Goal: Task Accomplishment & Management: Complete application form

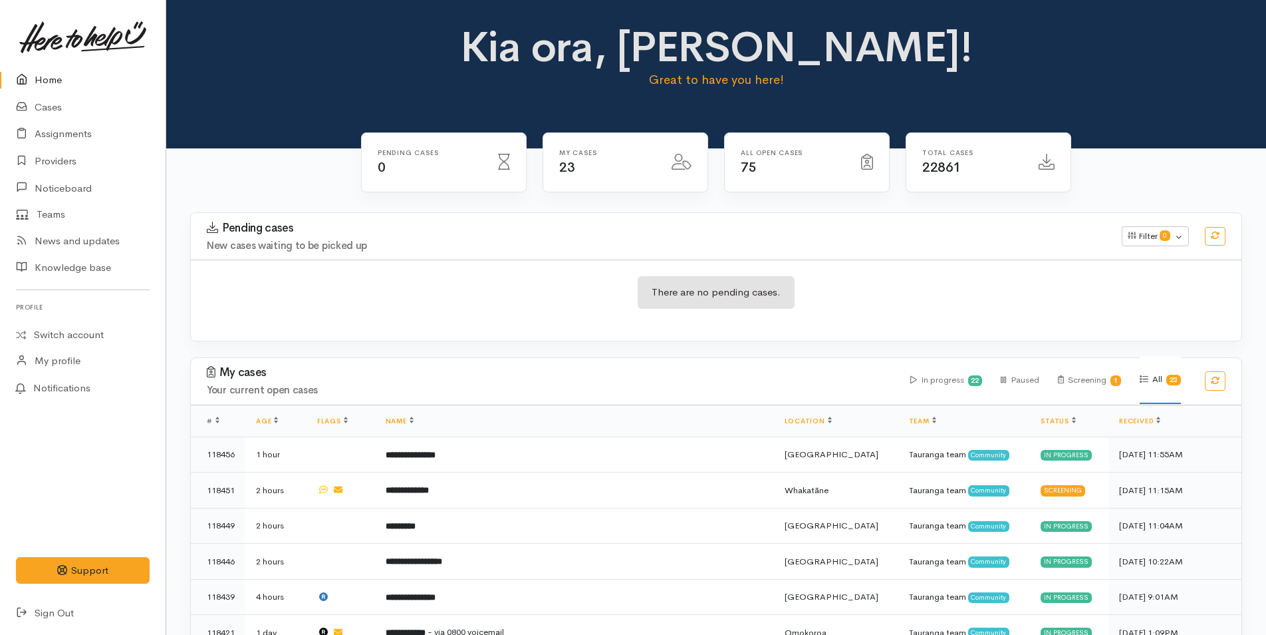
scroll to position [200, 0]
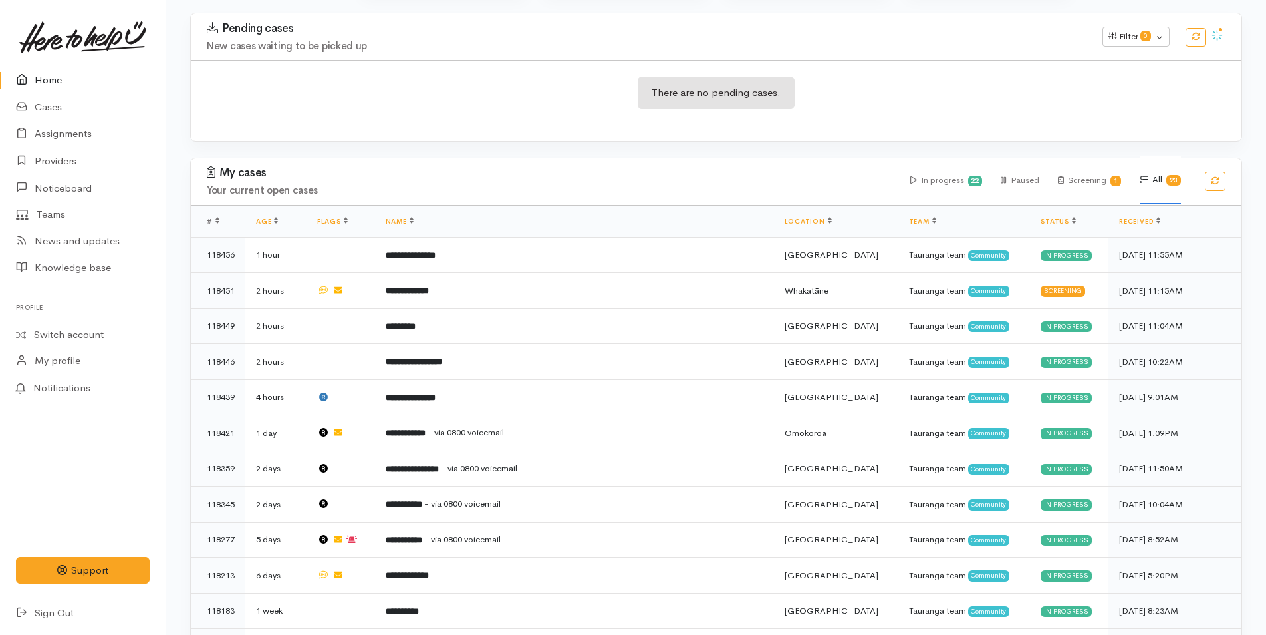
click at [51, 78] on link "Home" at bounding box center [83, 80] width 166 height 27
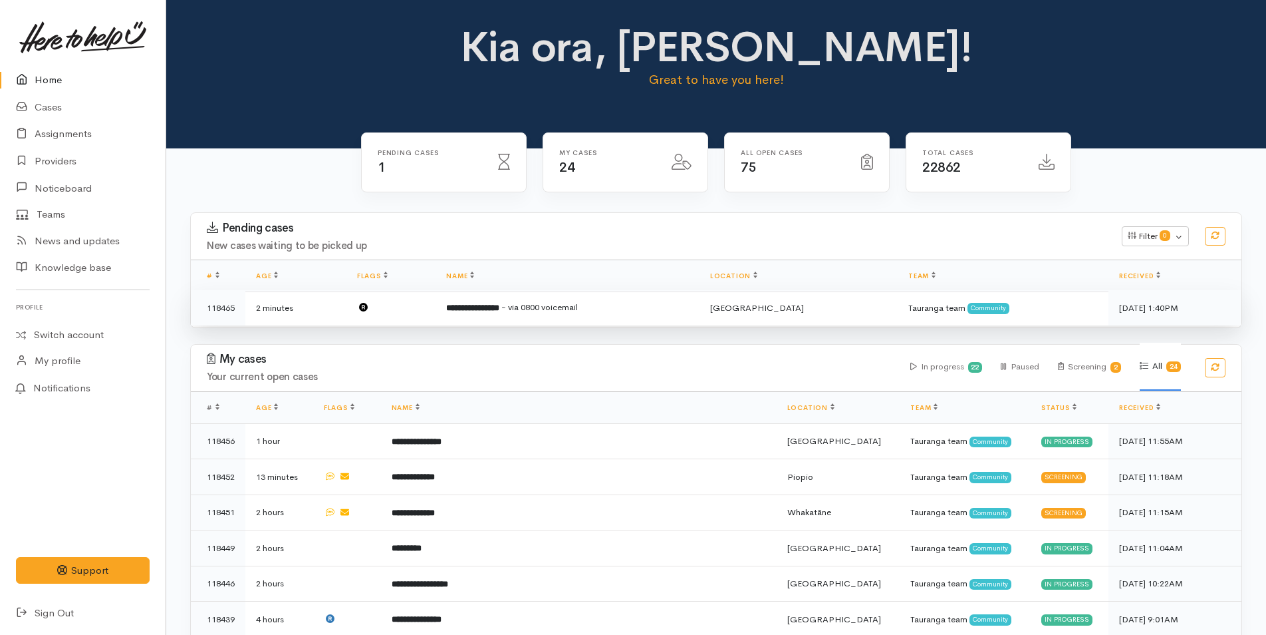
click at [494, 315] on td "**********" at bounding box center [568, 307] width 264 height 35
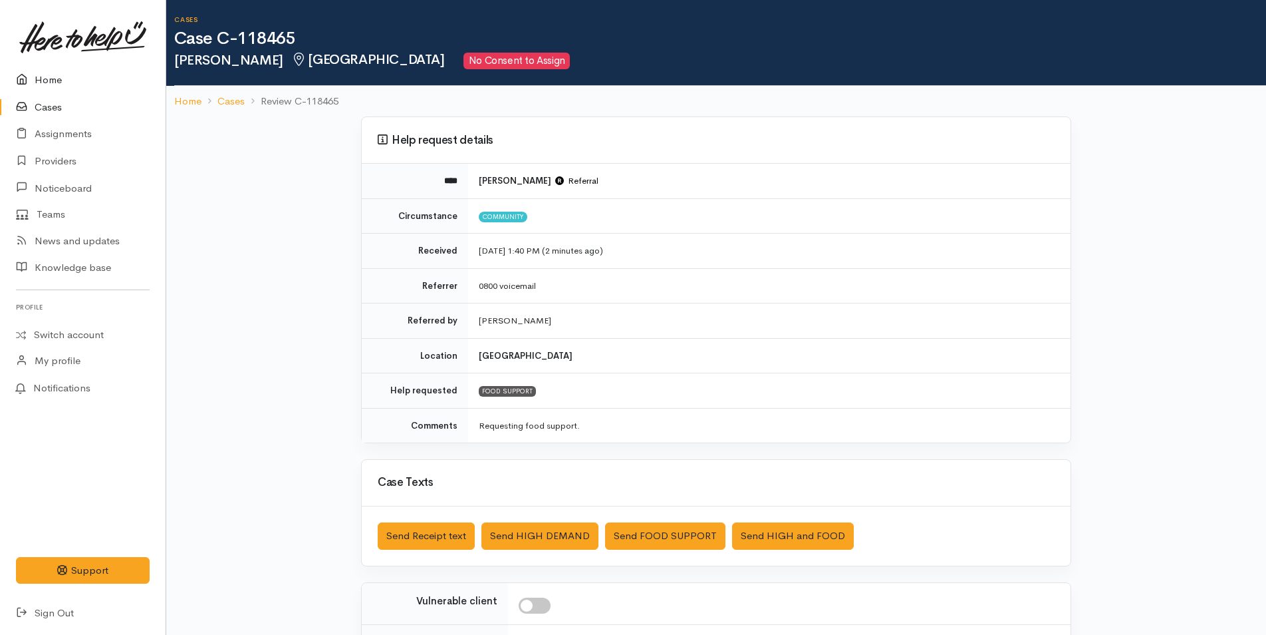
click at [68, 76] on link "Home" at bounding box center [83, 80] width 166 height 27
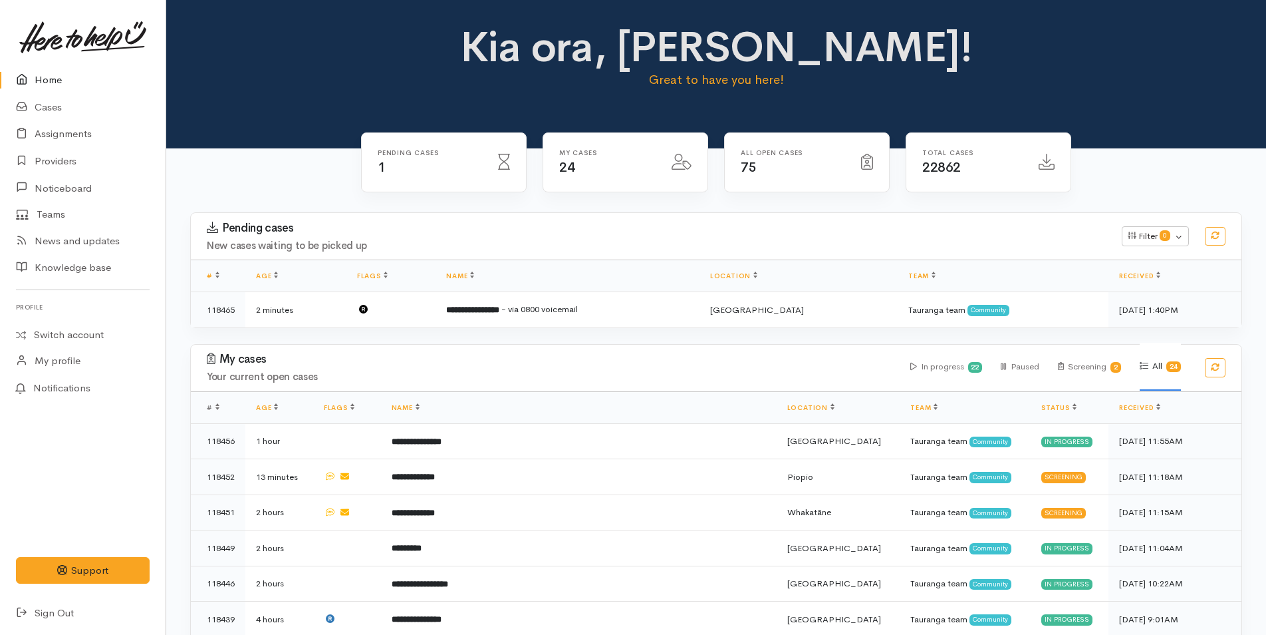
scroll to position [266, 0]
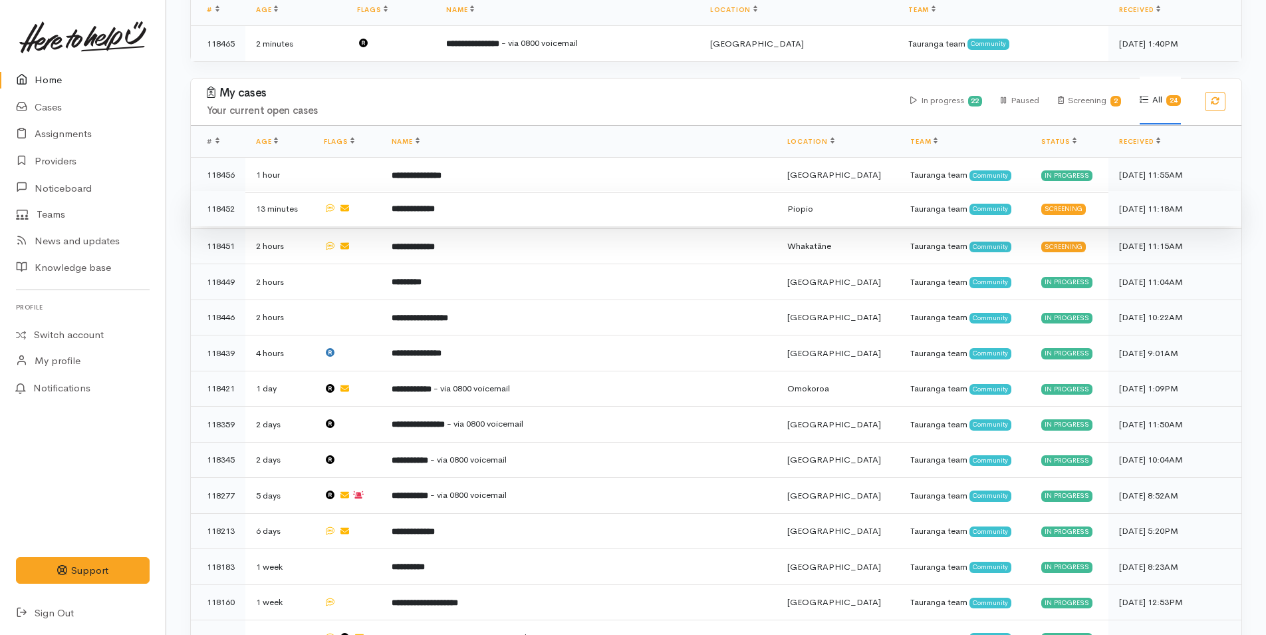
click at [510, 203] on td "**********" at bounding box center [579, 209] width 396 height 36
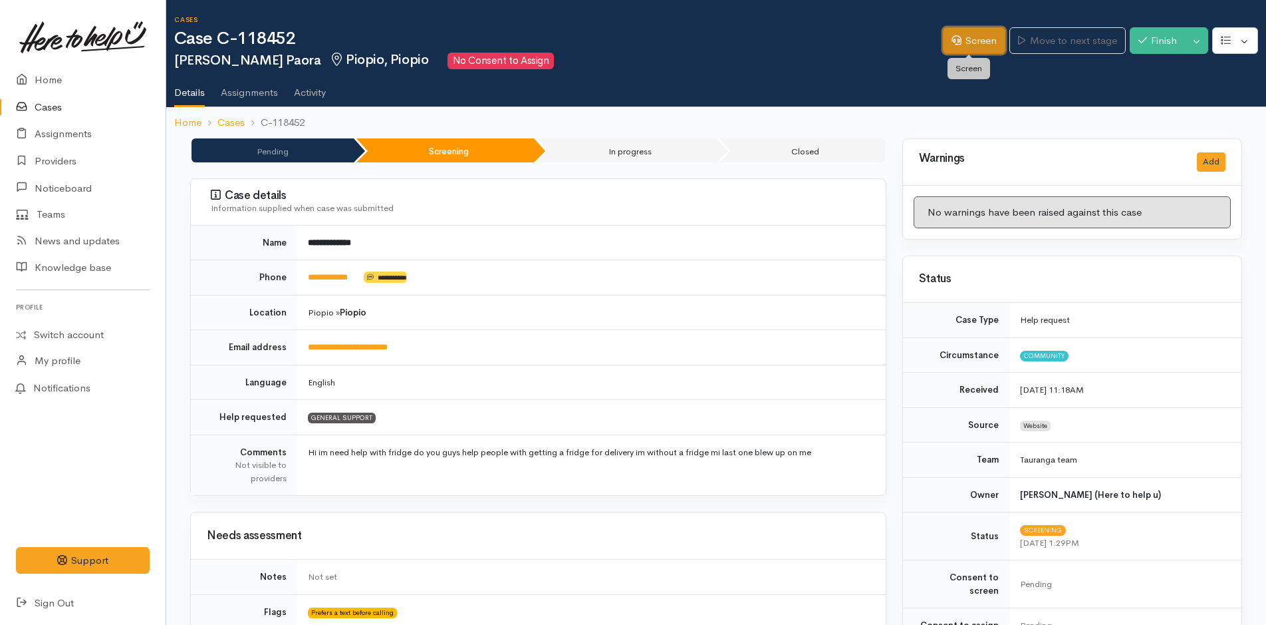
click at [956, 44] on link "Screen" at bounding box center [974, 40] width 63 height 27
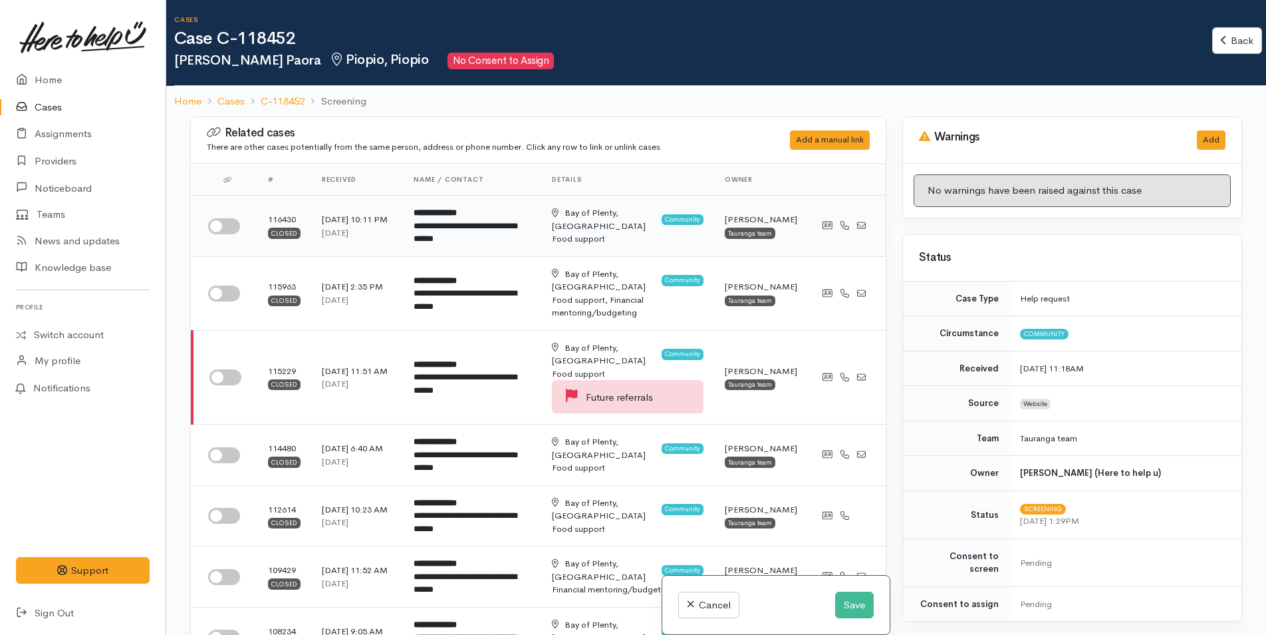
click at [216, 225] on input "checkbox" at bounding box center [224, 226] width 32 height 16
checkbox input "true"
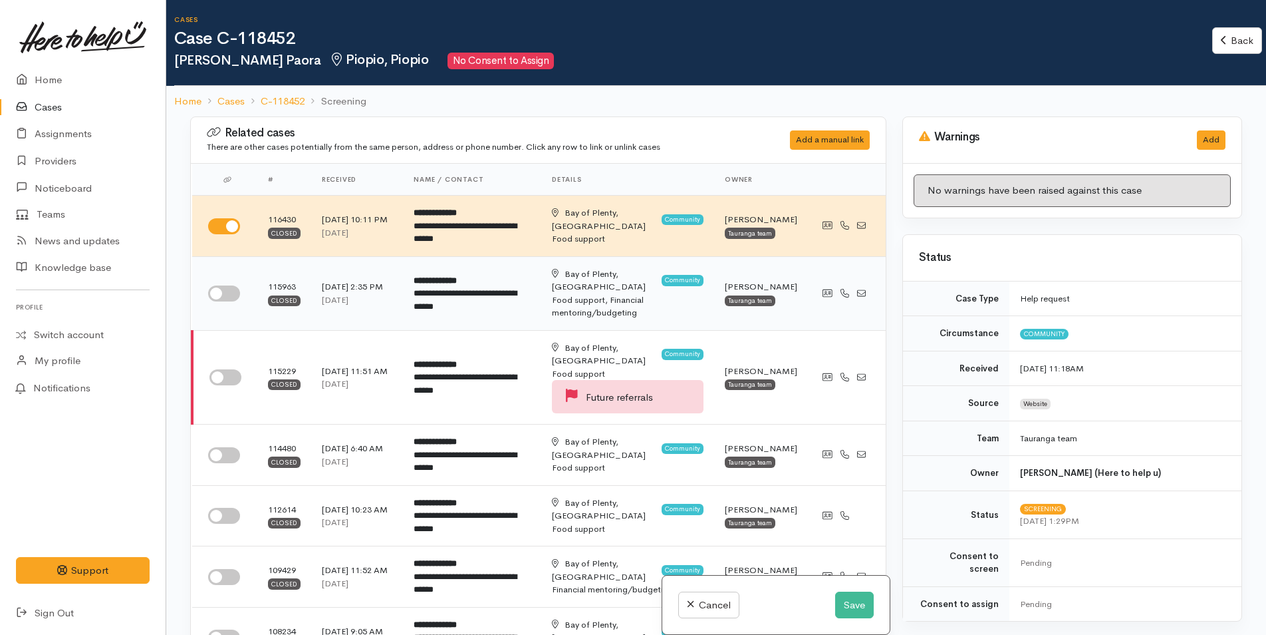
click at [217, 289] on input "checkbox" at bounding box center [224, 293] width 32 height 16
checkbox input "true"
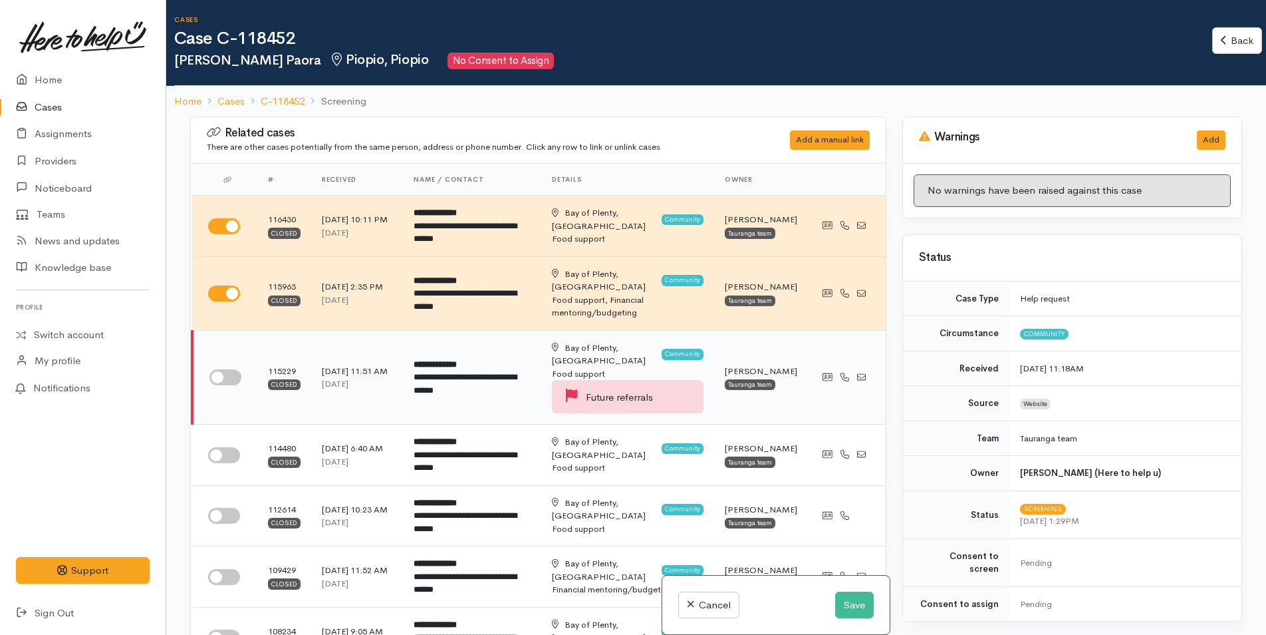
click at [226, 369] on input "checkbox" at bounding box center [226, 377] width 32 height 16
checkbox input "true"
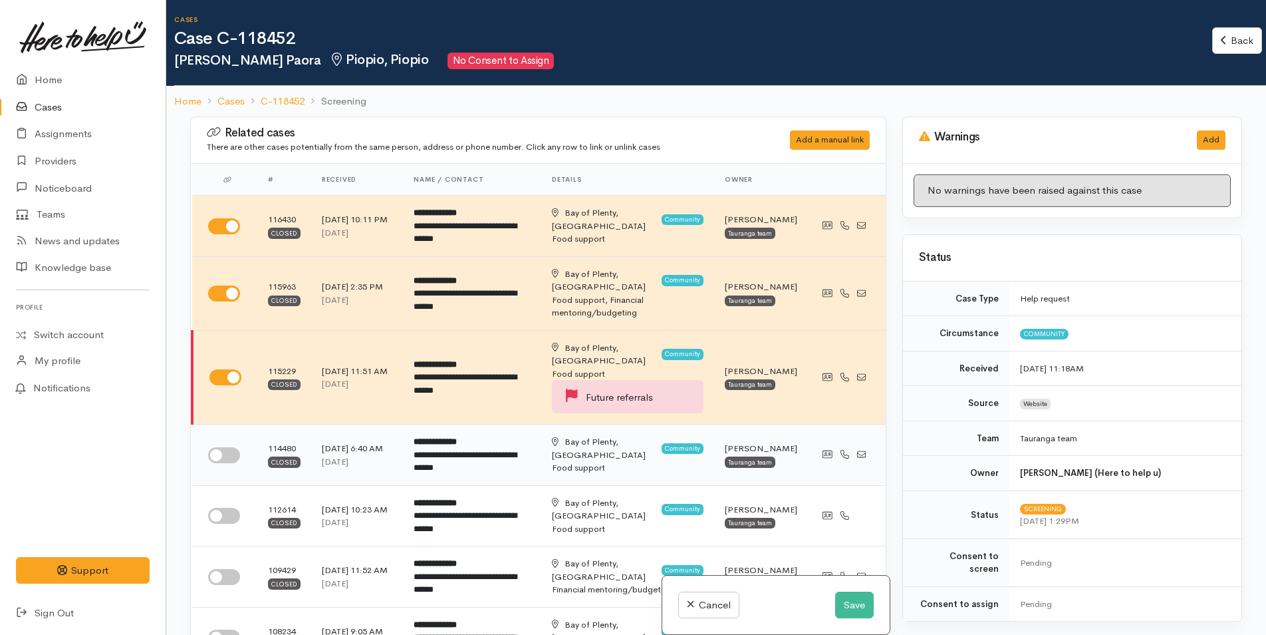
click at [233, 438] on td at bounding box center [224, 454] width 65 height 61
click at [232, 447] on input "checkbox" at bounding box center [224, 455] width 32 height 16
checkbox input "true"
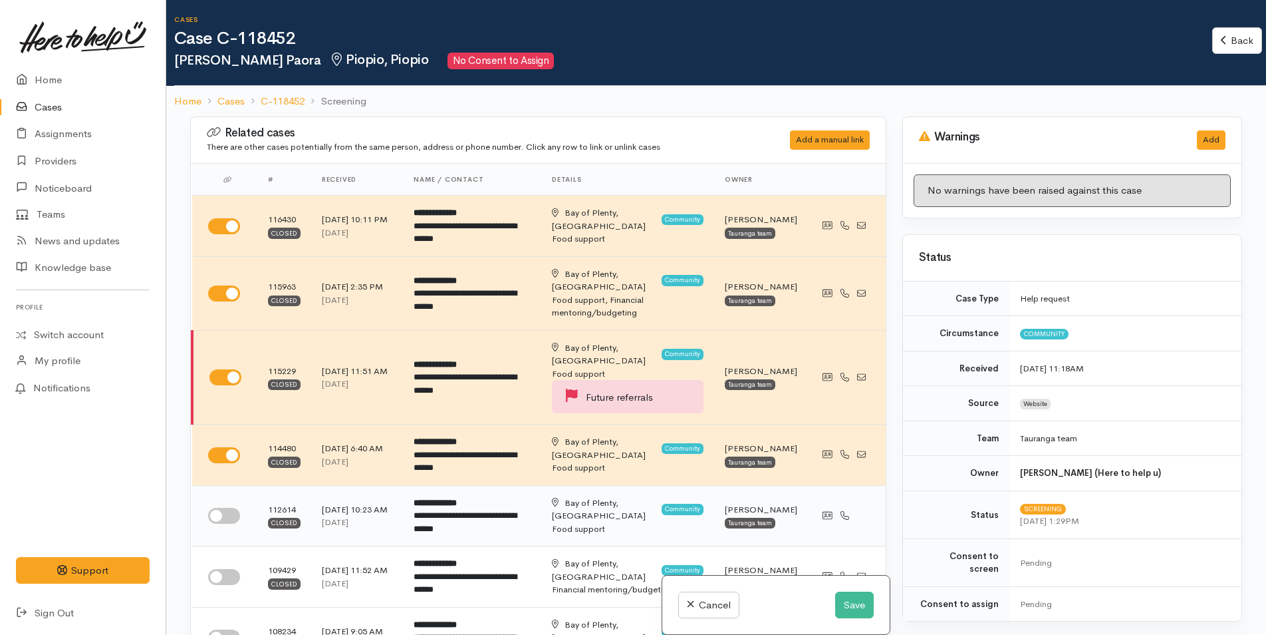
click at [227, 508] on input "checkbox" at bounding box center [224, 516] width 32 height 16
checkbox input "true"
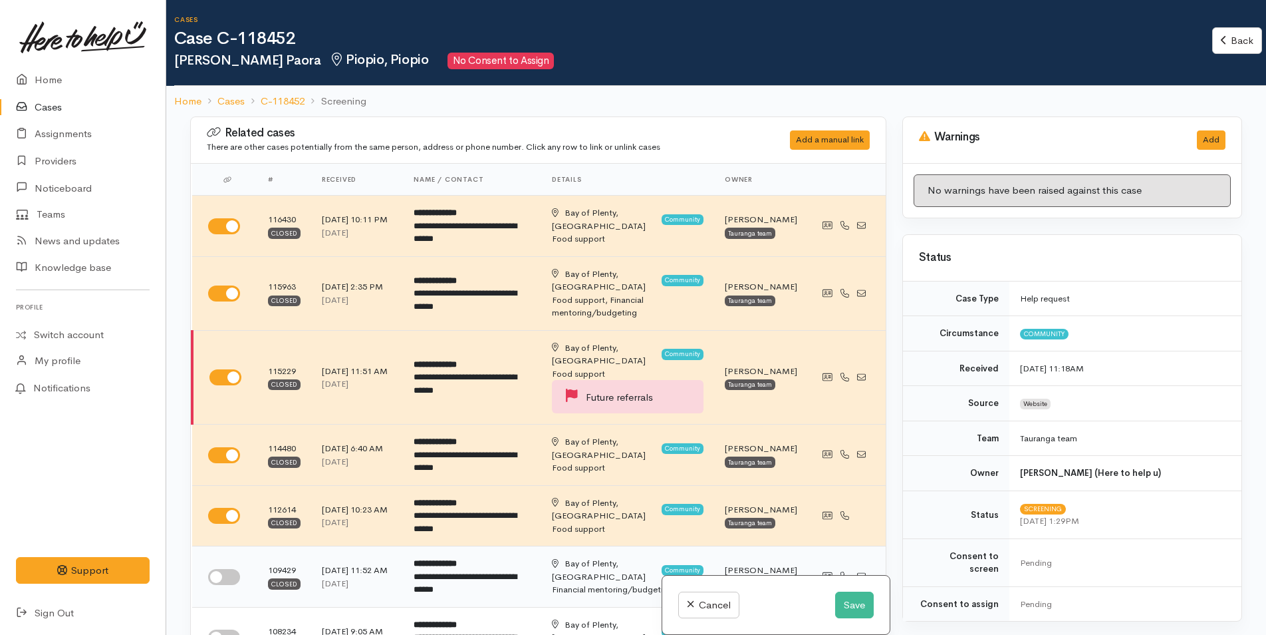
click at [228, 569] on input "checkbox" at bounding box center [224, 577] width 32 height 16
checkbox input "true"
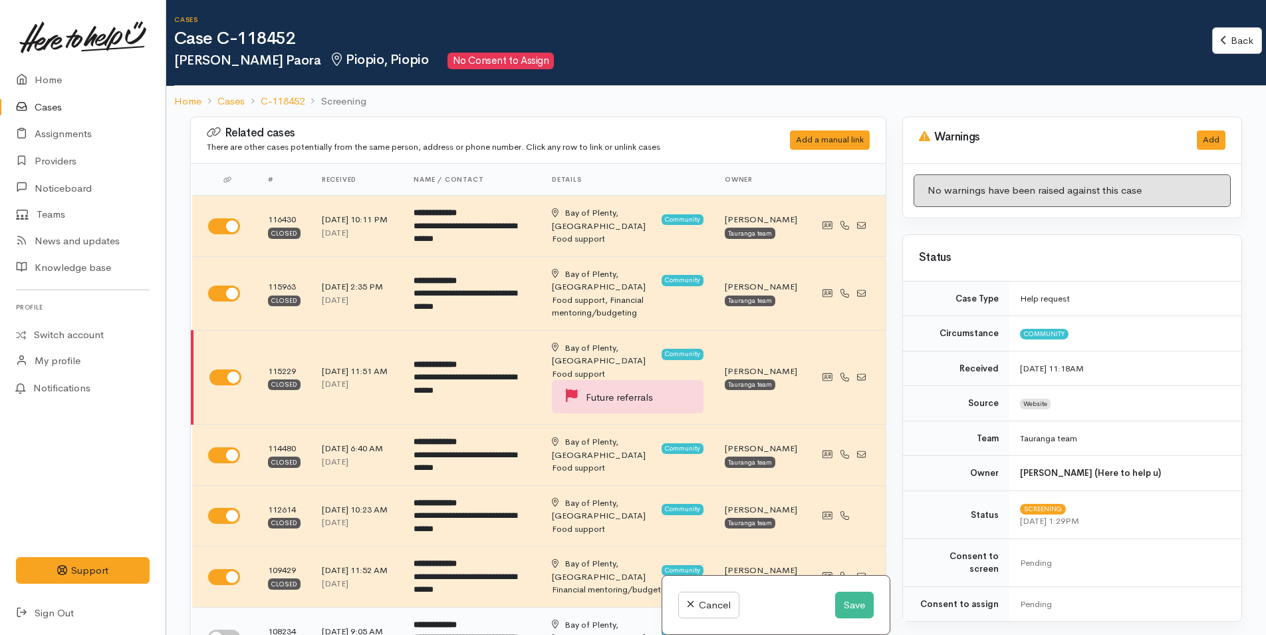
click at [222, 629] on input "checkbox" at bounding box center [224, 637] width 32 height 16
checkbox input "true"
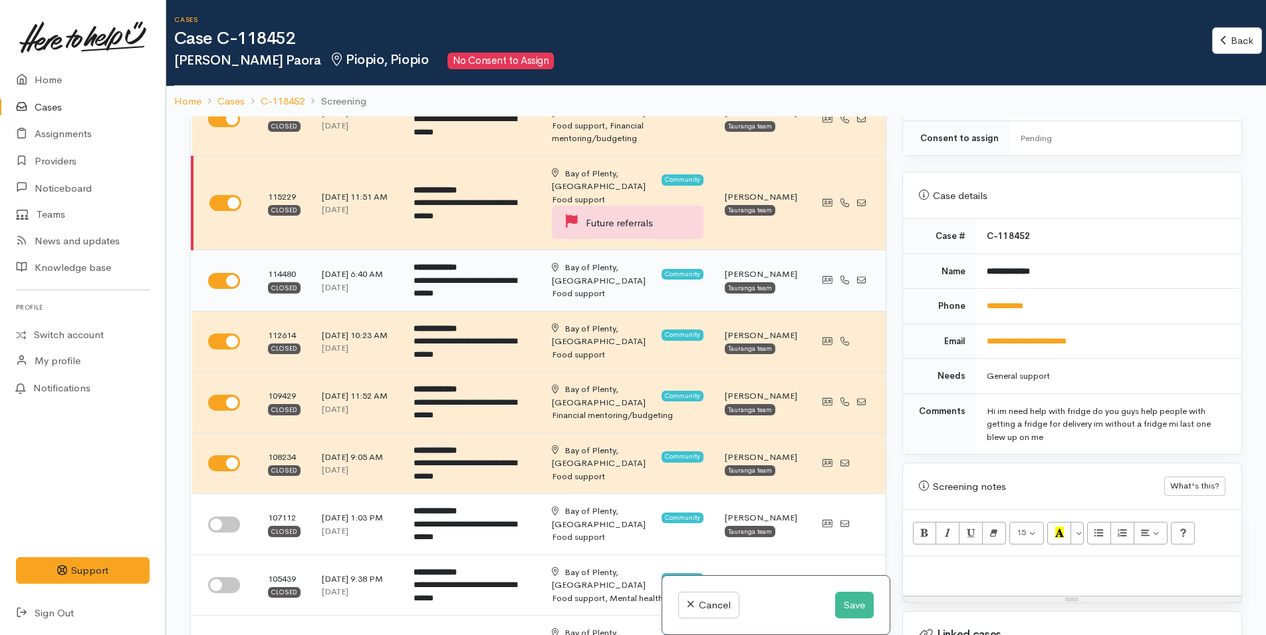
scroll to position [200, 0]
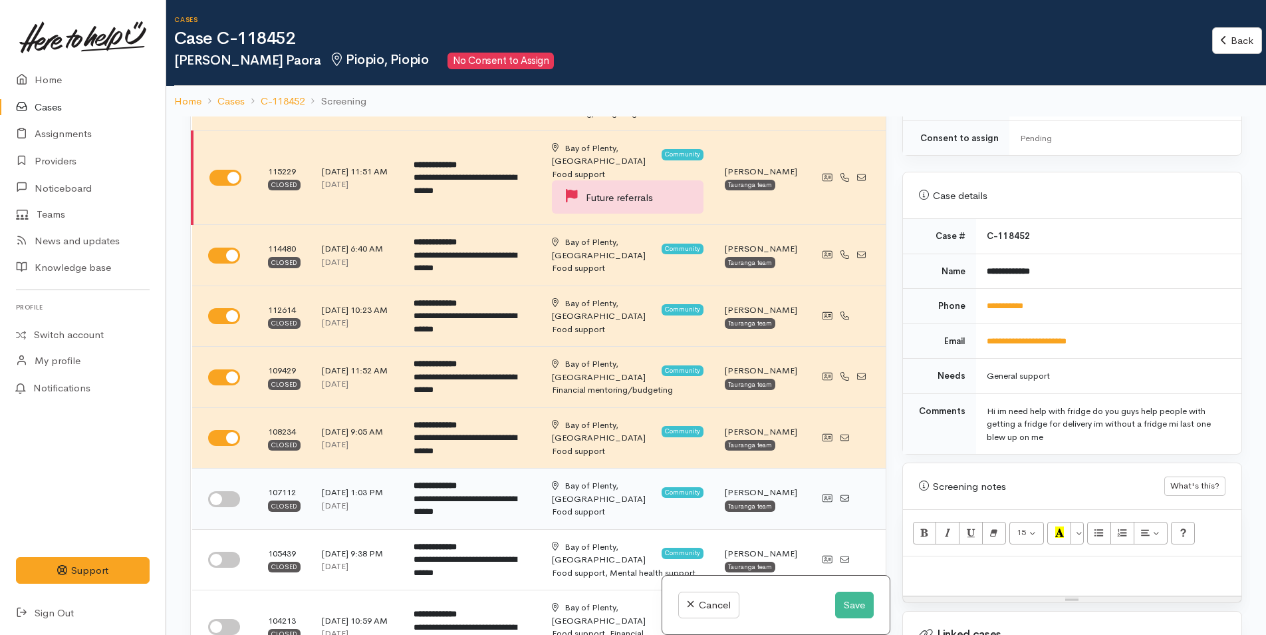
click at [230, 491] on input "checkbox" at bounding box center [224, 499] width 32 height 16
checkbox input "true"
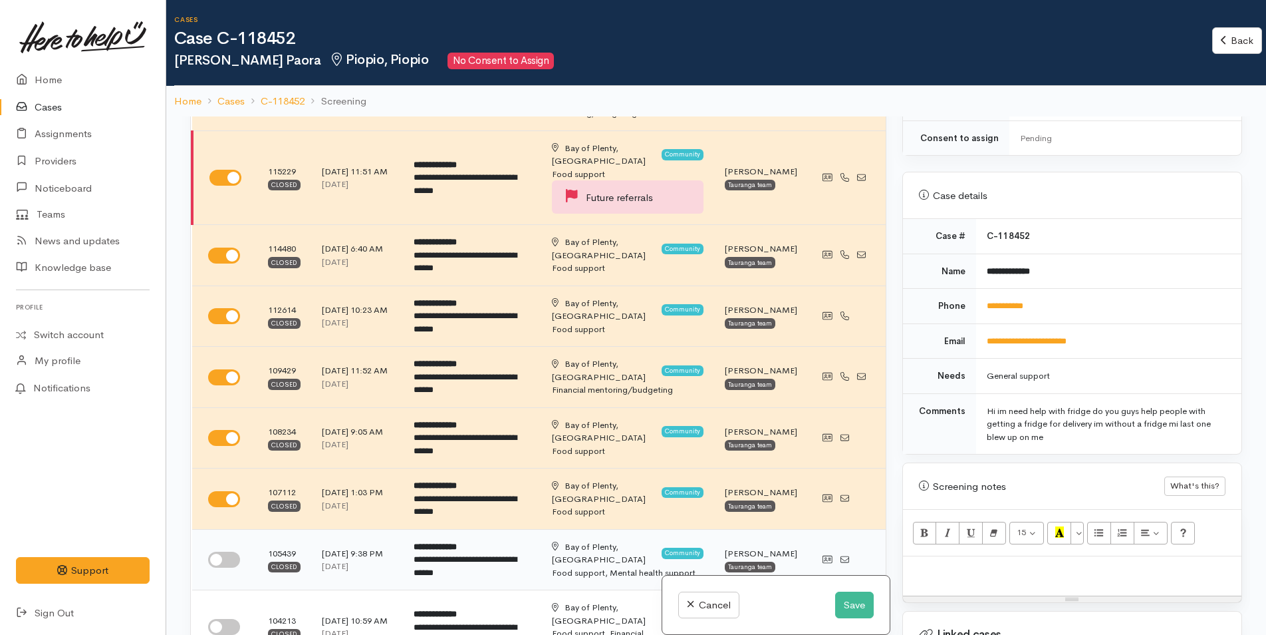
click at [231, 551] on input "checkbox" at bounding box center [224, 559] width 32 height 16
checkbox input "true"
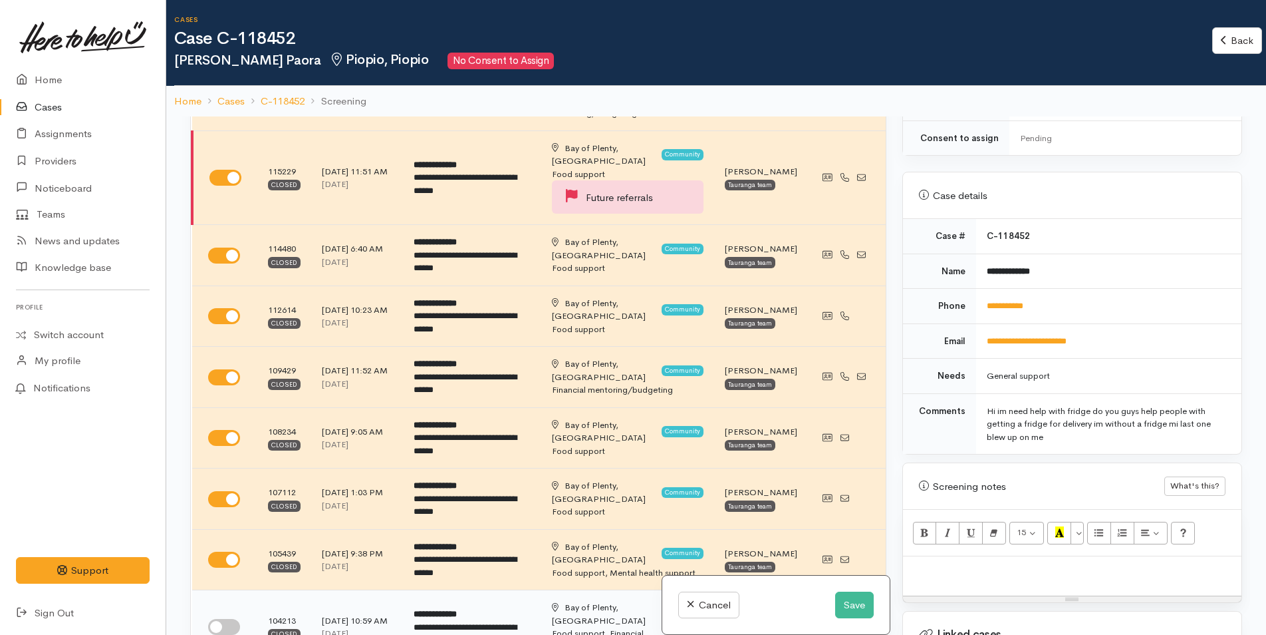
click at [221, 619] on input "checkbox" at bounding box center [224, 627] width 32 height 16
checkbox input "true"
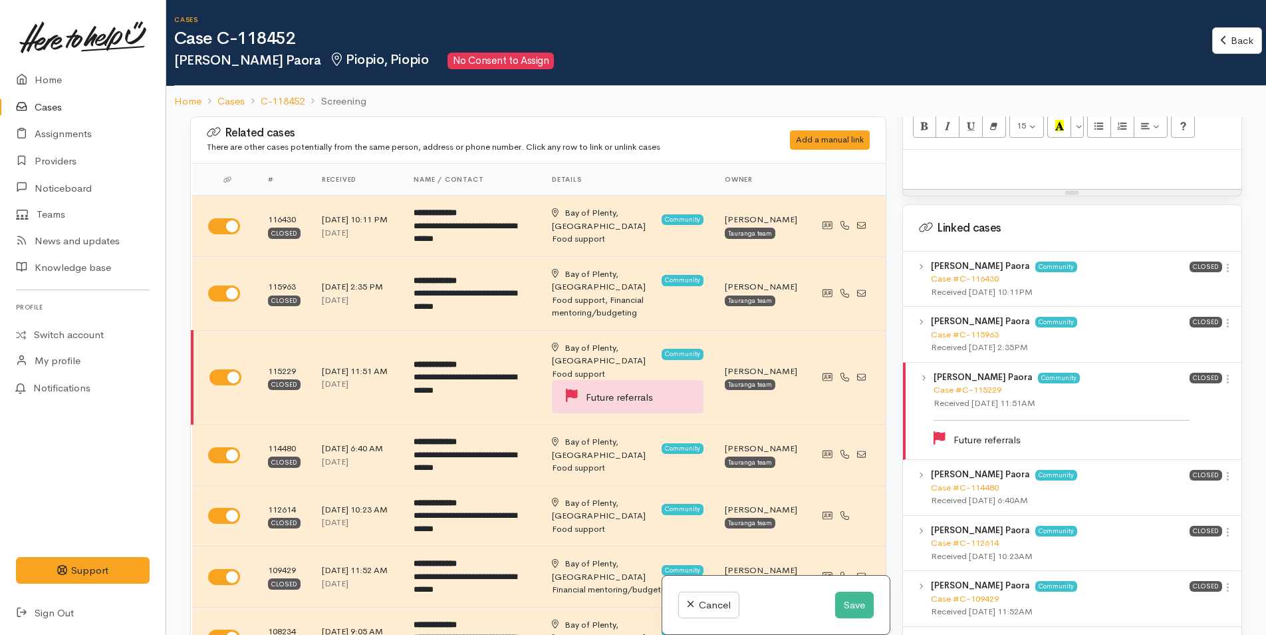
scroll to position [1064, 0]
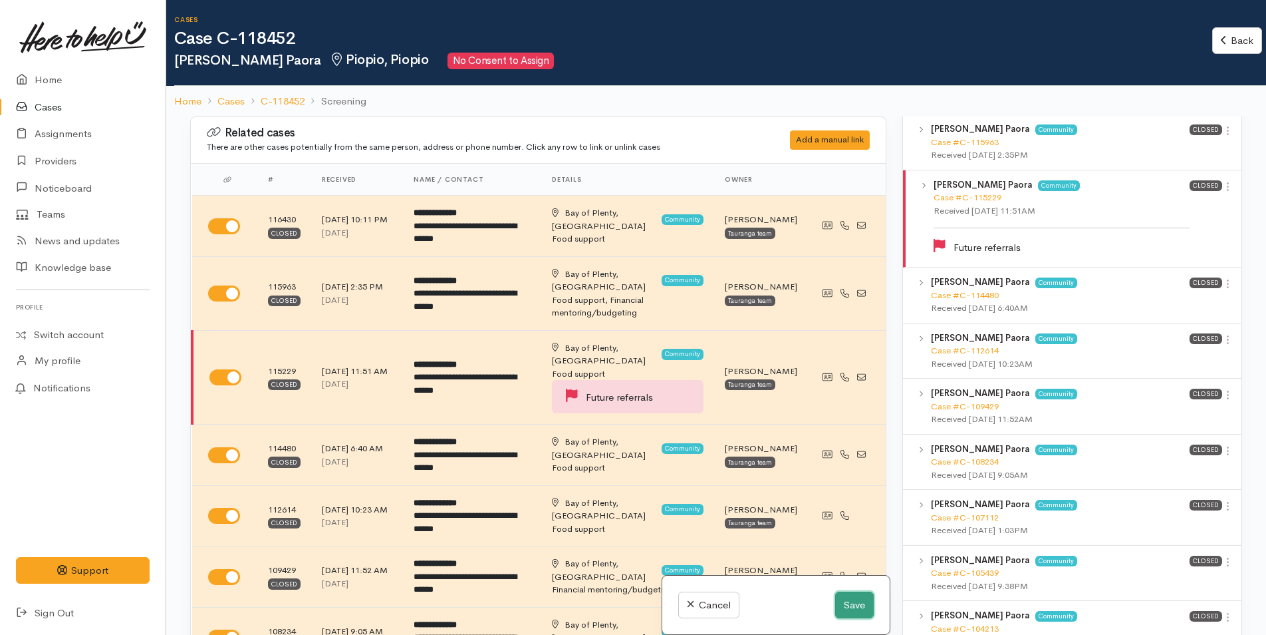
click at [851, 600] on button "Save" at bounding box center [854, 604] width 39 height 27
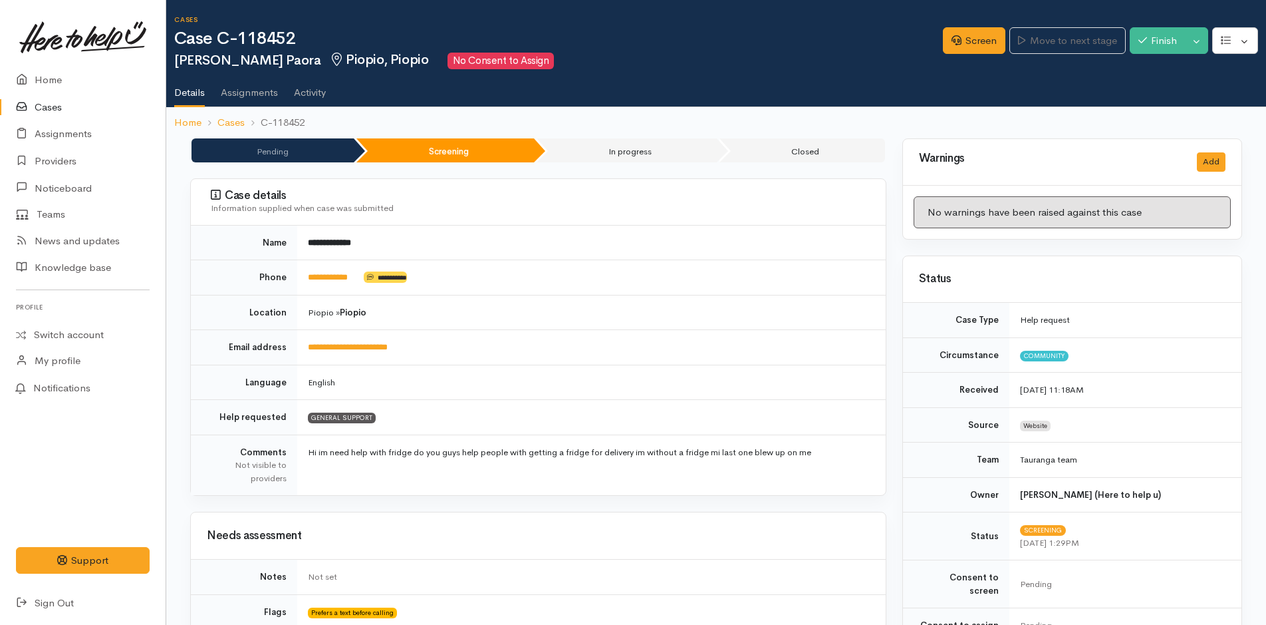
click at [320, 88] on link "Activity" at bounding box center [310, 87] width 32 height 37
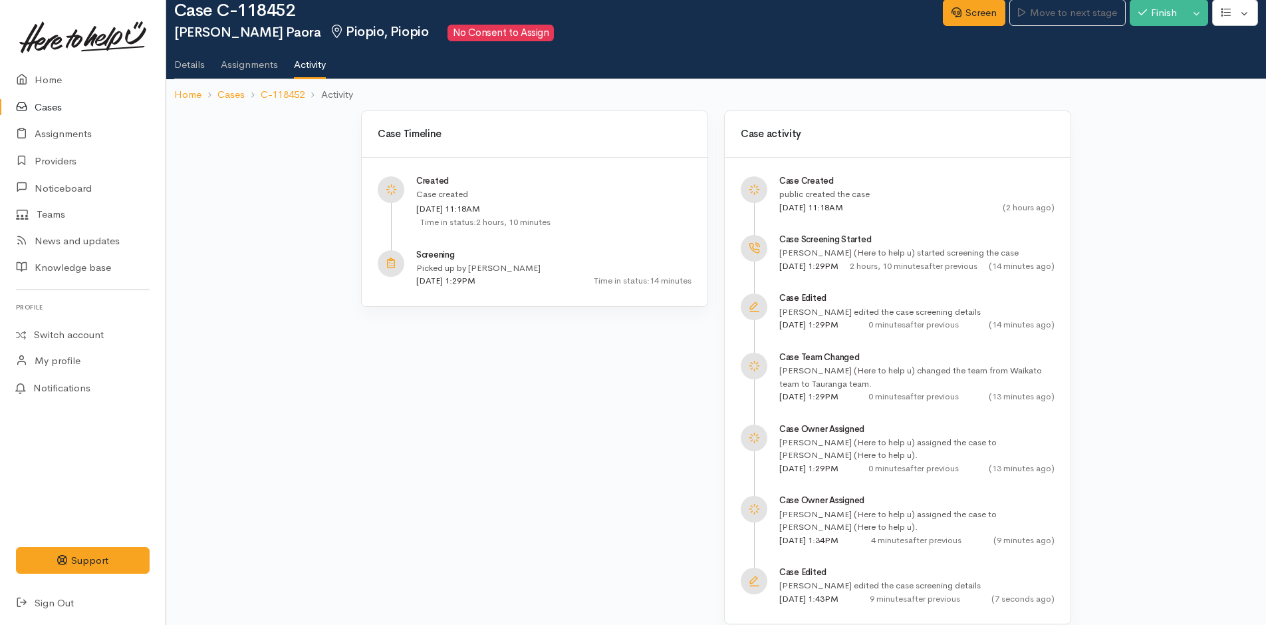
scroll to position [43, 0]
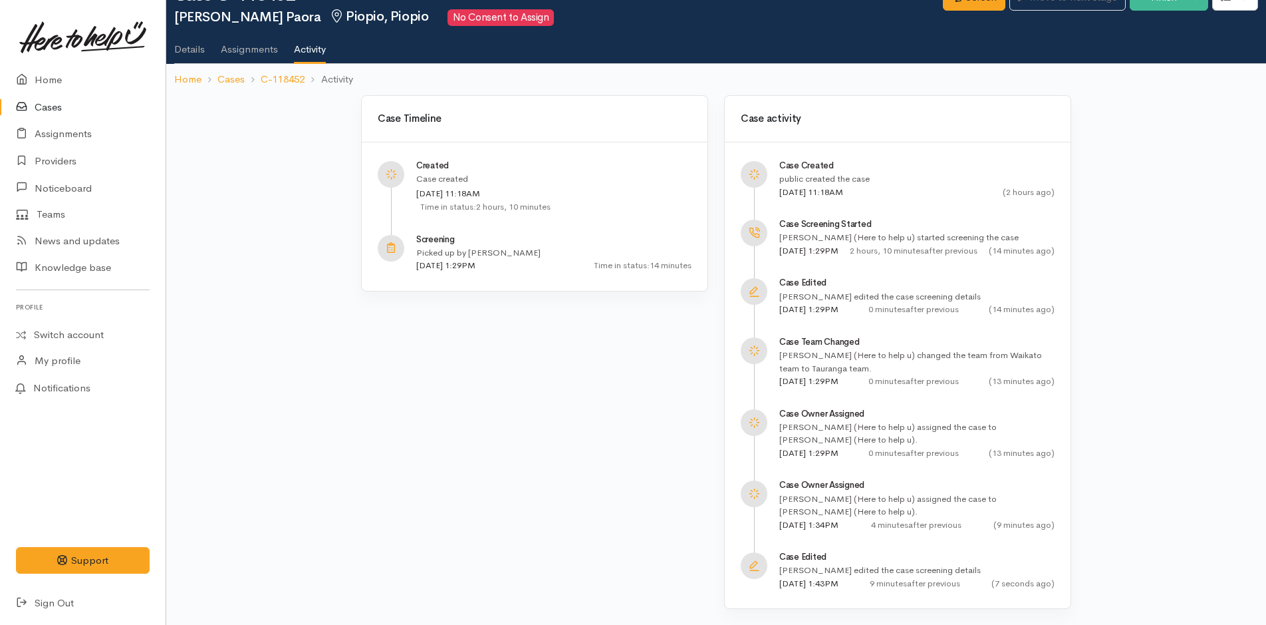
click at [196, 47] on link "Details" at bounding box center [189, 44] width 31 height 37
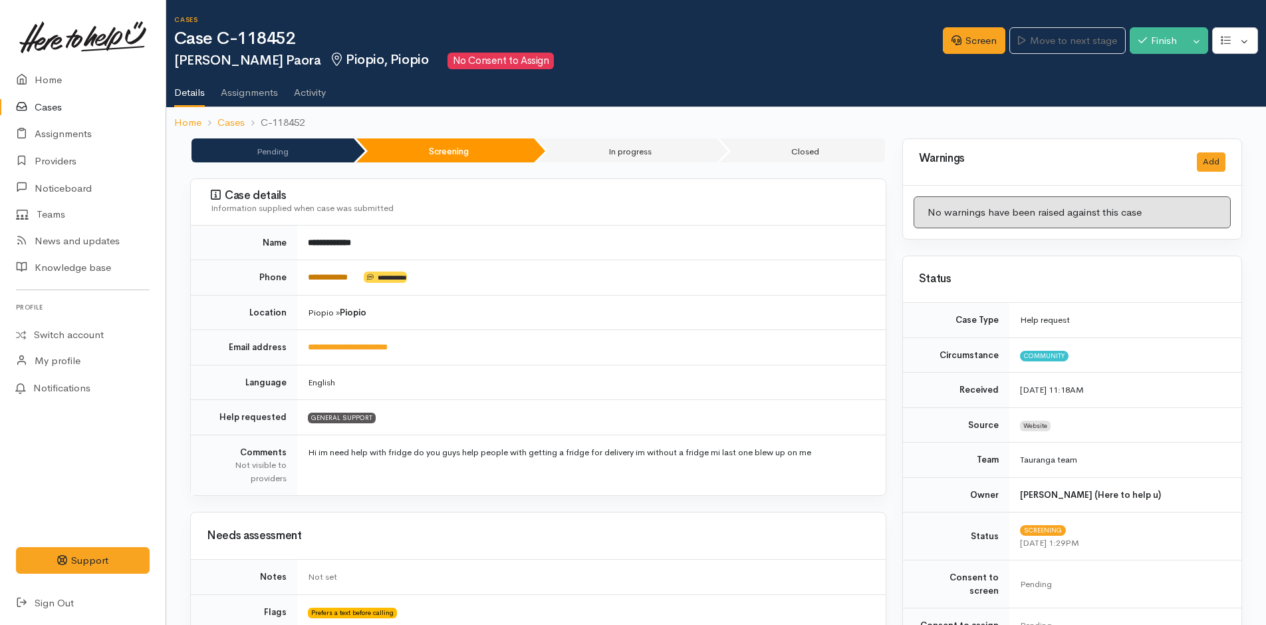
click at [316, 281] on link "**********" at bounding box center [328, 277] width 40 height 9
click at [1203, 45] on button "Toggle Dropdown" at bounding box center [1196, 40] width 23 height 27
click at [1244, 37] on button "button" at bounding box center [1236, 40] width 46 height 27
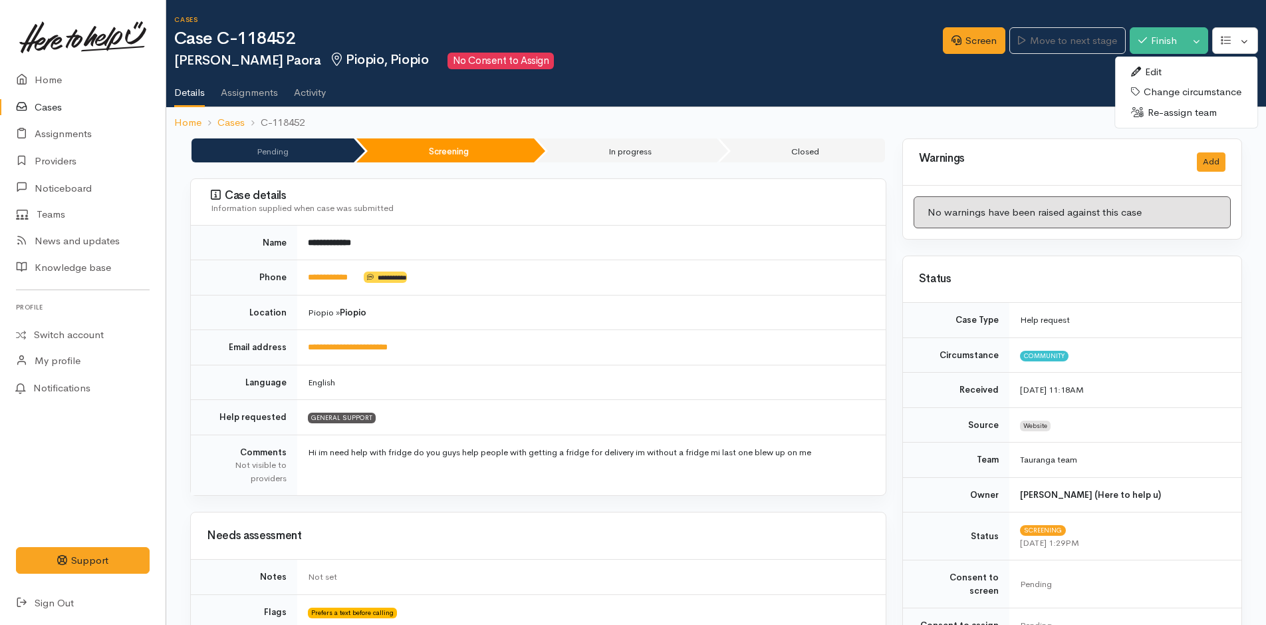
click at [1169, 72] on link "Edit" at bounding box center [1186, 72] width 142 height 21
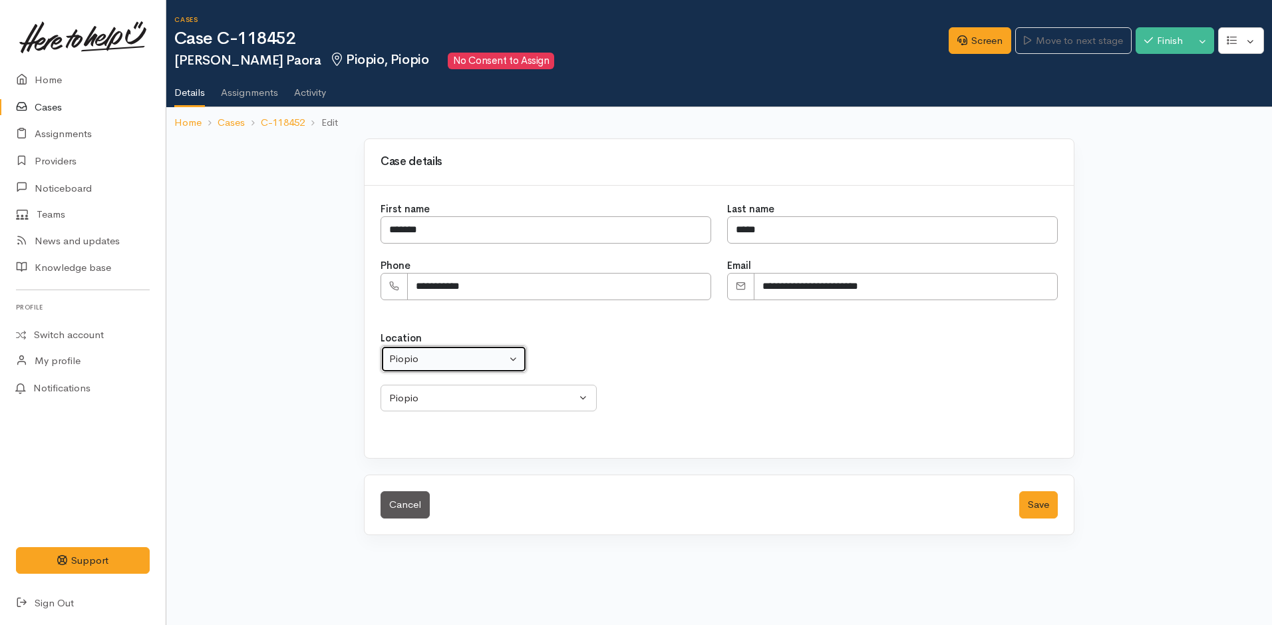
click at [429, 361] on div "Piopio" at bounding box center [447, 358] width 117 height 15
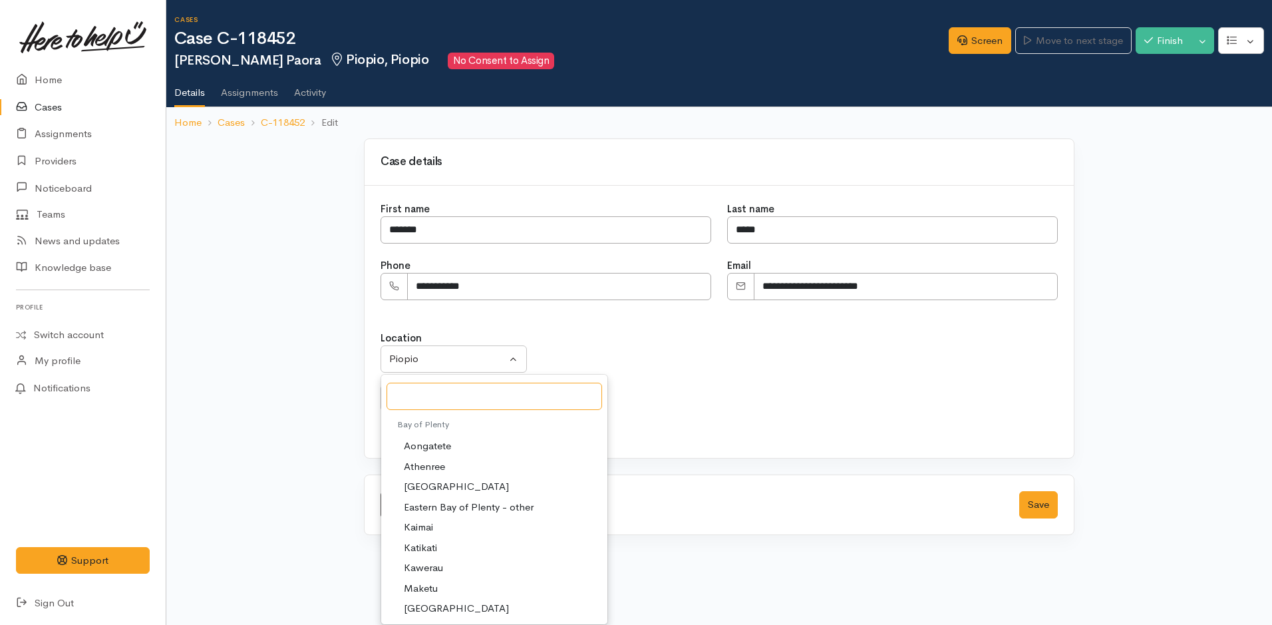
click at [441, 385] on input "Search" at bounding box center [494, 395] width 216 height 27
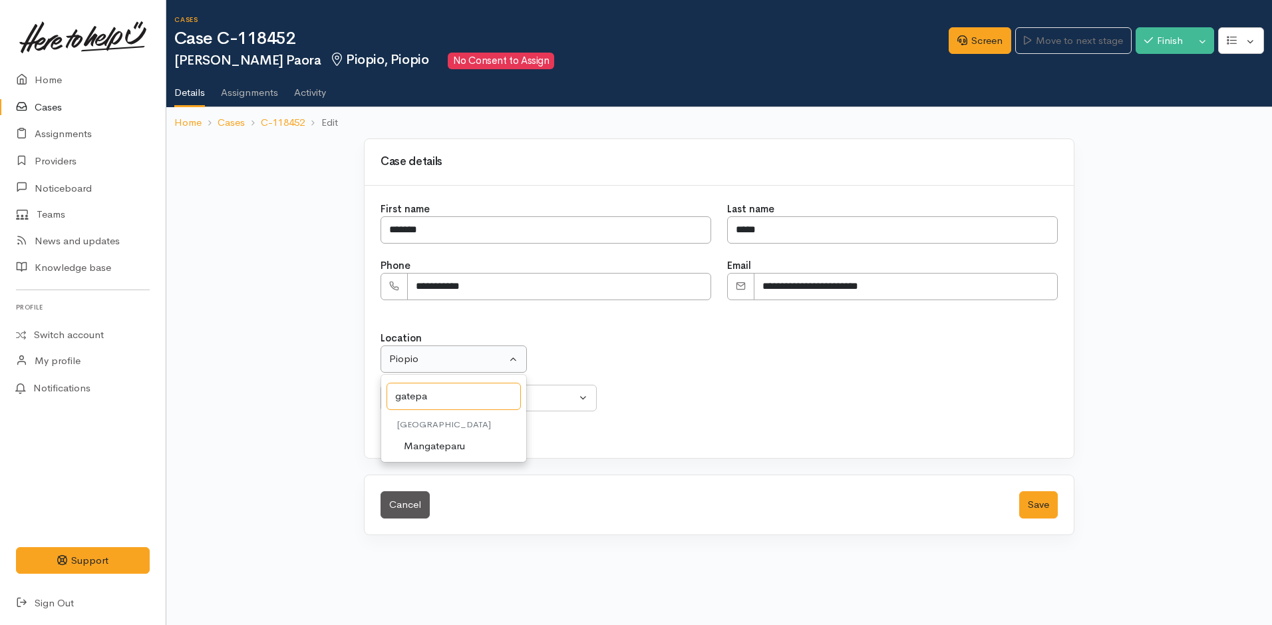
type input "gatepa"
click at [415, 353] on div "Piopio" at bounding box center [447, 358] width 117 height 15
click at [425, 365] on div "Piopio" at bounding box center [447, 358] width 117 height 15
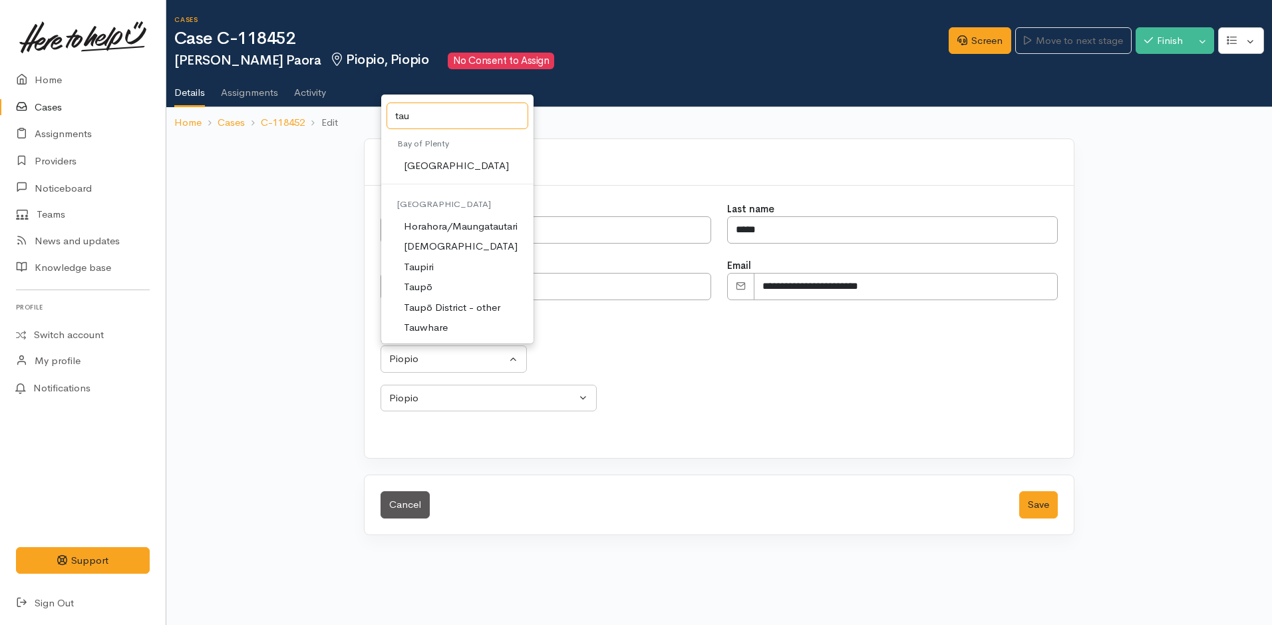
type input "tau"
click at [422, 167] on span "[GEOGRAPHIC_DATA]" at bounding box center [456, 165] width 105 height 15
select select "4"
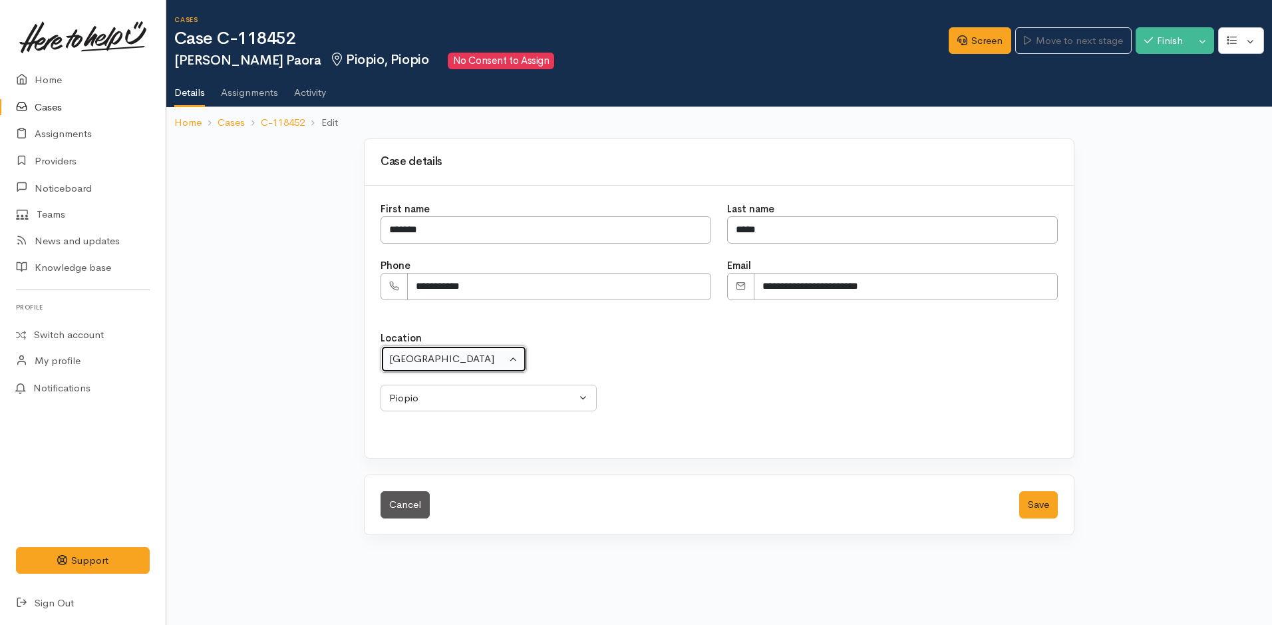
select select
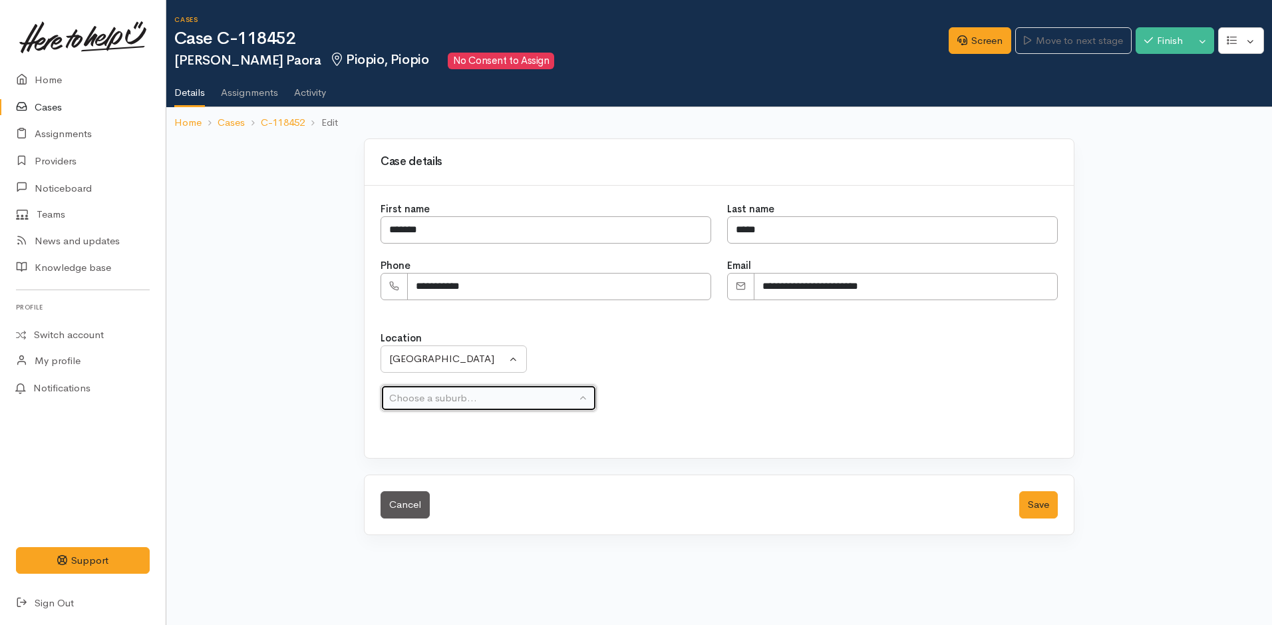
click at [408, 392] on div "Choose a suburb..." at bounding box center [482, 397] width 187 height 15
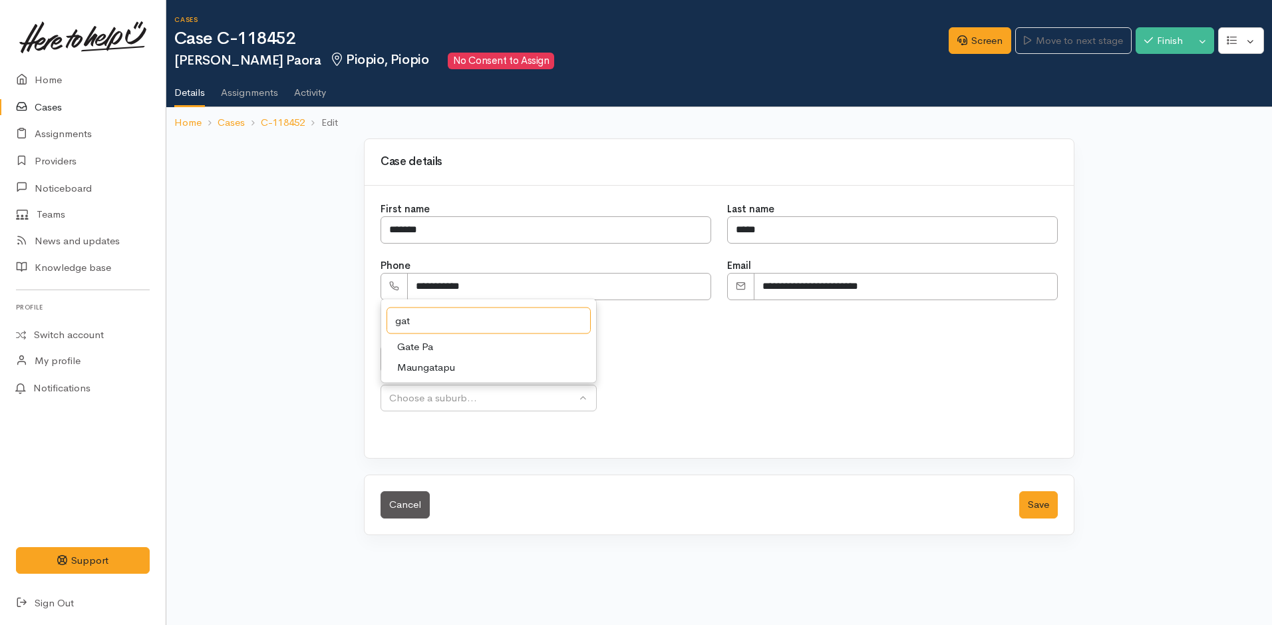
type input "gat"
click at [434, 346] on link "Gate Pa" at bounding box center [488, 347] width 215 height 21
select select "57"
click at [1031, 503] on button "Save" at bounding box center [1038, 504] width 39 height 27
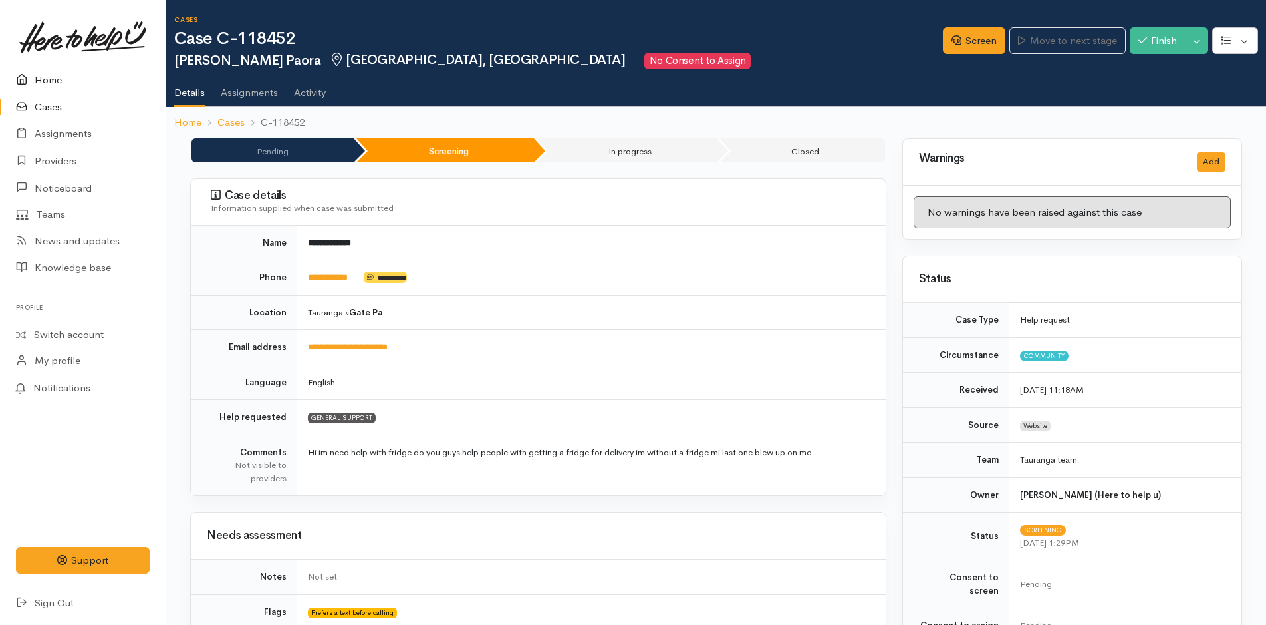
click at [65, 71] on link "Home" at bounding box center [83, 80] width 166 height 27
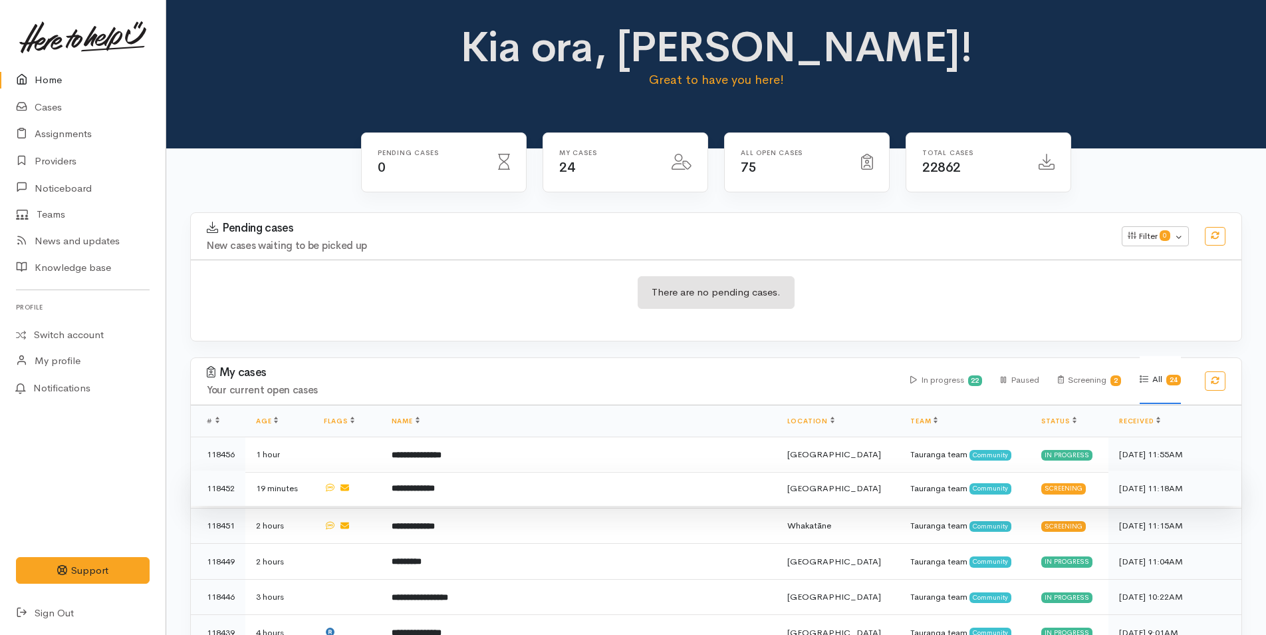
click at [435, 492] on b "**********" at bounding box center [413, 488] width 43 height 9
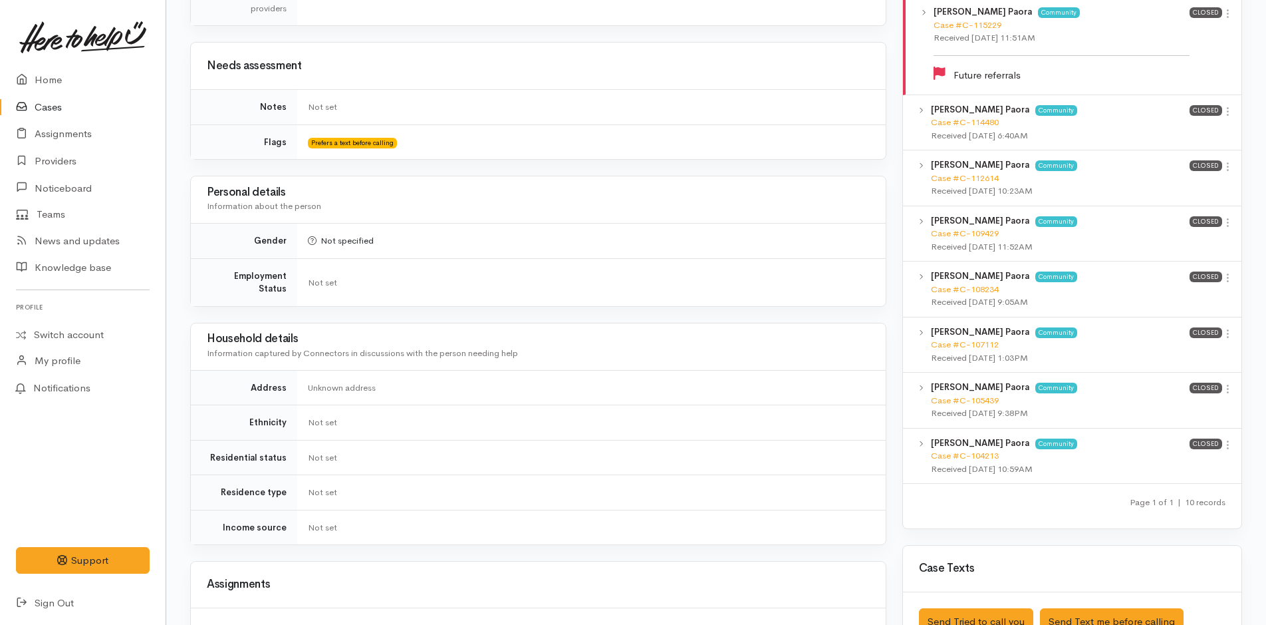
scroll to position [599, 0]
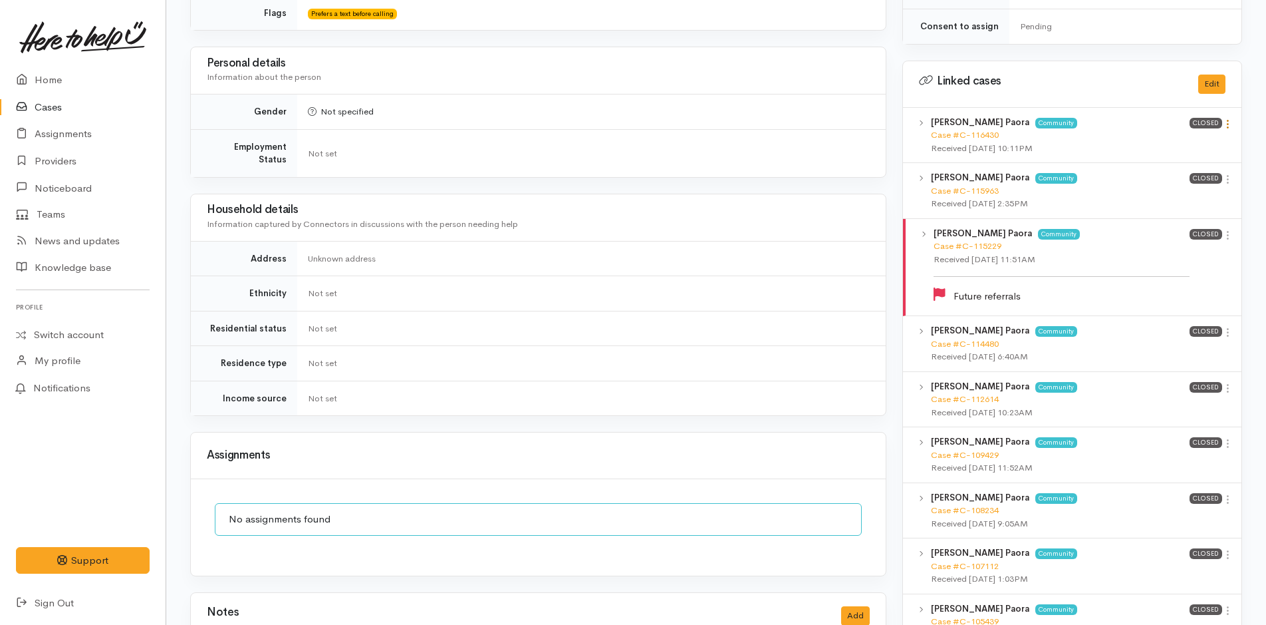
click at [1228, 118] on icon at bounding box center [1228, 123] width 11 height 11
click at [1183, 140] on link "View case" at bounding box center [1180, 150] width 105 height 21
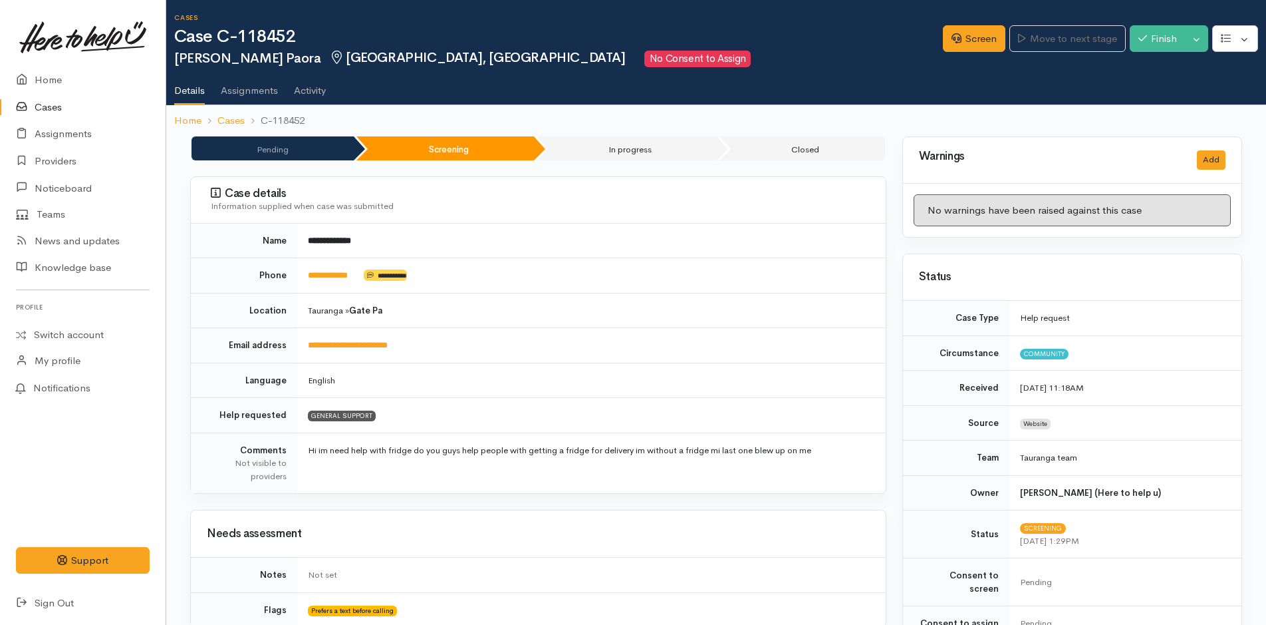
scroll to position [0, 0]
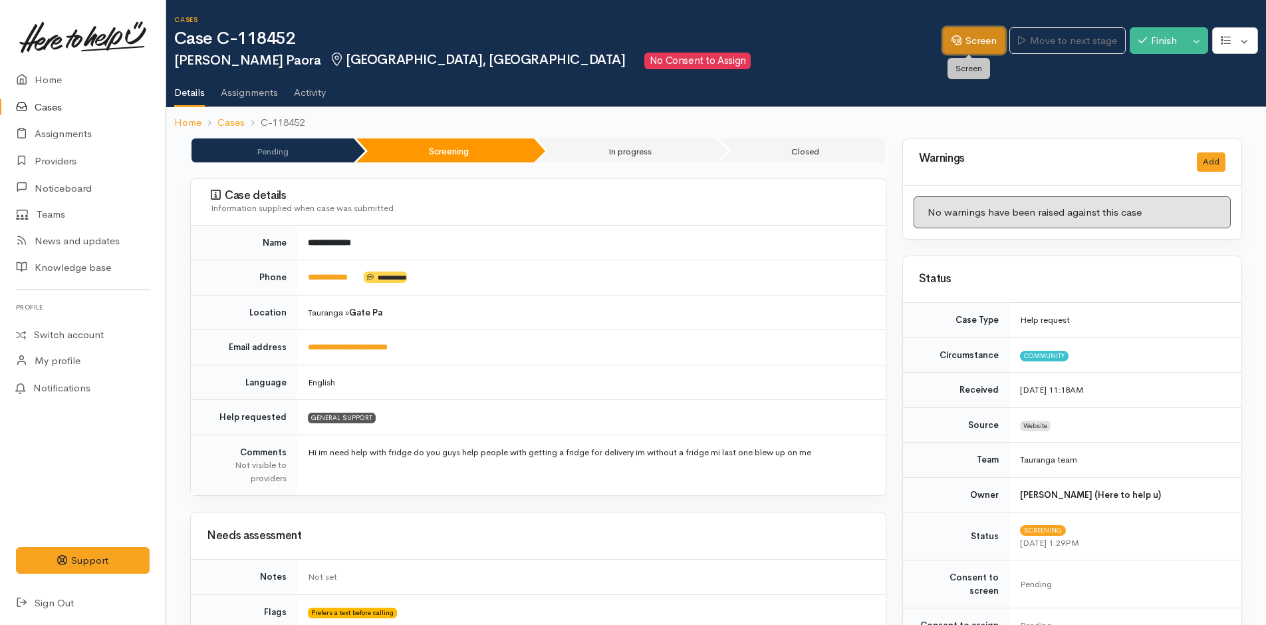
click at [952, 31] on link "Screen" at bounding box center [974, 40] width 63 height 27
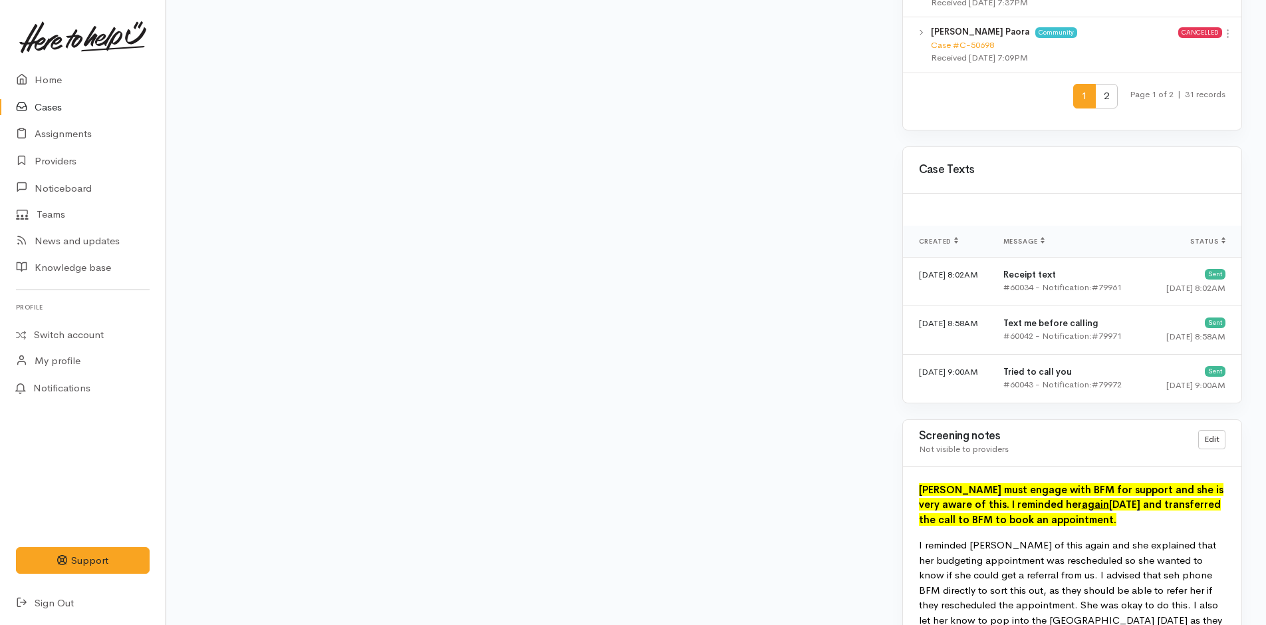
scroll to position [1912, 0]
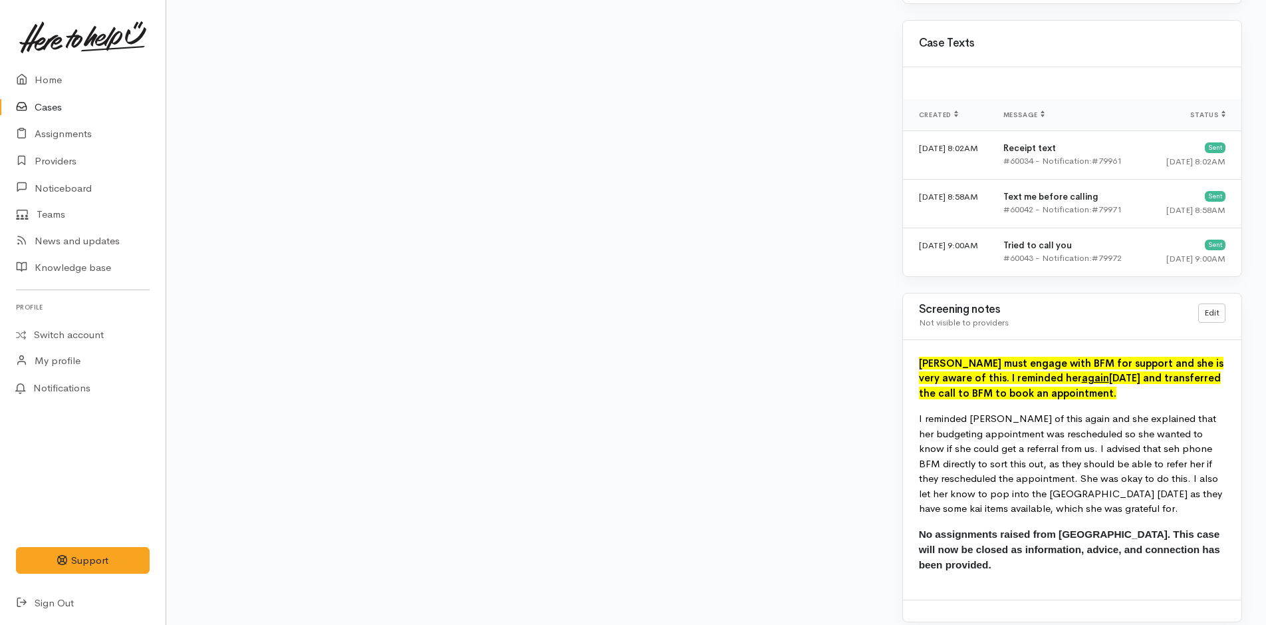
click at [924, 357] on font "[PERSON_NAME] must engage with BFM for support and she is very aware of this. I…" at bounding box center [1071, 378] width 305 height 43
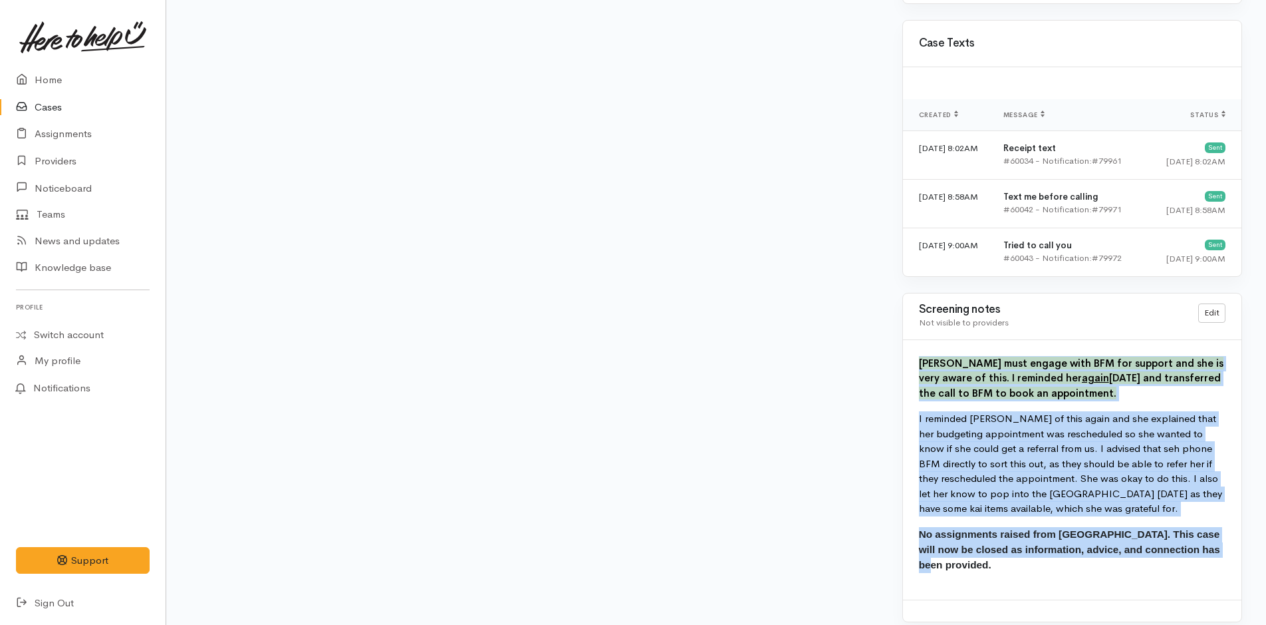
drag, startPoint x: 915, startPoint y: 340, endPoint x: 1001, endPoint y: 565, distance: 240.6
click at [997, 573] on div "[PERSON_NAME] must engage with BFM for support and she is very aware of this. I…" at bounding box center [1072, 469] width 339 height 259
copy div "[PERSON_NAME] must engage with BFM for support and she is very aware of this. I…"
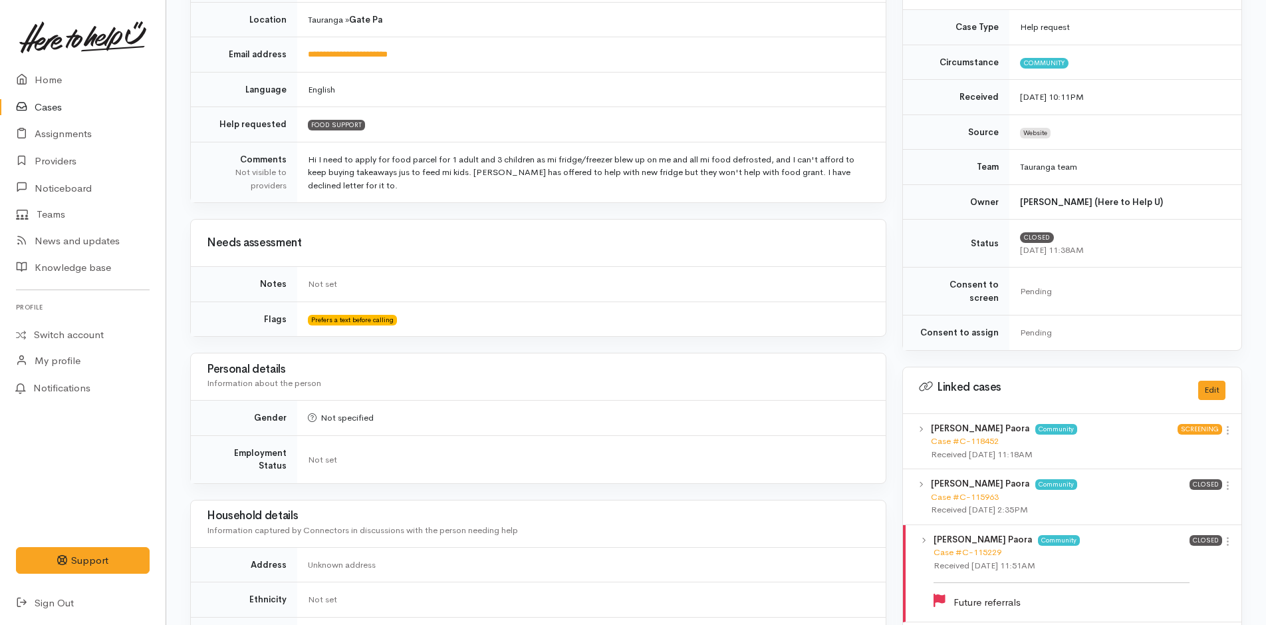
scroll to position [515, 0]
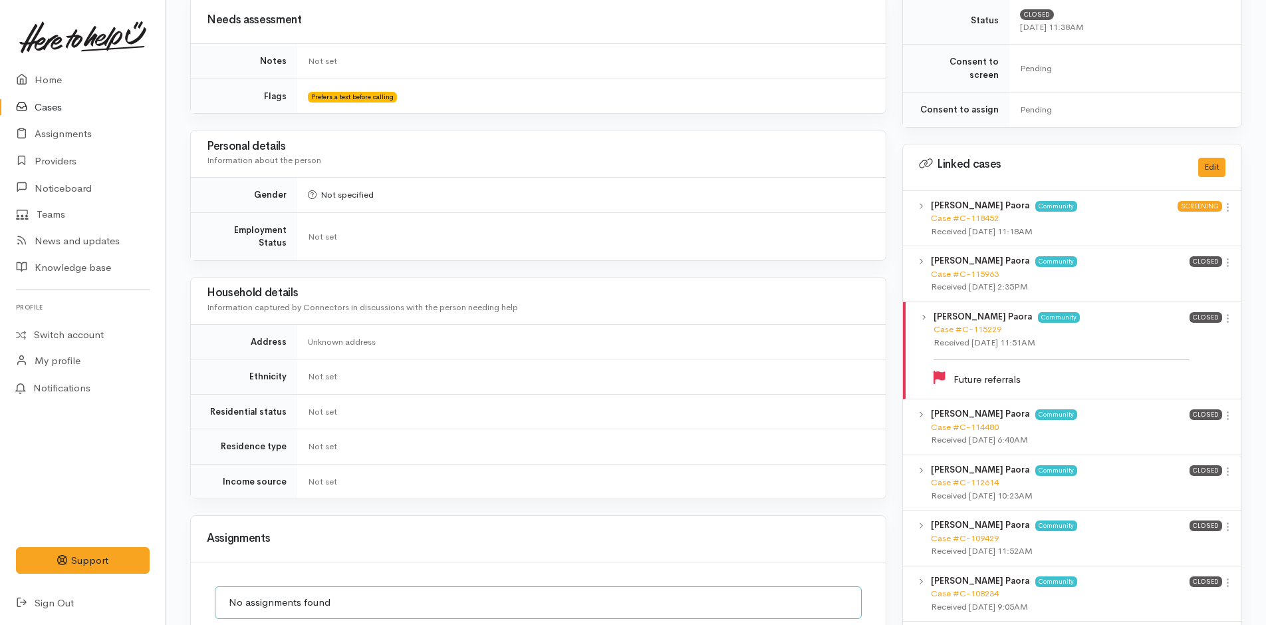
drag, startPoint x: 1226, startPoint y: 253, endPoint x: 1188, endPoint y: 271, distance: 42.0
click at [1225, 257] on icon at bounding box center [1228, 262] width 11 height 11
click at [1159, 278] on link "View case" at bounding box center [1180, 288] width 105 height 21
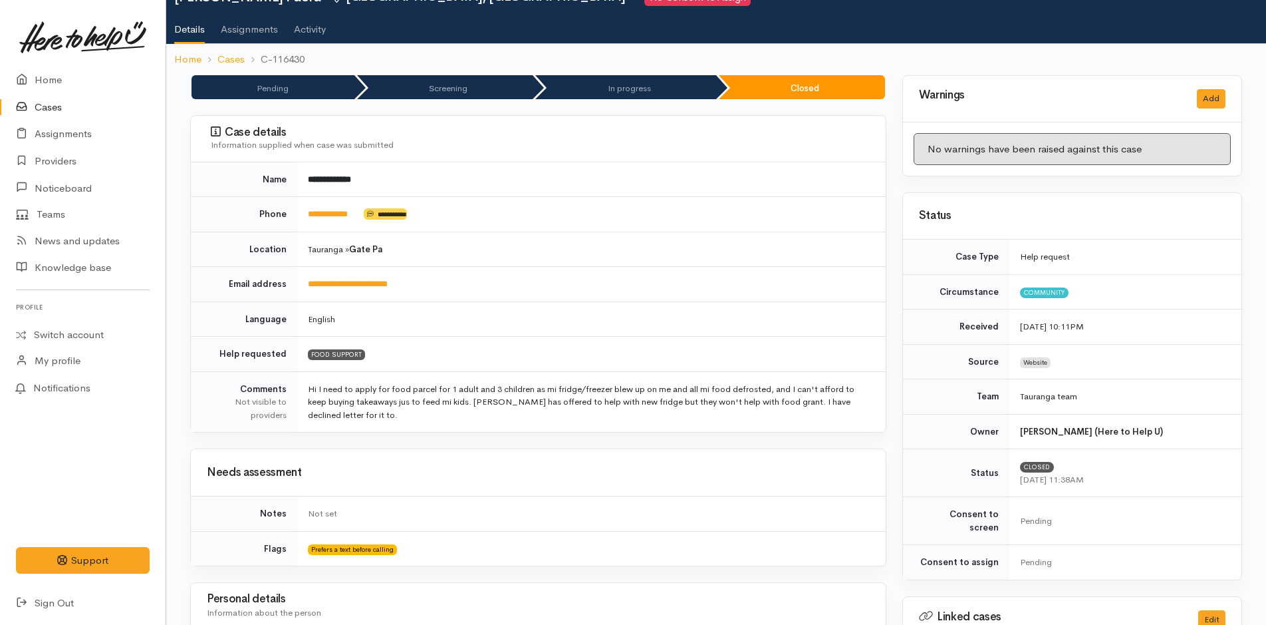
scroll to position [0, 0]
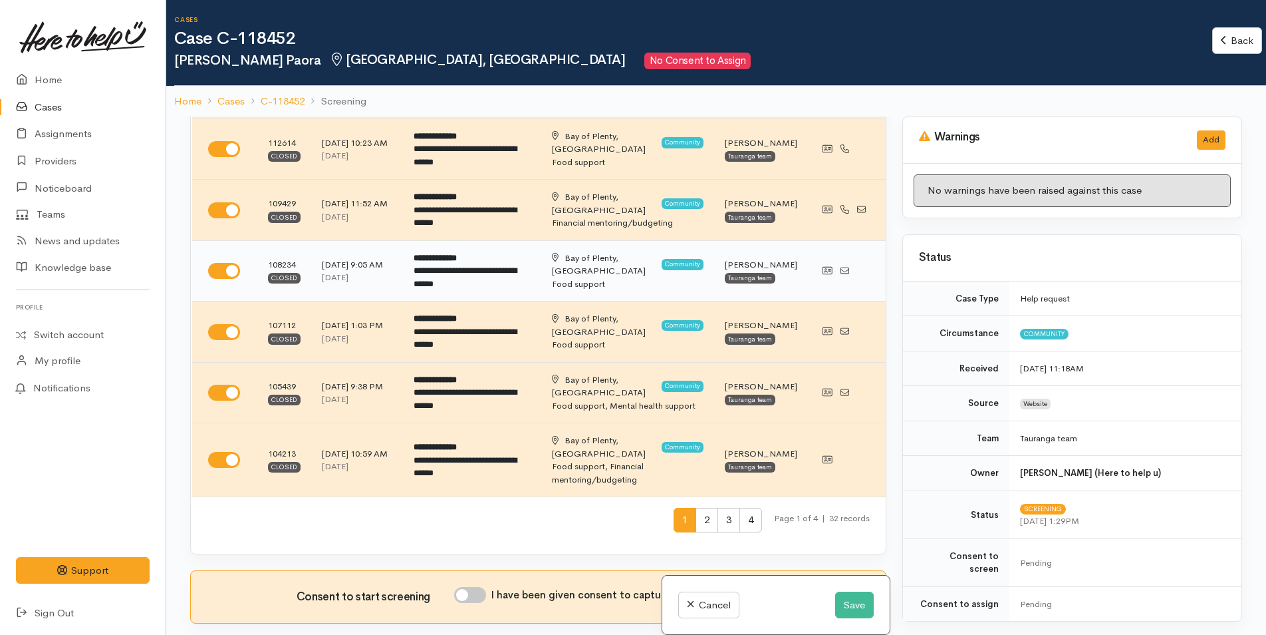
scroll to position [599, 0]
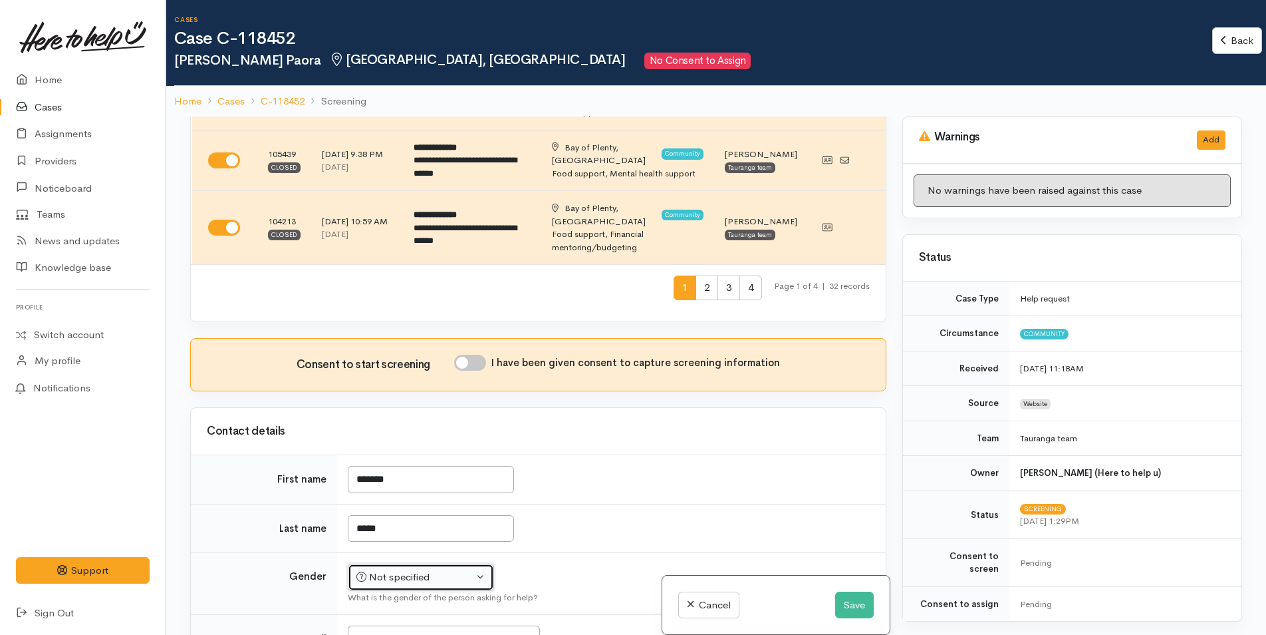
click at [396, 569] on div "Not specified" at bounding box center [415, 576] width 117 height 15
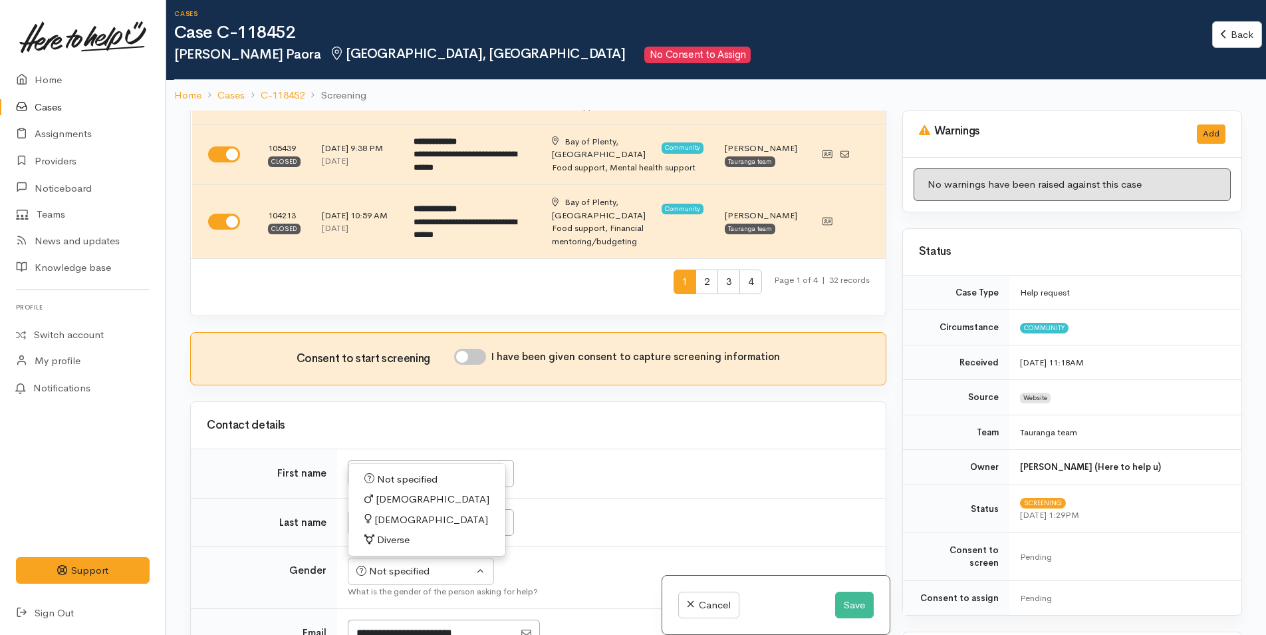
click at [386, 512] on span "[DEMOGRAPHIC_DATA]" at bounding box center [431, 519] width 114 height 15
select select "[DEMOGRAPHIC_DATA]"
click at [471, 349] on input "I have been given consent to capture screening information" at bounding box center [470, 357] width 32 height 16
checkbox input "true"
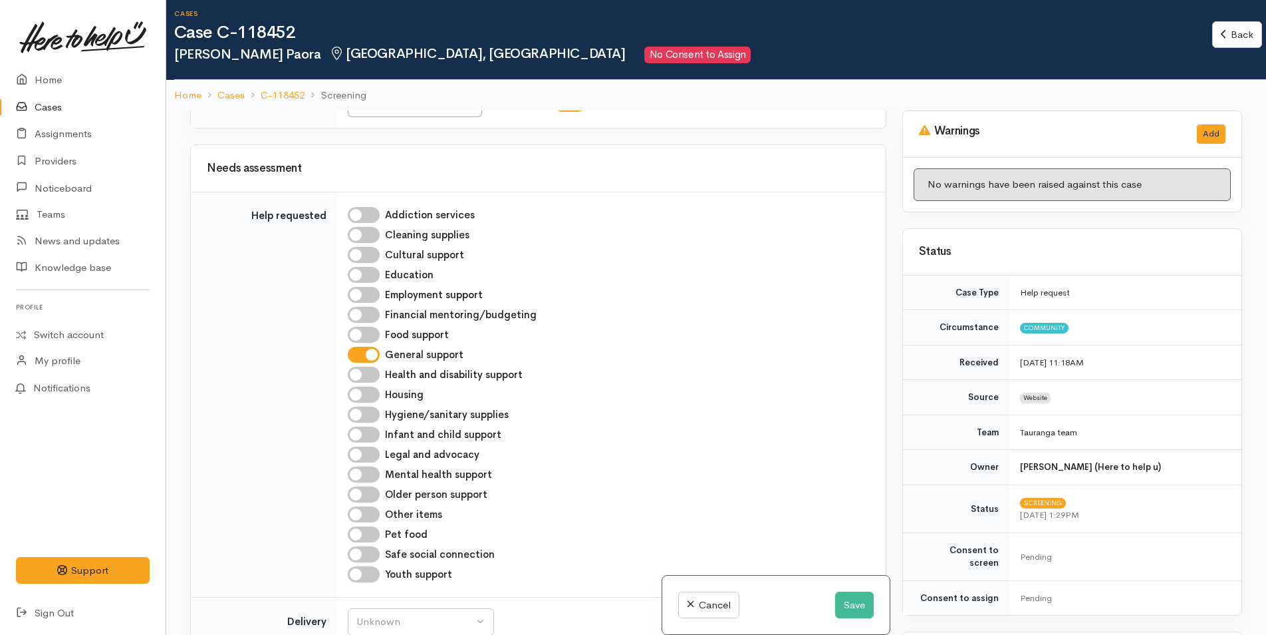
scroll to position [1330, 0]
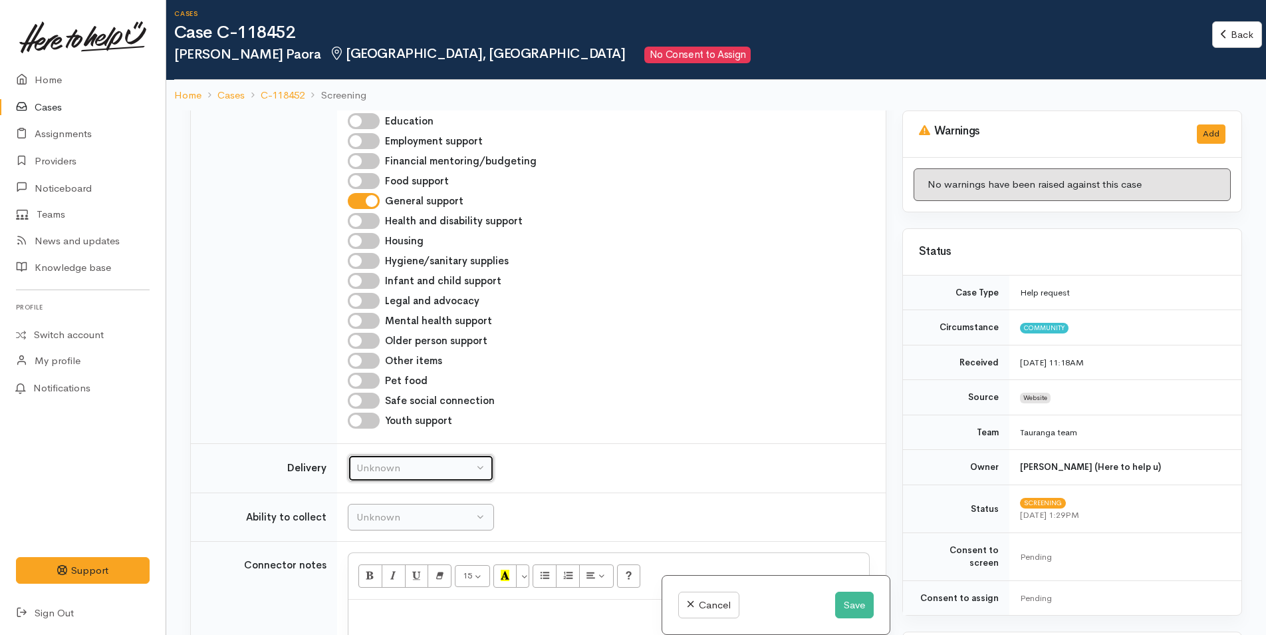
click at [384, 444] on td "Unknown Delivery needed Delivery preferred No Unknown" at bounding box center [611, 468] width 549 height 49
click at [389, 460] on div "Unknown" at bounding box center [415, 467] width 117 height 15
click at [372, 585] on span "No" at bounding box center [371, 592] width 14 height 15
select select "1"
drag, startPoint x: 389, startPoint y: 470, endPoint x: 402, endPoint y: 517, distance: 49.5
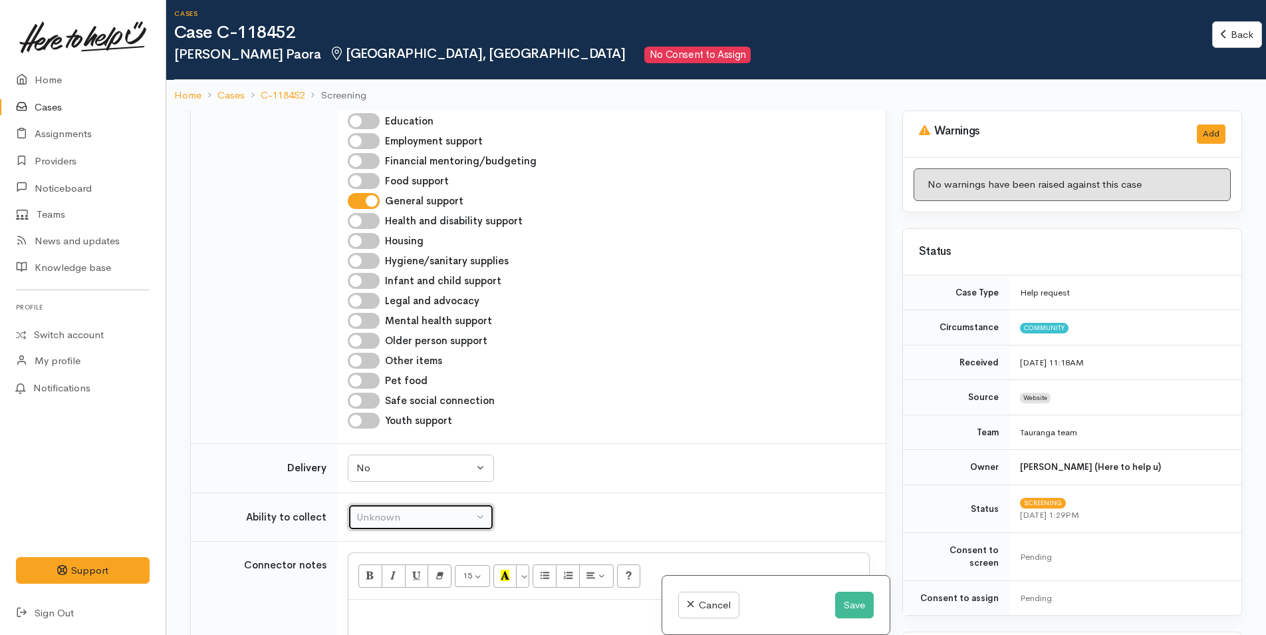
click at [390, 504] on button "Unknown" at bounding box center [421, 517] width 146 height 27
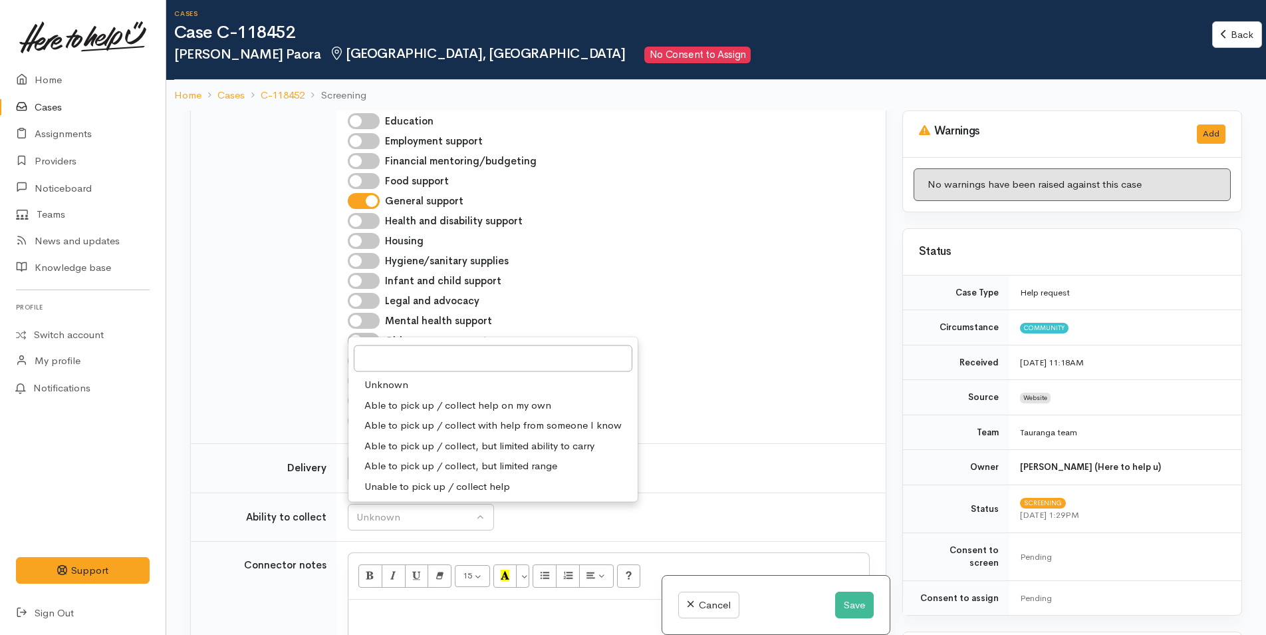
click at [400, 397] on span "Able to pick up / collect help on my own" at bounding box center [457, 404] width 187 height 15
select select "2"
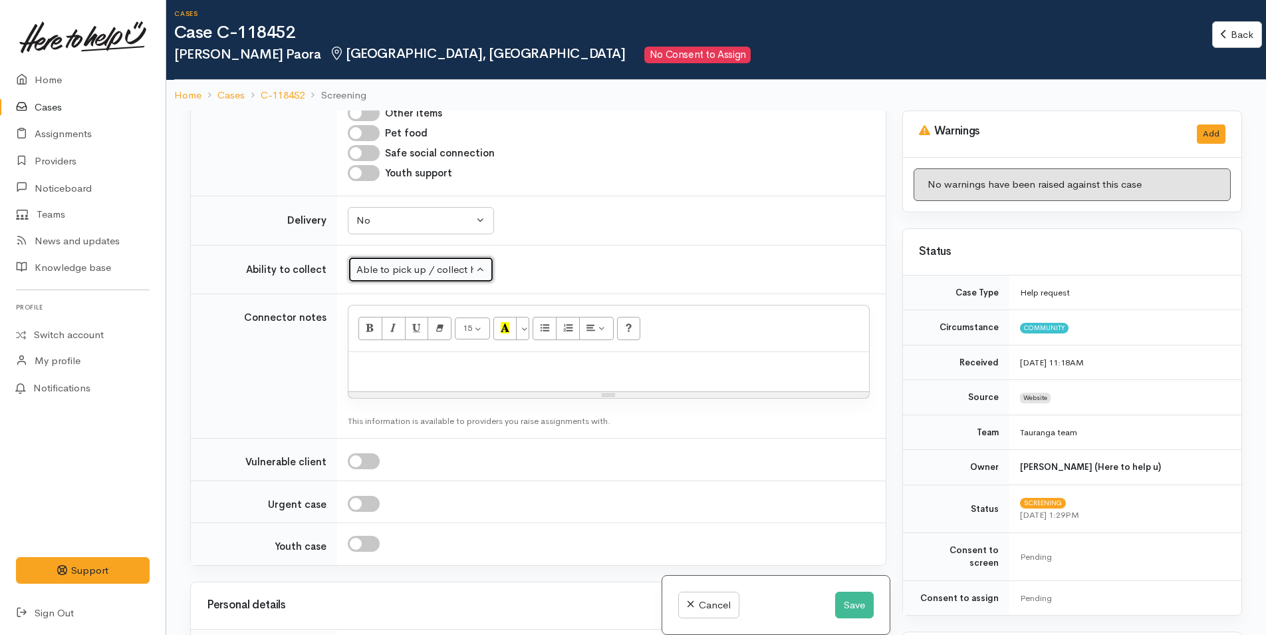
scroll to position [1596, 0]
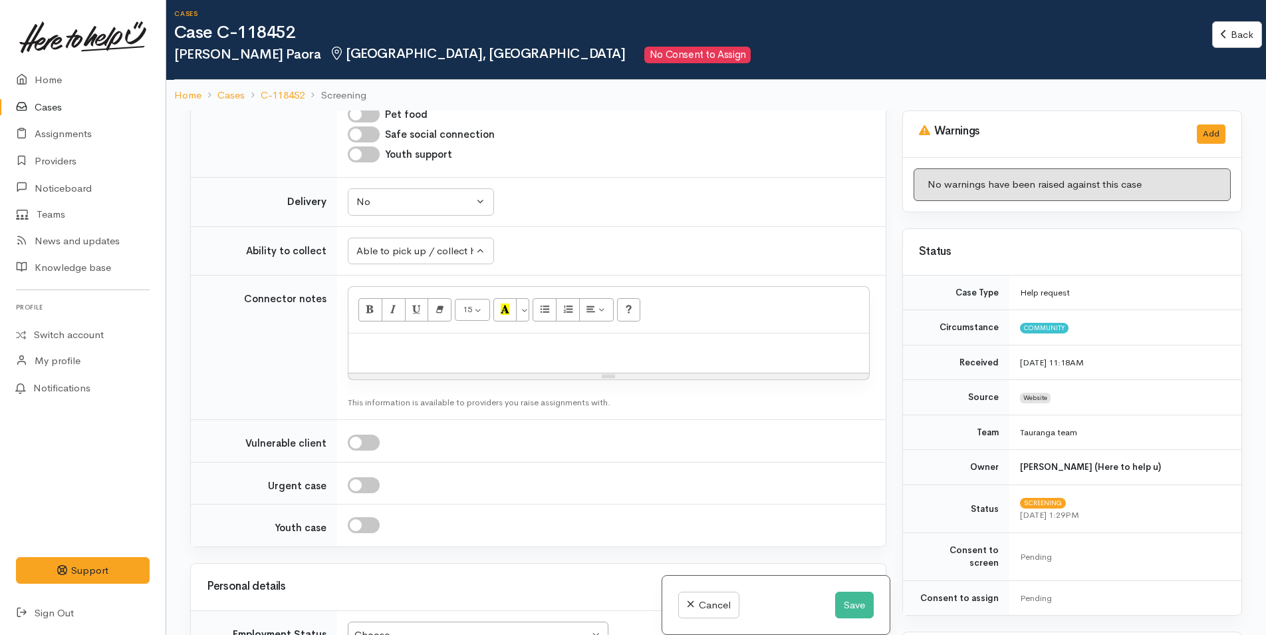
click at [373, 340] on p at bounding box center [609, 347] width 508 height 15
paste div
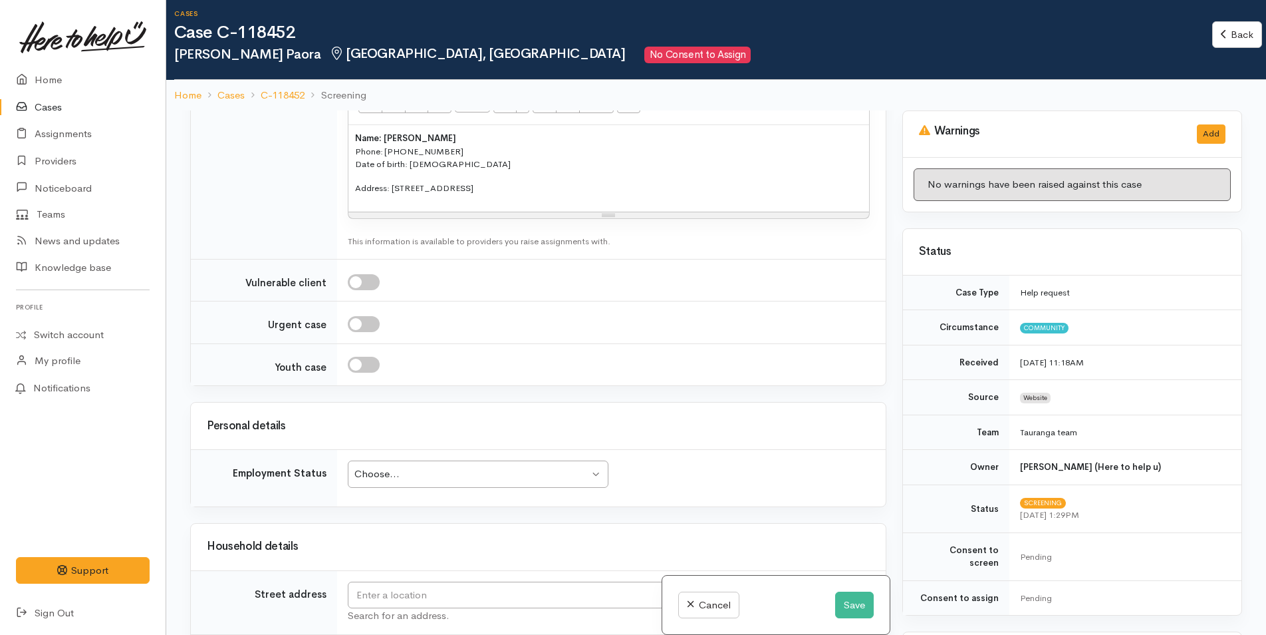
scroll to position [1796, 0]
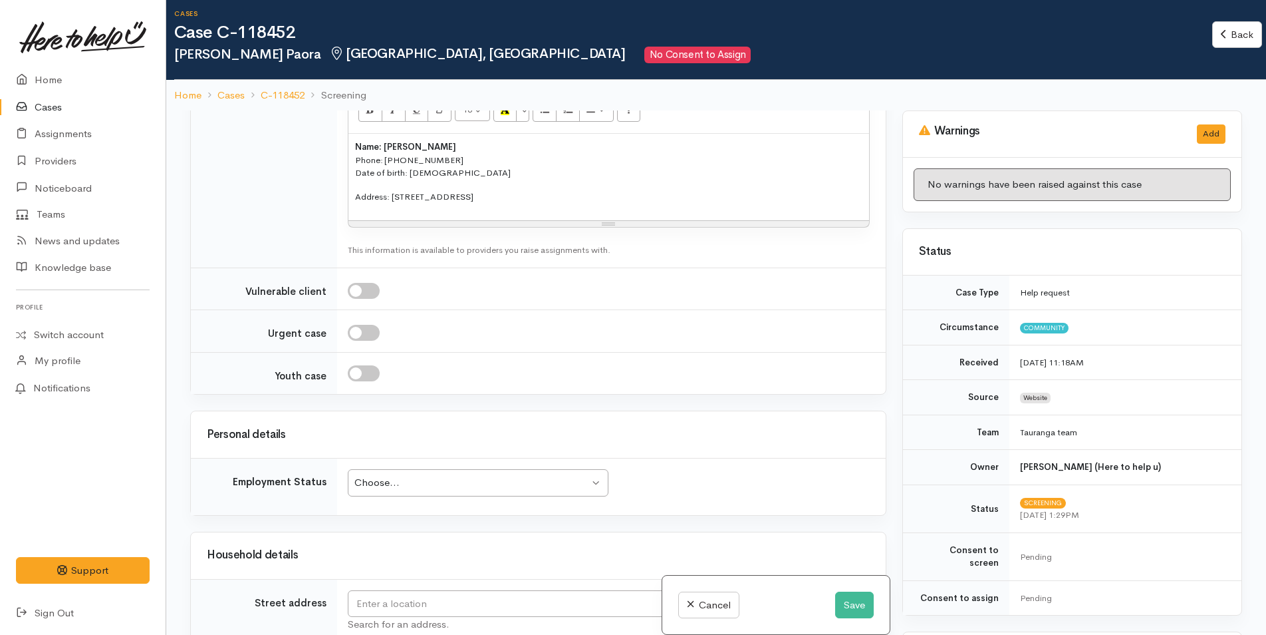
click at [380, 475] on div "Choose..." at bounding box center [472, 482] width 235 height 15
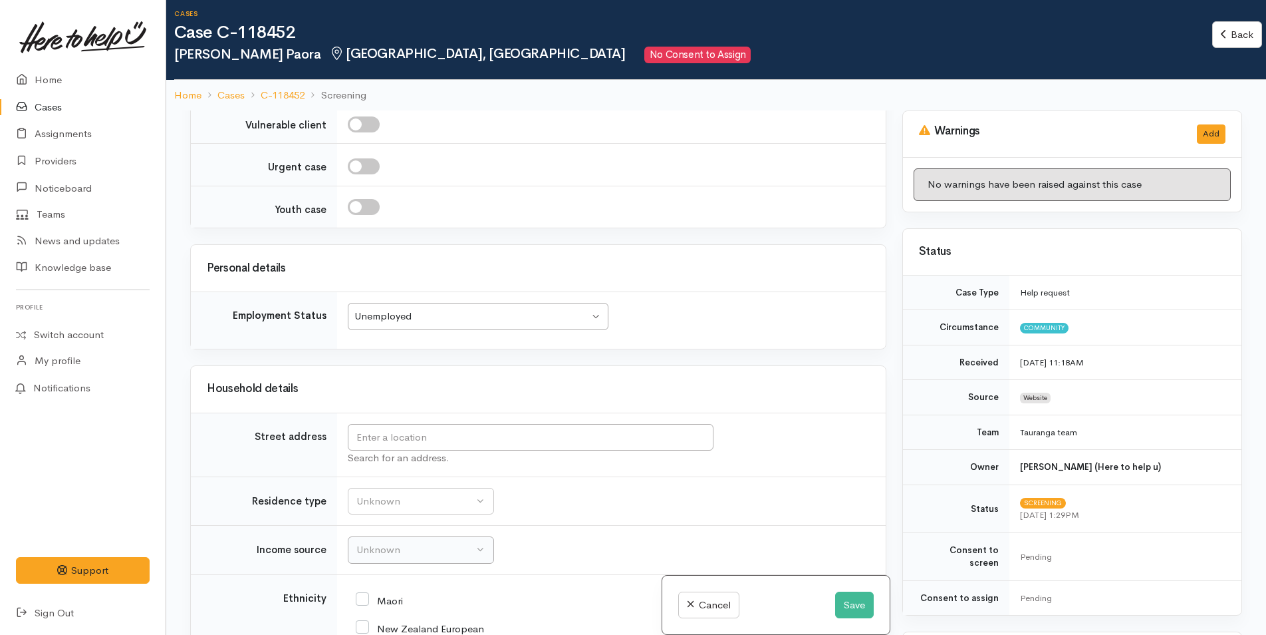
scroll to position [1995, 0]
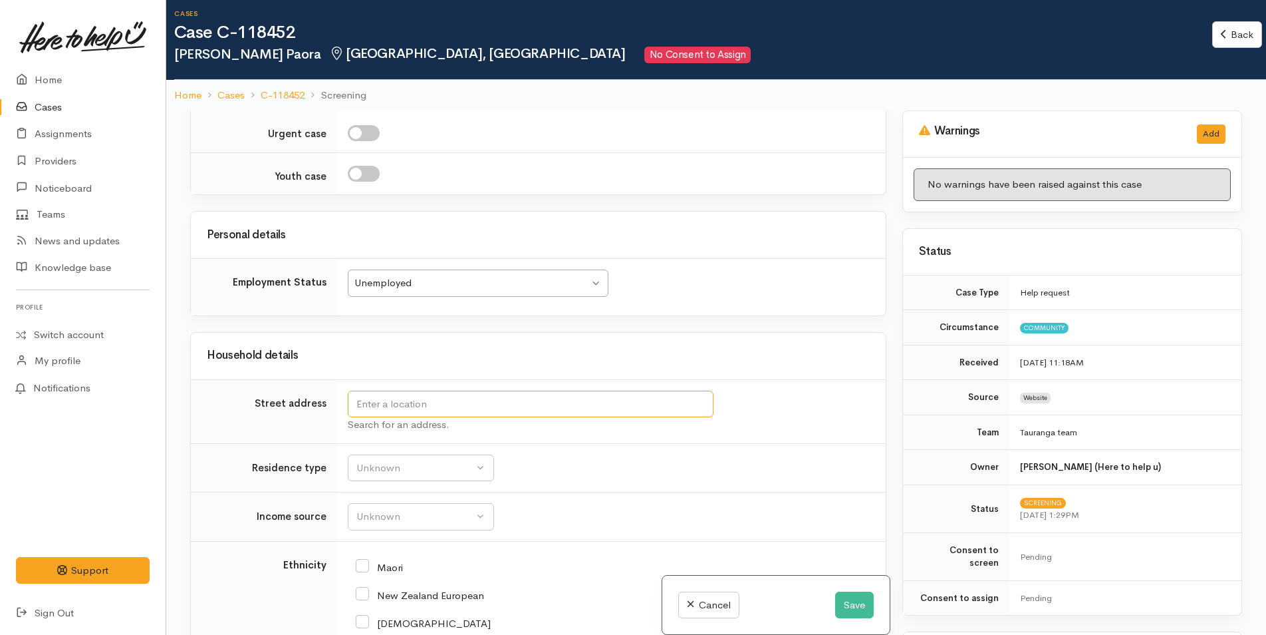
drag, startPoint x: 392, startPoint y: 357, endPoint x: 405, endPoint y: 345, distance: 17.4
click at [392, 390] on input "text" at bounding box center [531, 403] width 366 height 27
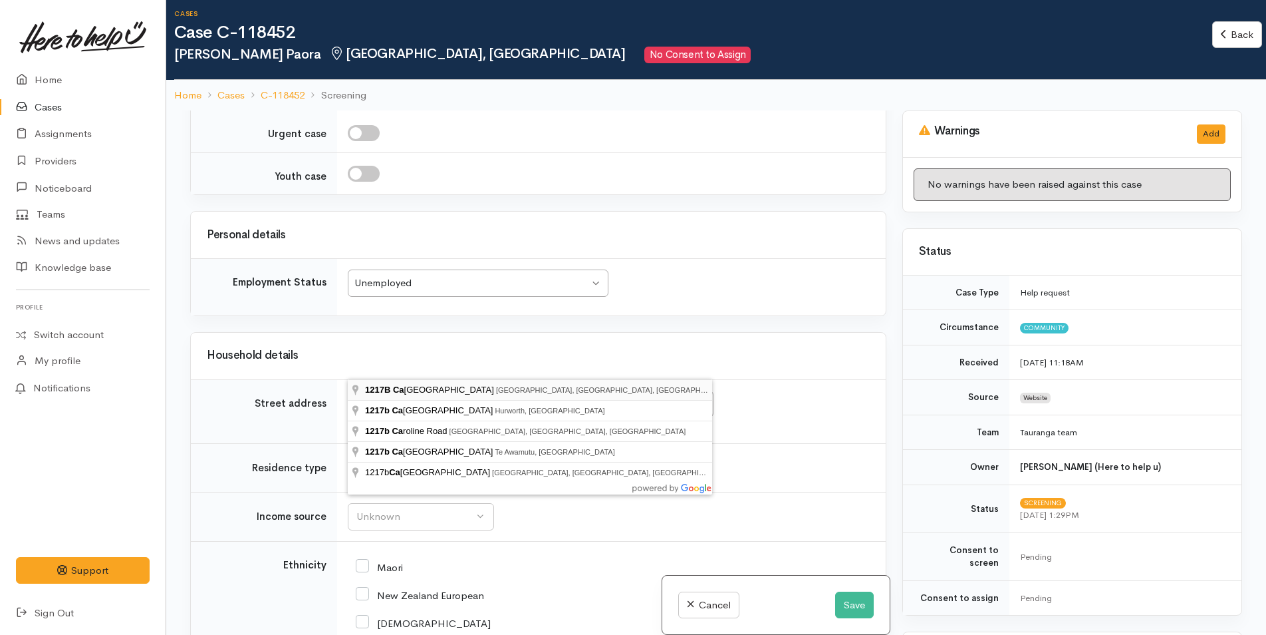
type input "1217B Cameron Road, Gate Pa, Tauranga, New Zealand"
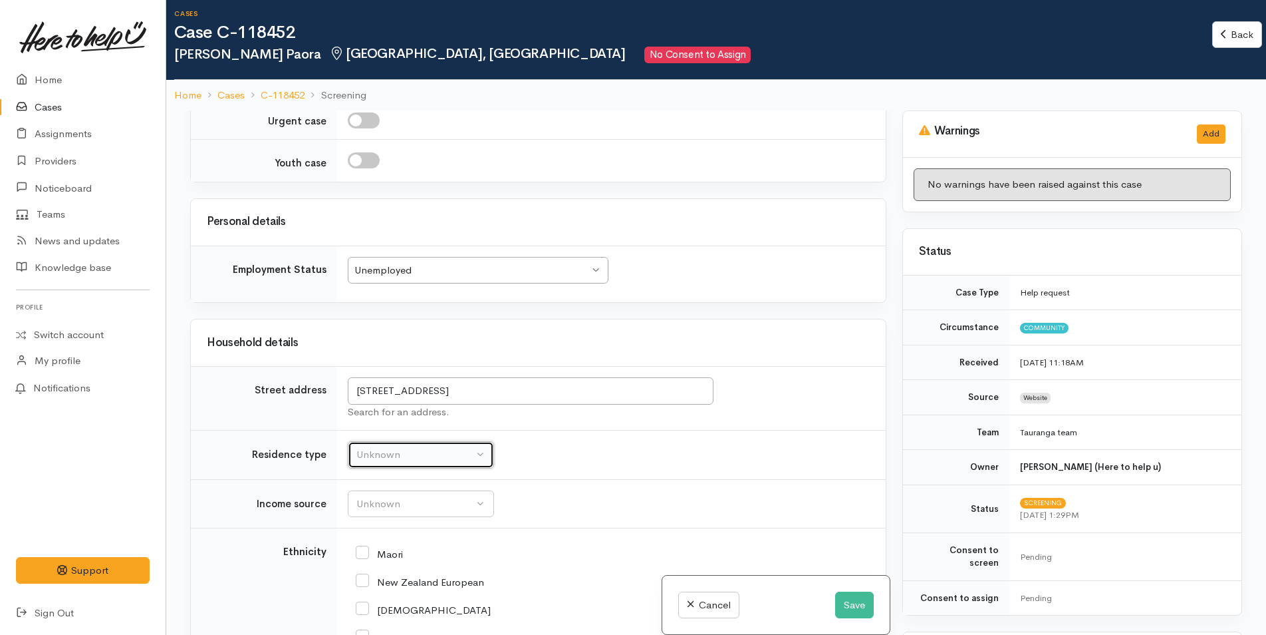
click at [386, 447] on div "Unknown" at bounding box center [415, 454] width 117 height 15
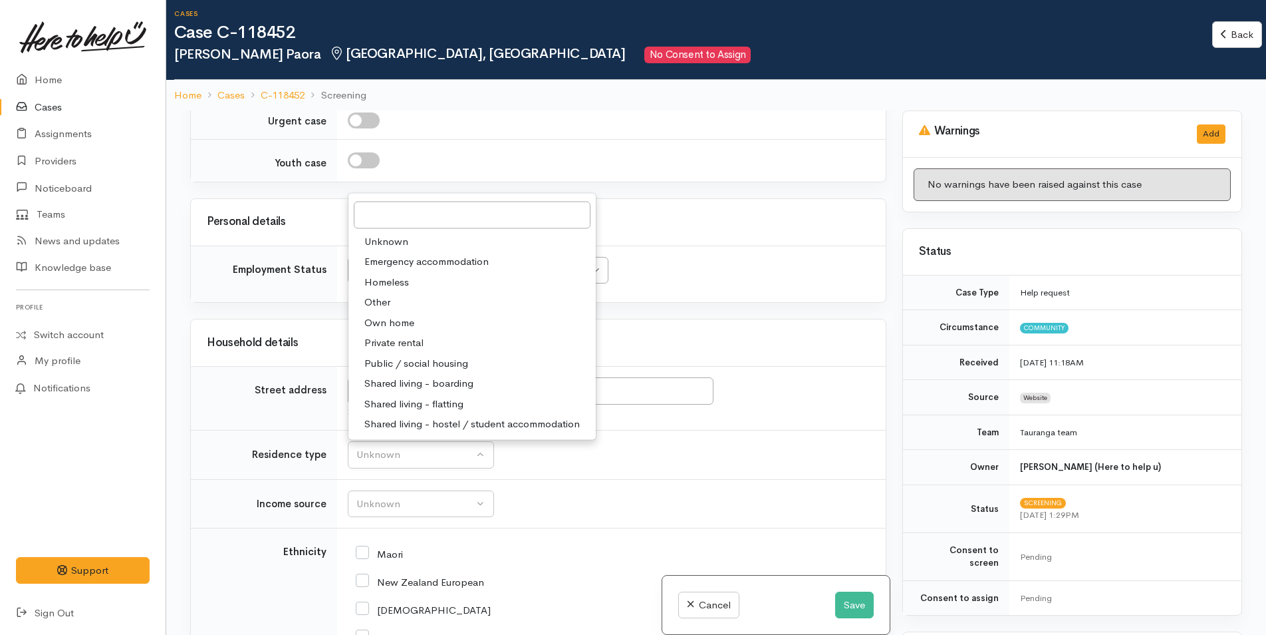
click at [385, 335] on span "Private rental" at bounding box center [393, 342] width 59 height 15
select select "2"
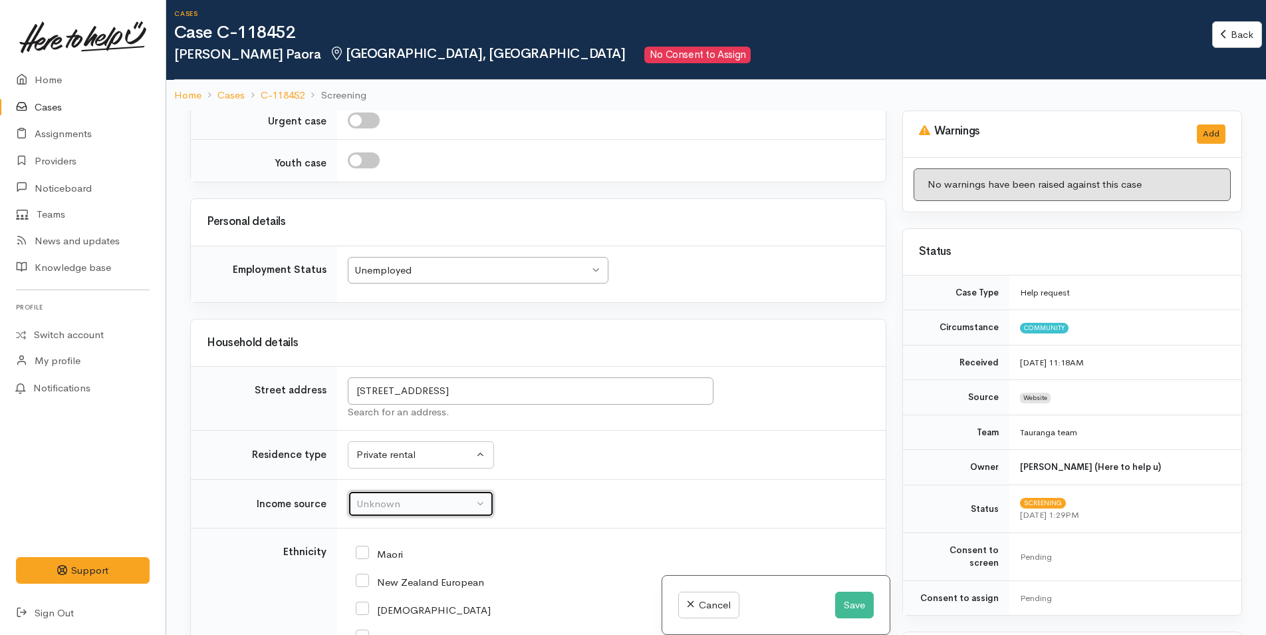
click at [383, 496] on div "Unknown" at bounding box center [415, 503] width 117 height 15
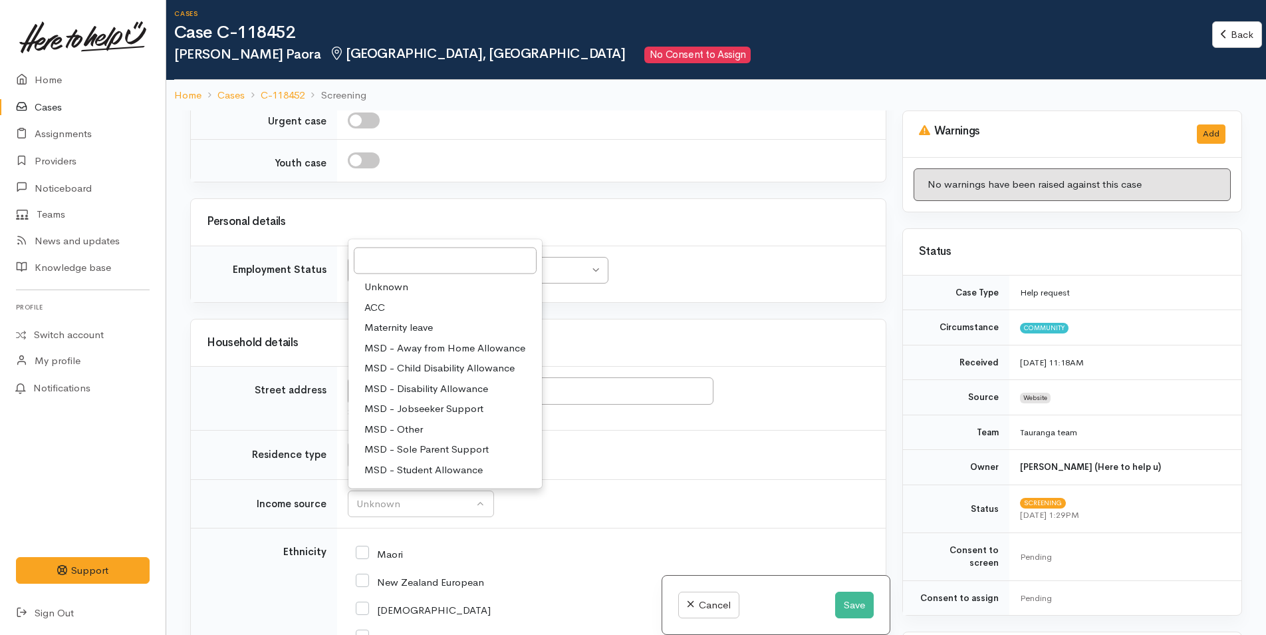
click at [405, 442] on span "MSD - Sole Parent Support" at bounding box center [426, 449] width 124 height 15
select select "7"
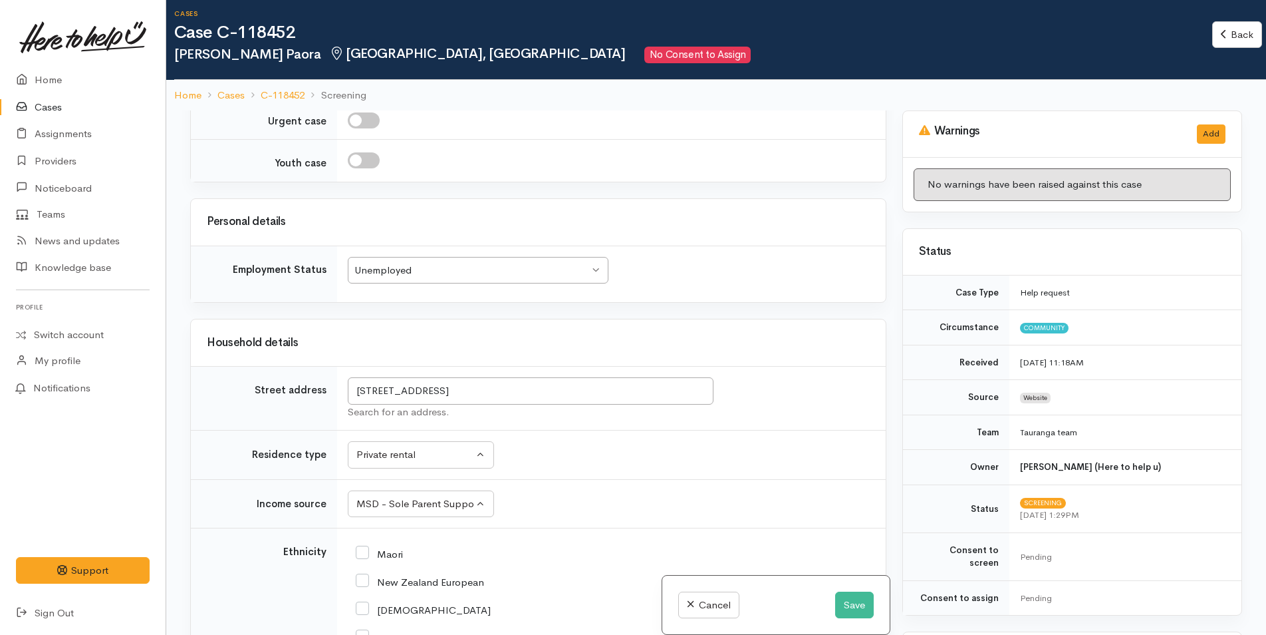
drag, startPoint x: 359, startPoint y: 525, endPoint x: 372, endPoint y: 521, distance: 14.5
click at [359, 547] on input "Maori" at bounding box center [379, 553] width 47 height 12
checkbox input "true"
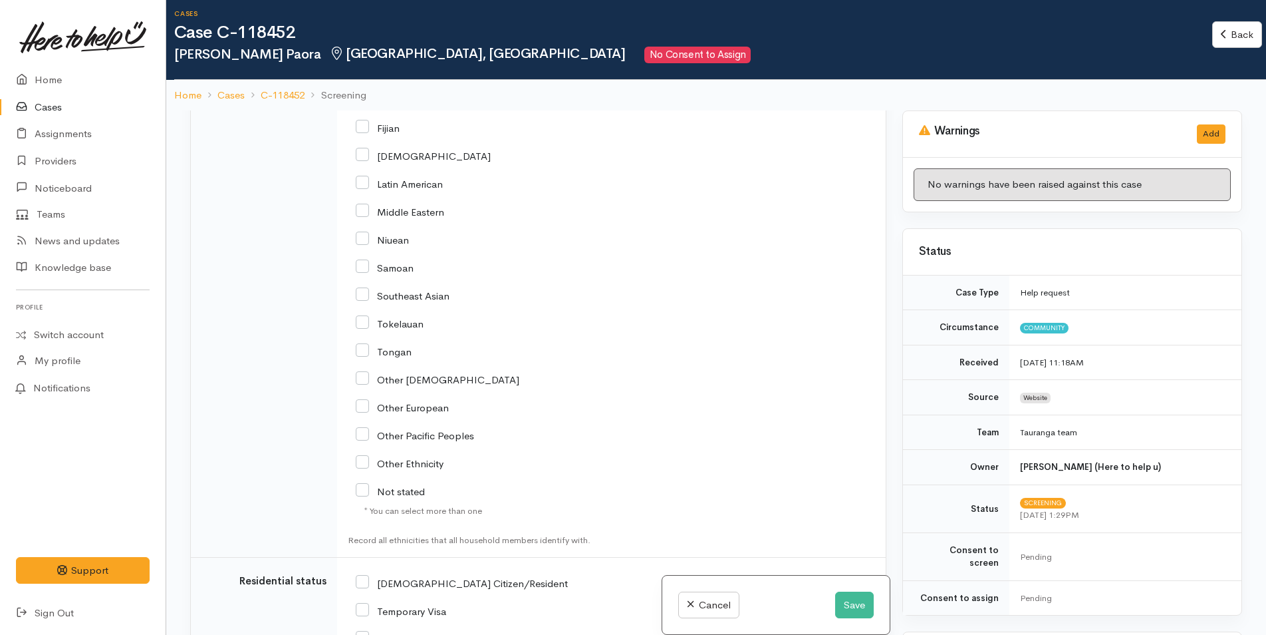
scroll to position [2661, 0]
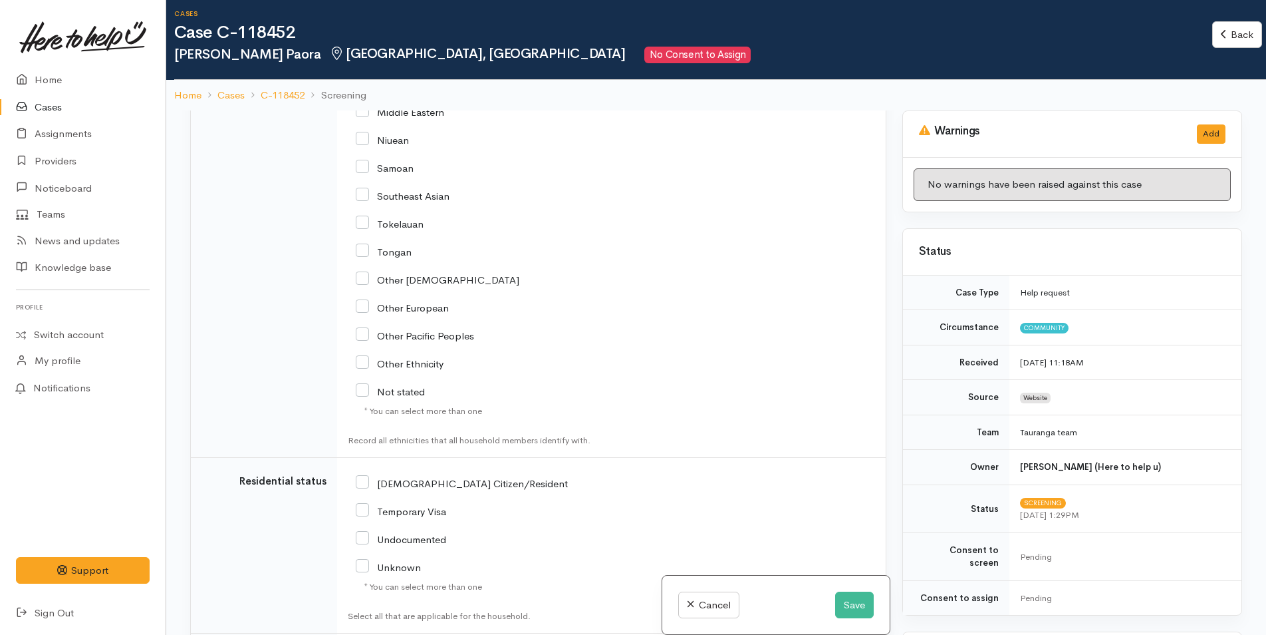
click at [378, 476] on input "[DEMOGRAPHIC_DATA] Citizen/Resident" at bounding box center [462, 482] width 212 height 12
checkbox input "true"
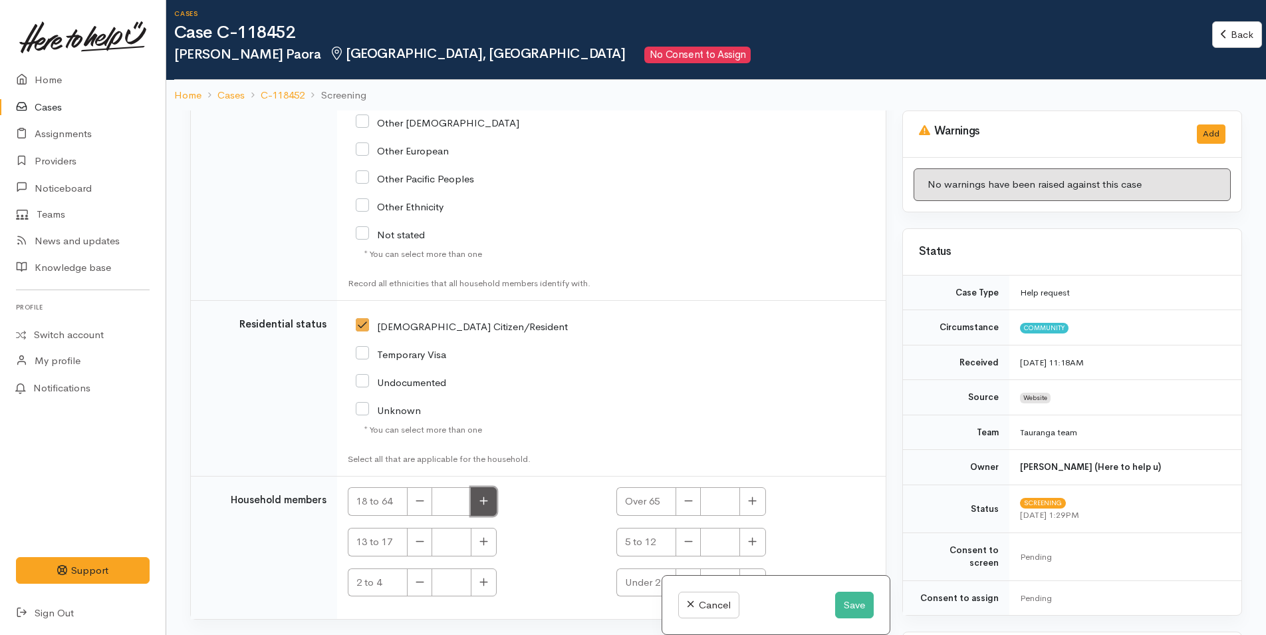
click at [488, 487] on button "button" at bounding box center [484, 501] width 26 height 29
type input "1"
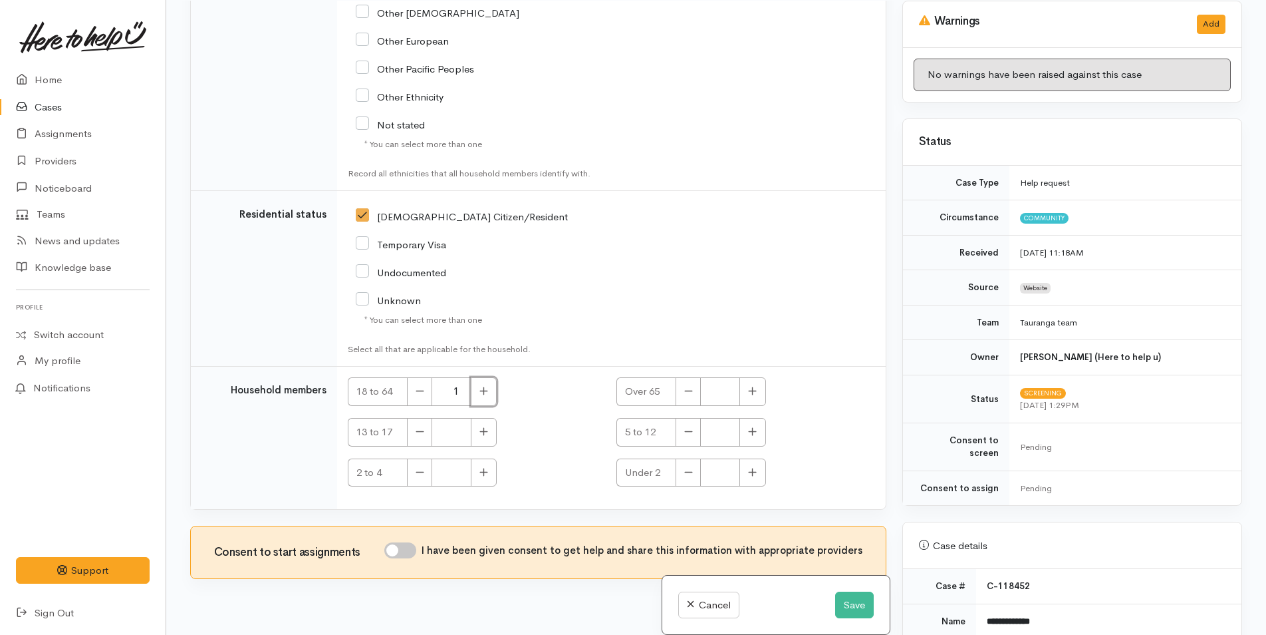
scroll to position [116, 0]
drag, startPoint x: 408, startPoint y: 525, endPoint x: 569, endPoint y: 212, distance: 351.6
click at [408, 541] on input "I have been given consent to get help and share this information with appropria…" at bounding box center [400, 549] width 32 height 16
checkbox input "true"
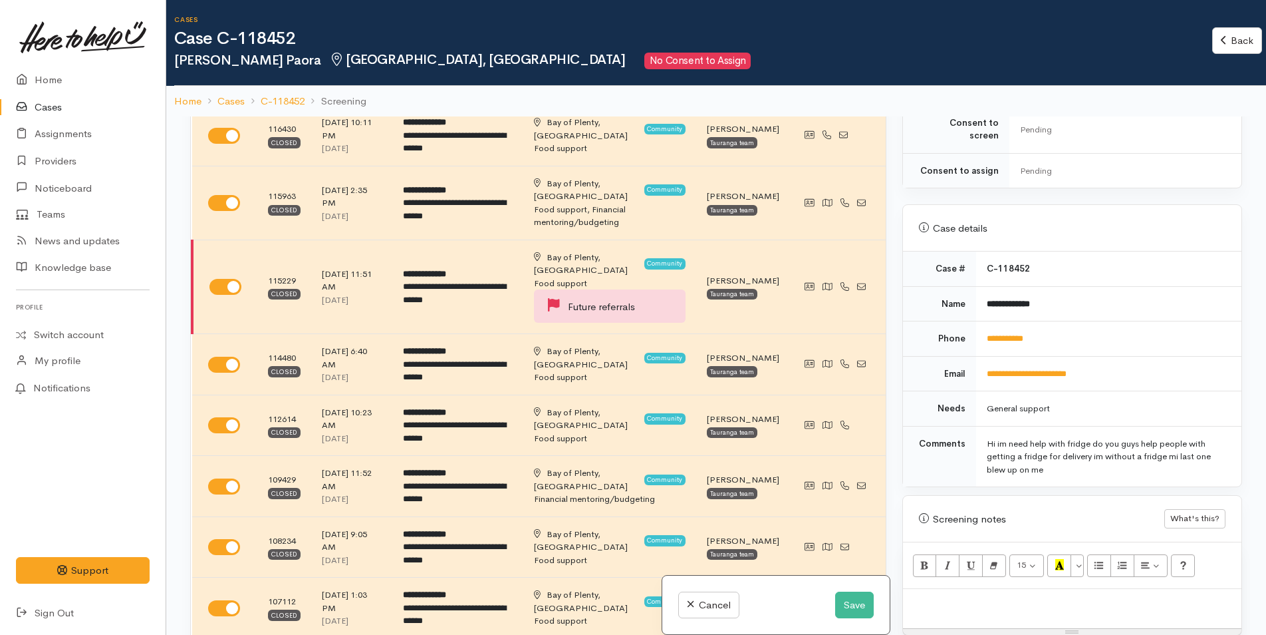
scroll to position [532, 0]
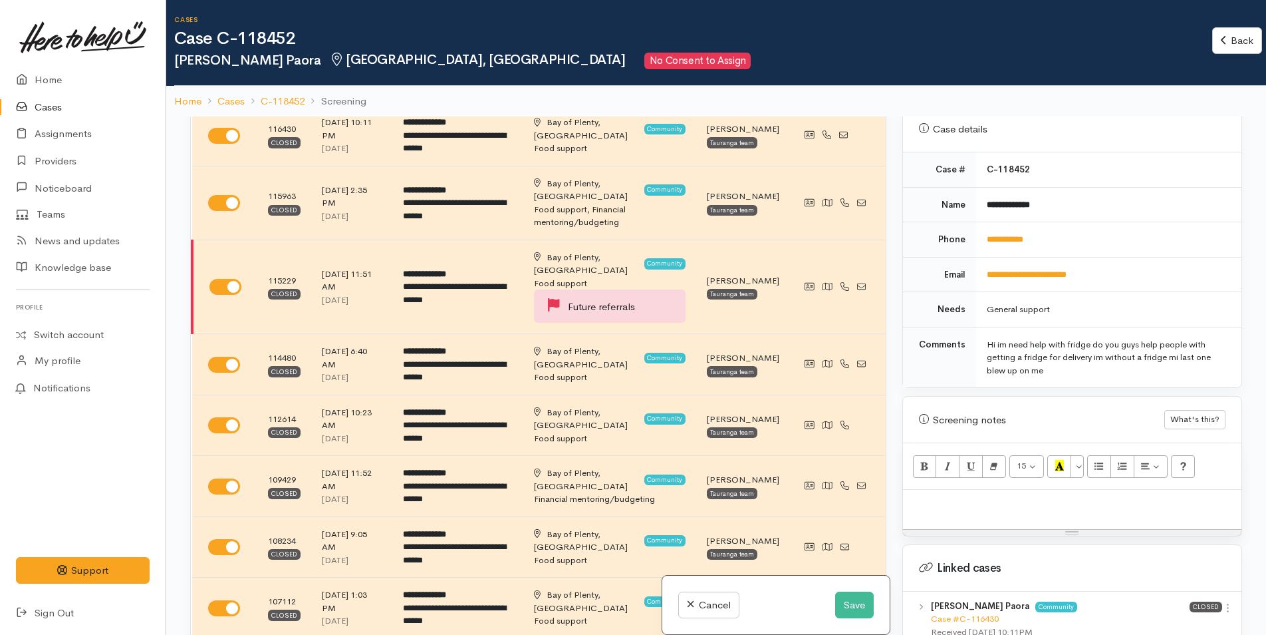
click at [949, 499] on div at bounding box center [1072, 509] width 339 height 39
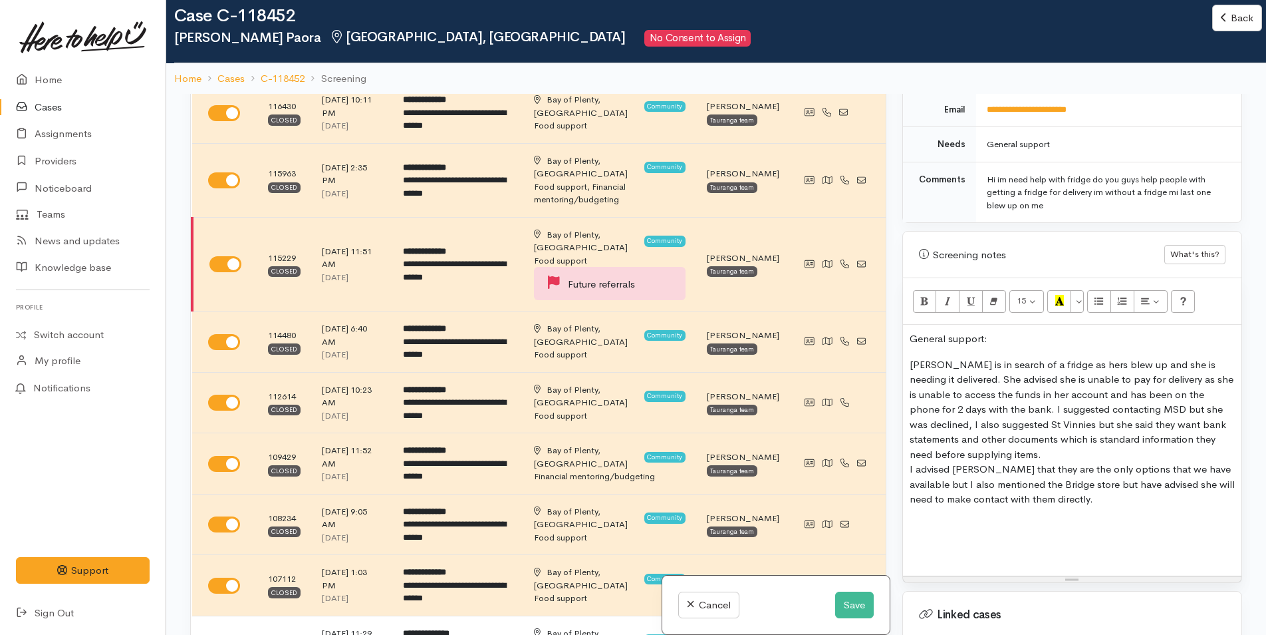
scroll to position [865, 0]
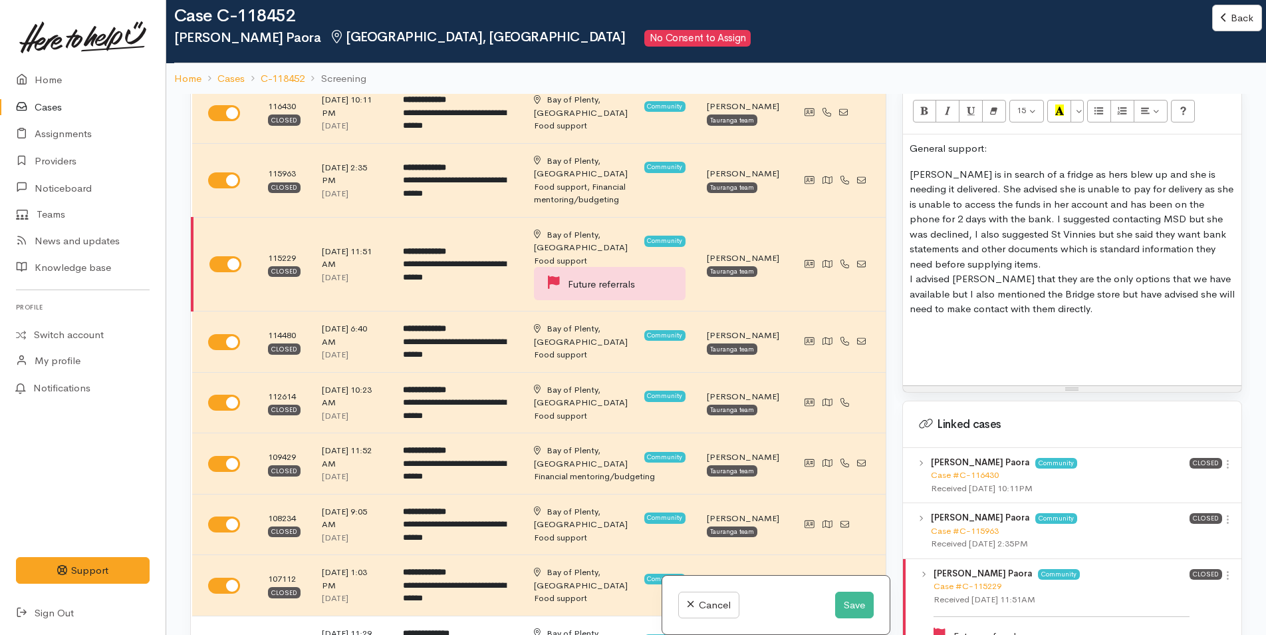
click at [912, 327] on p at bounding box center [1072, 334] width 325 height 15
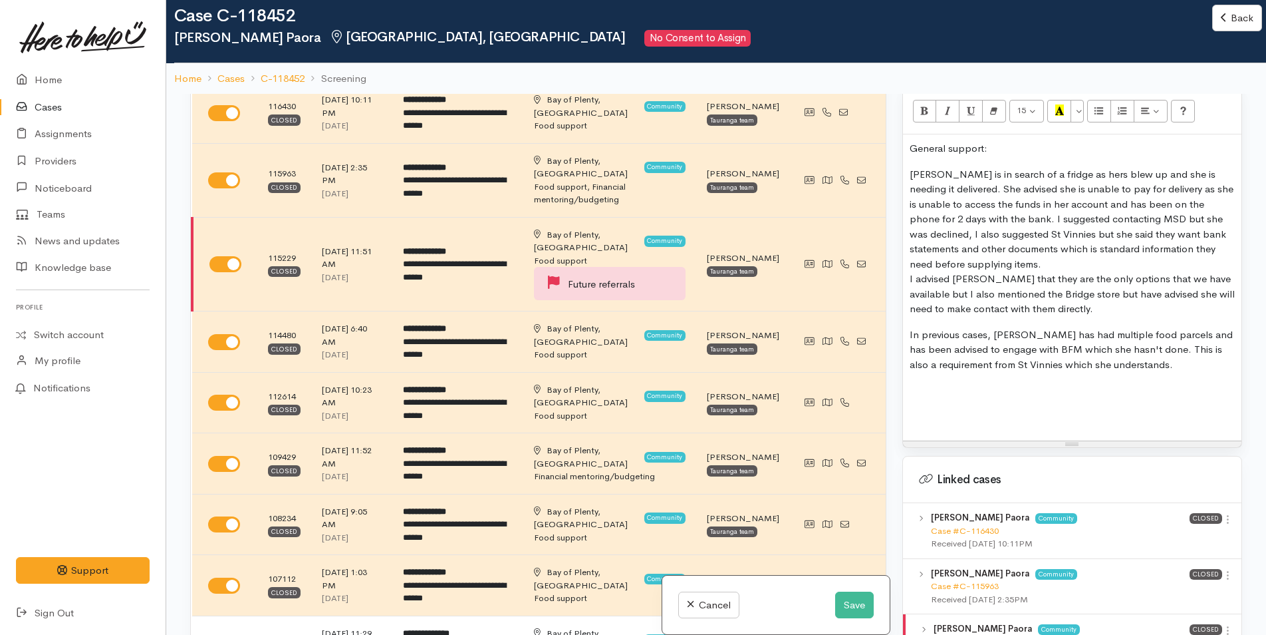
click at [935, 382] on p at bounding box center [1072, 389] width 325 height 15
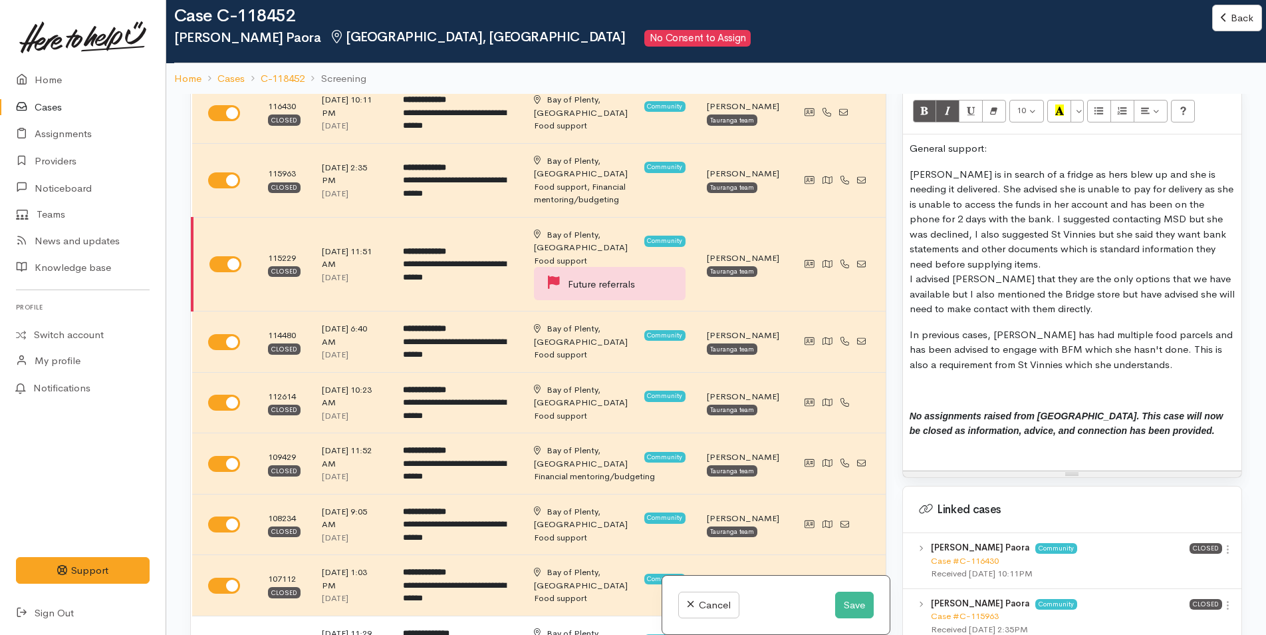
click at [962, 382] on p at bounding box center [1072, 389] width 325 height 15
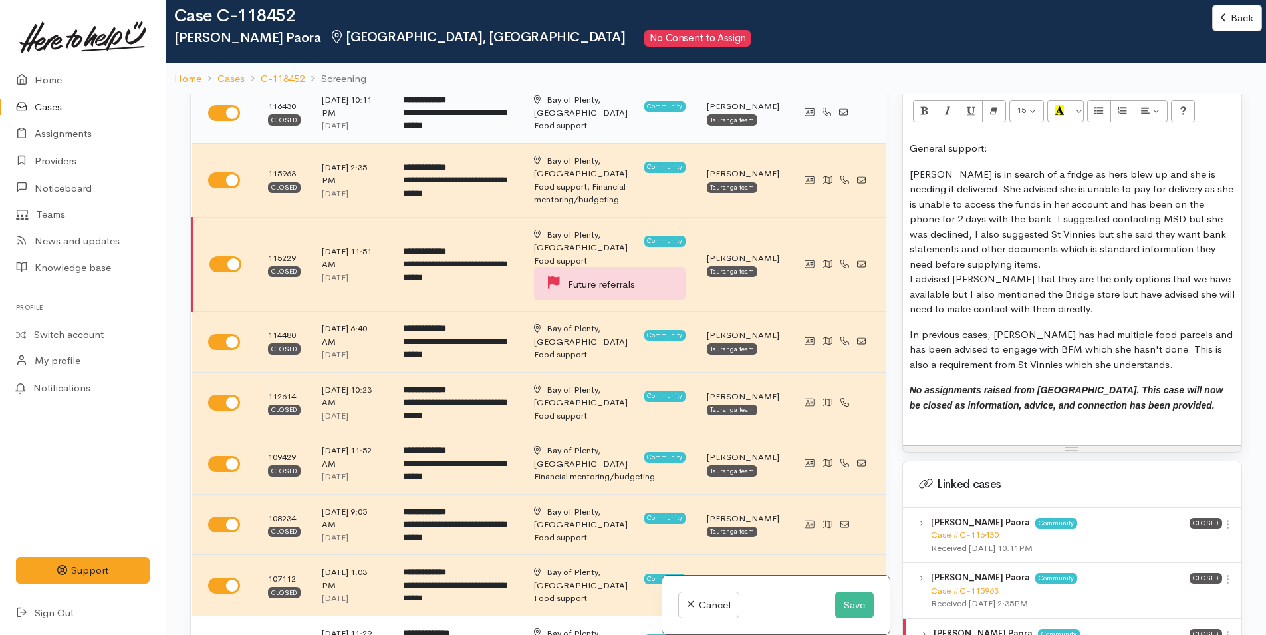
drag, startPoint x: 1000, startPoint y: 133, endPoint x: 907, endPoint y: 125, distance: 93.5
click at [857, 125] on div "Related cases There are other cases potentially from the same person, address o…" at bounding box center [716, 411] width 1068 height 635
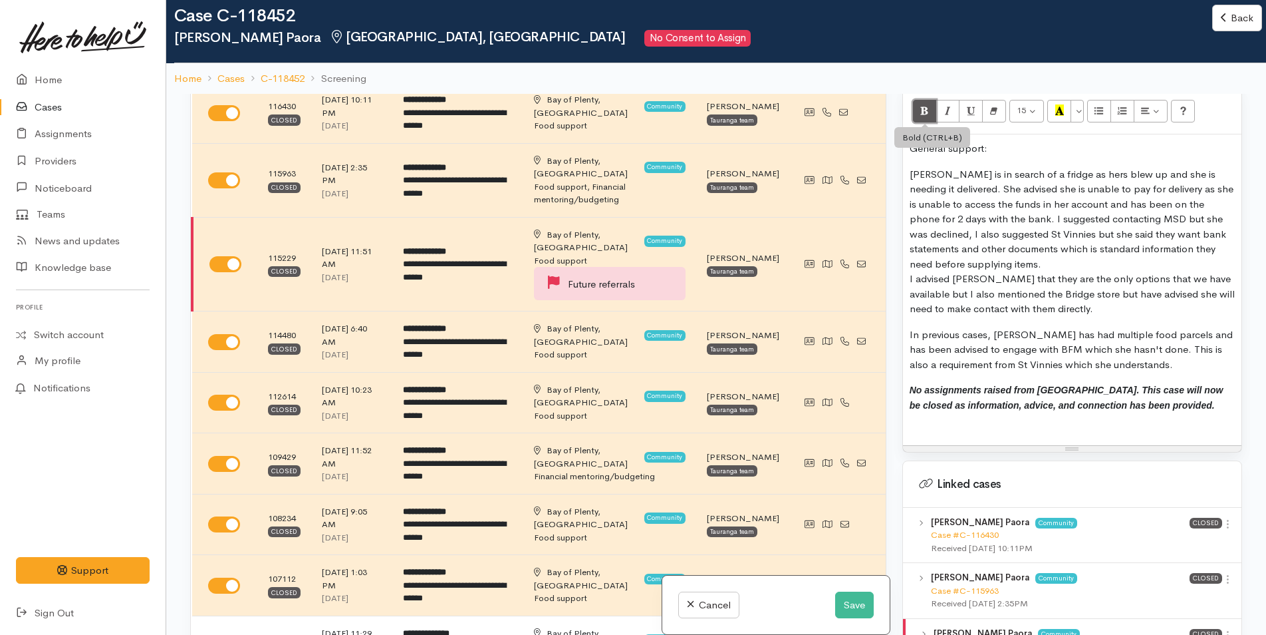
click at [917, 103] on button "Bold (CTRL+B)" at bounding box center [925, 111] width 24 height 23
click at [1061, 104] on icon "Recent Color" at bounding box center [1060, 109] width 9 height 11
click at [1077, 364] on div "General support: Cherise is in search of a fridge as hers blew up and she is ne…" at bounding box center [1072, 289] width 339 height 311
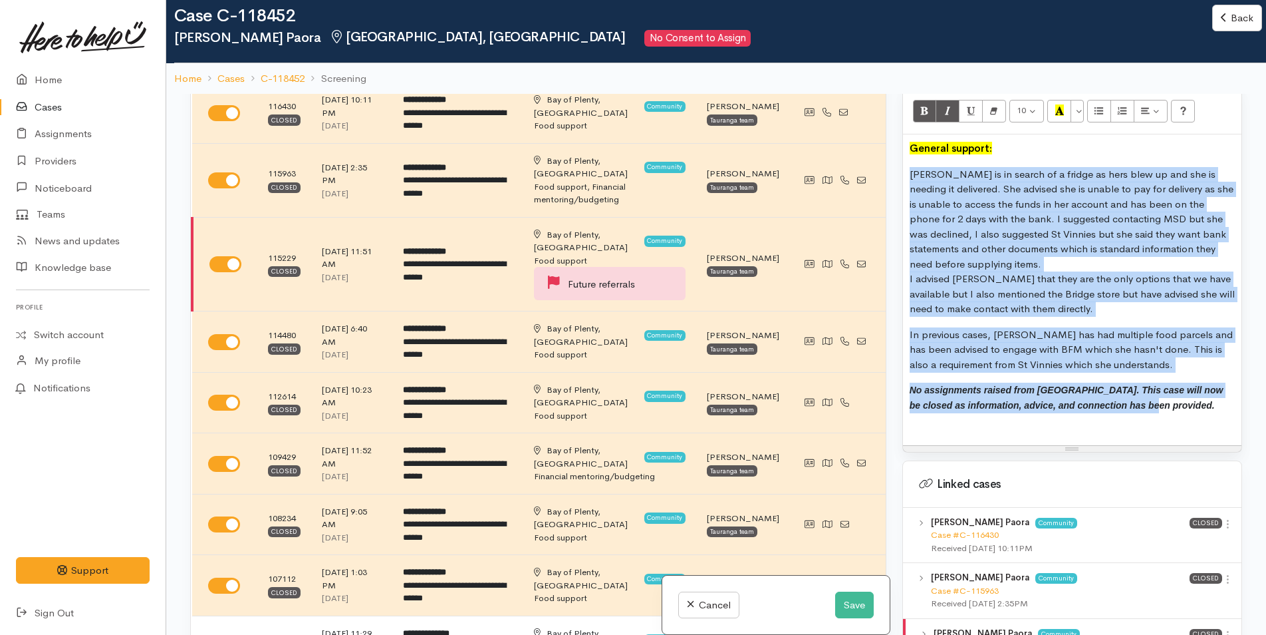
drag, startPoint x: 1131, startPoint y: 391, endPoint x: 889, endPoint y: 161, distance: 334.0
click at [889, 161] on div "Related cases There are other cases potentially from the same person, address o…" at bounding box center [716, 411] width 1068 height 635
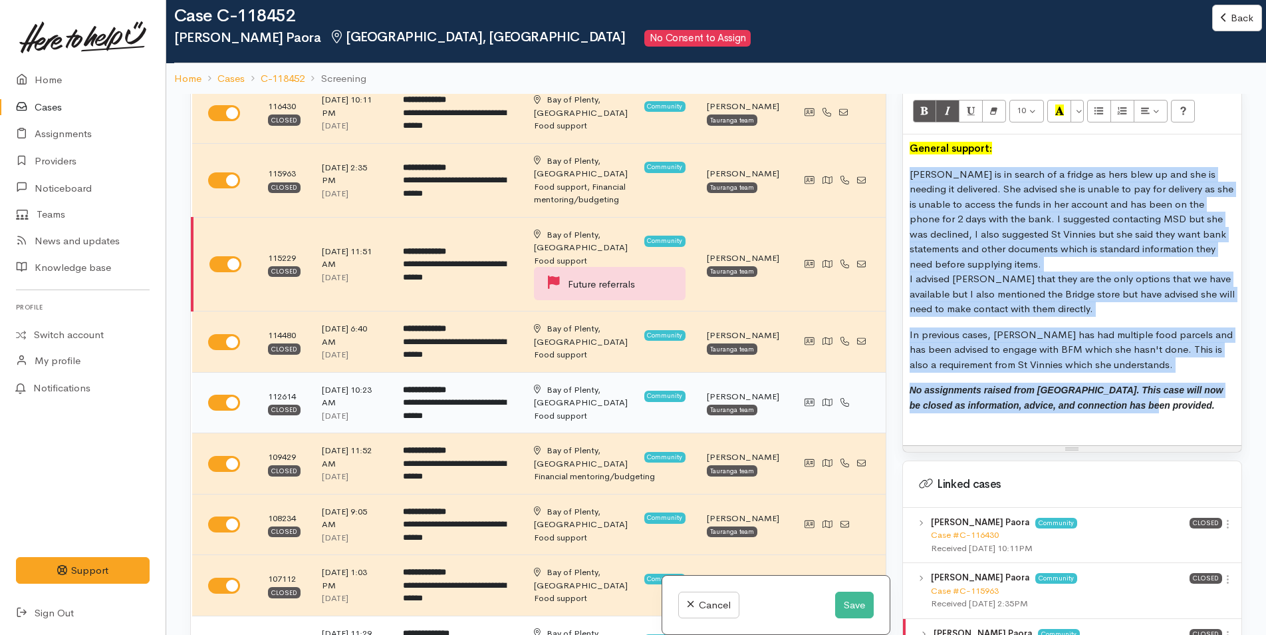
copy div "Cherise is in search of a fridge as hers blew up and she is needing it delivere…"
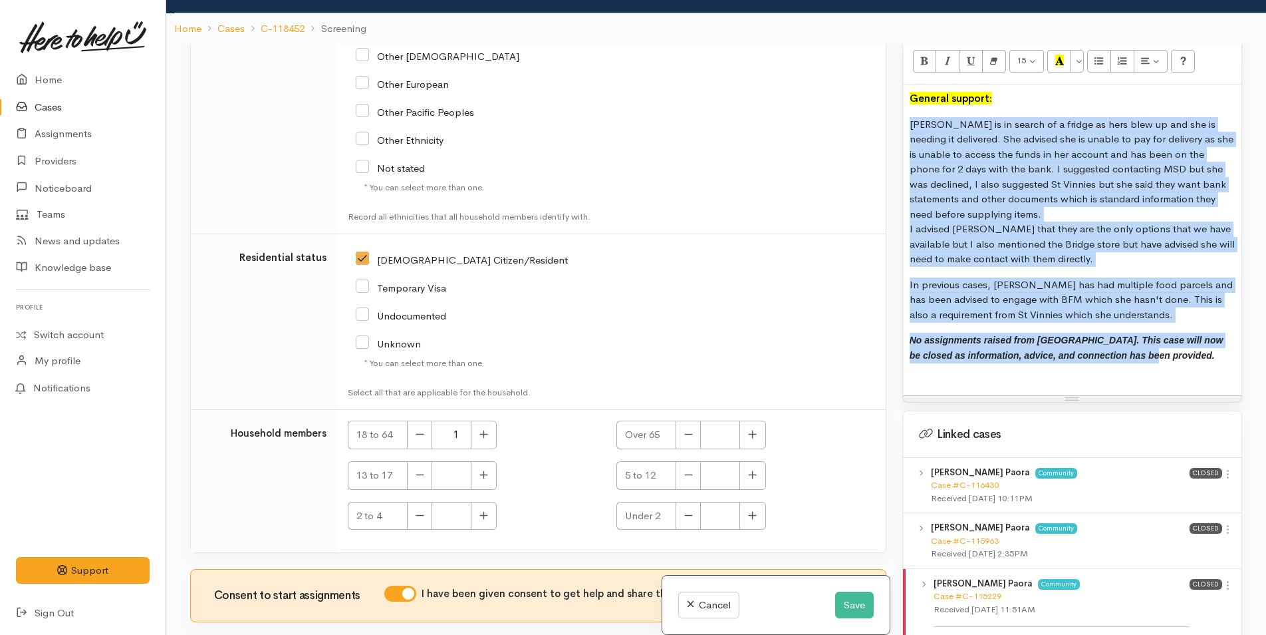
scroll to position [116, 0]
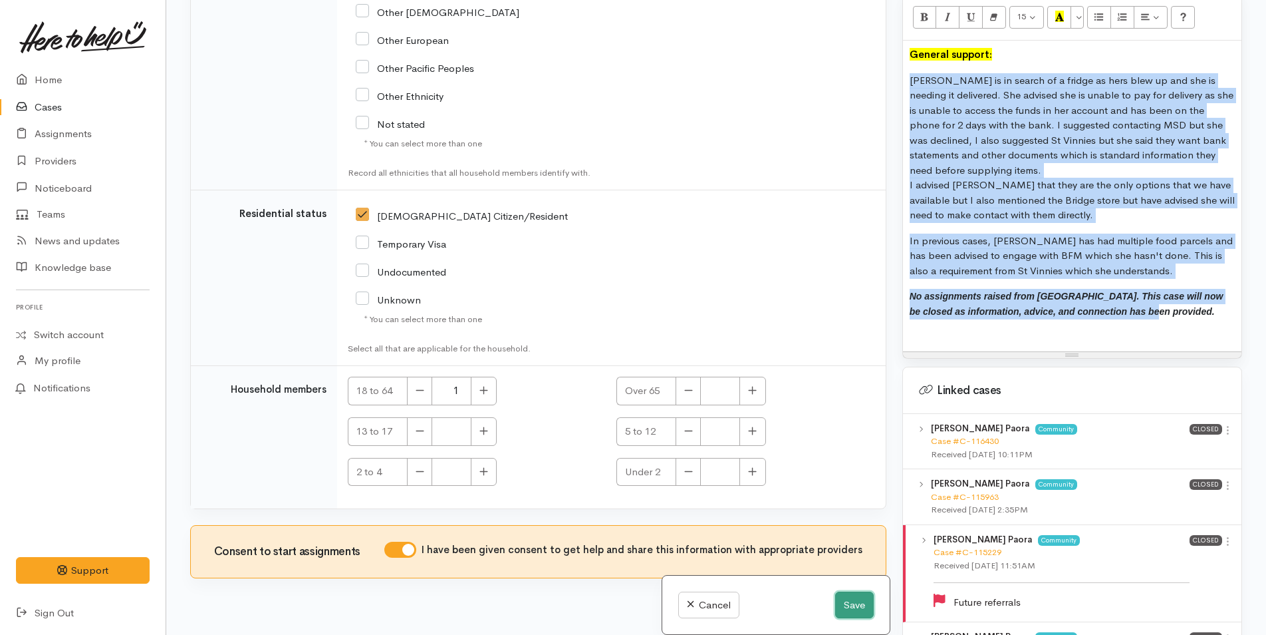
click at [841, 599] on button "Save" at bounding box center [854, 604] width 39 height 27
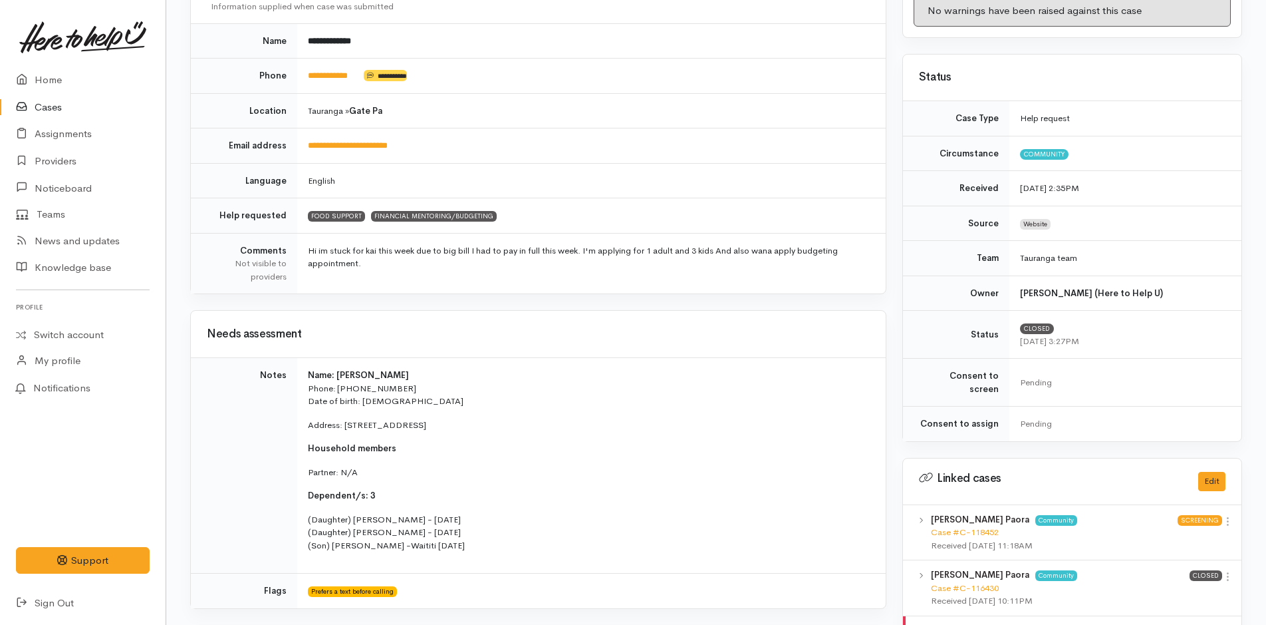
scroll to position [225, 0]
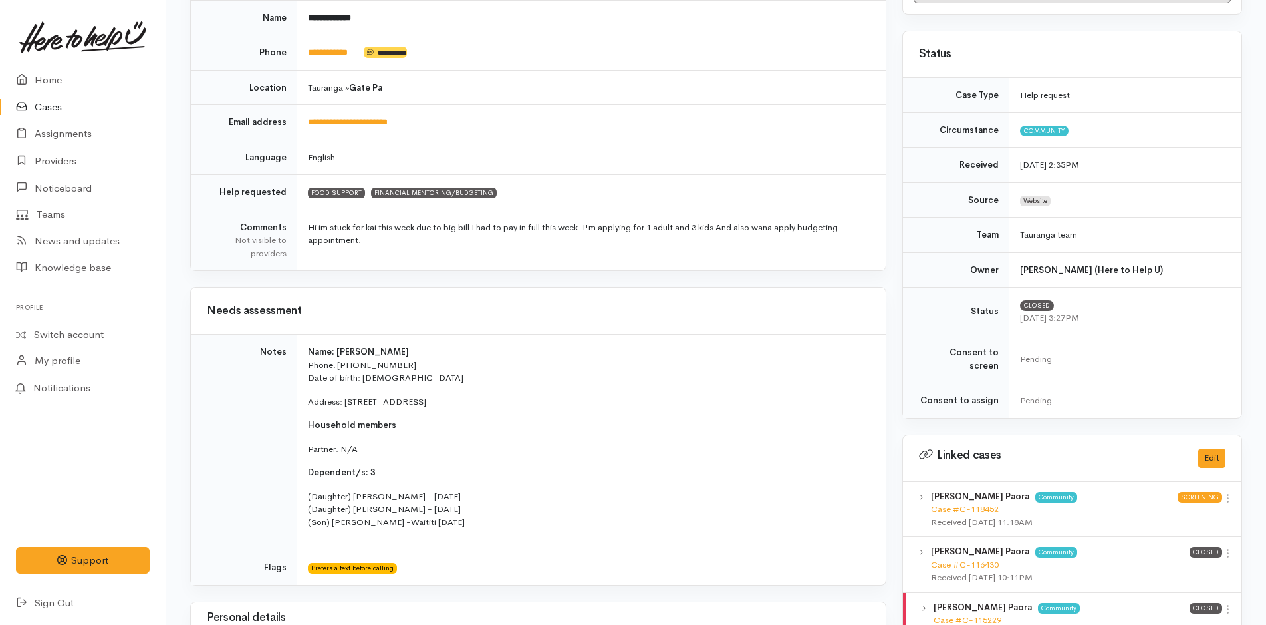
drag, startPoint x: 495, startPoint y: 400, endPoint x: 300, endPoint y: 353, distance: 200.5
click at [300, 353] on td "Name: Cherise Paora Phone: 02102919149 Date of birth: 21/02/1993 Address: 1217b…" at bounding box center [591, 443] width 589 height 216
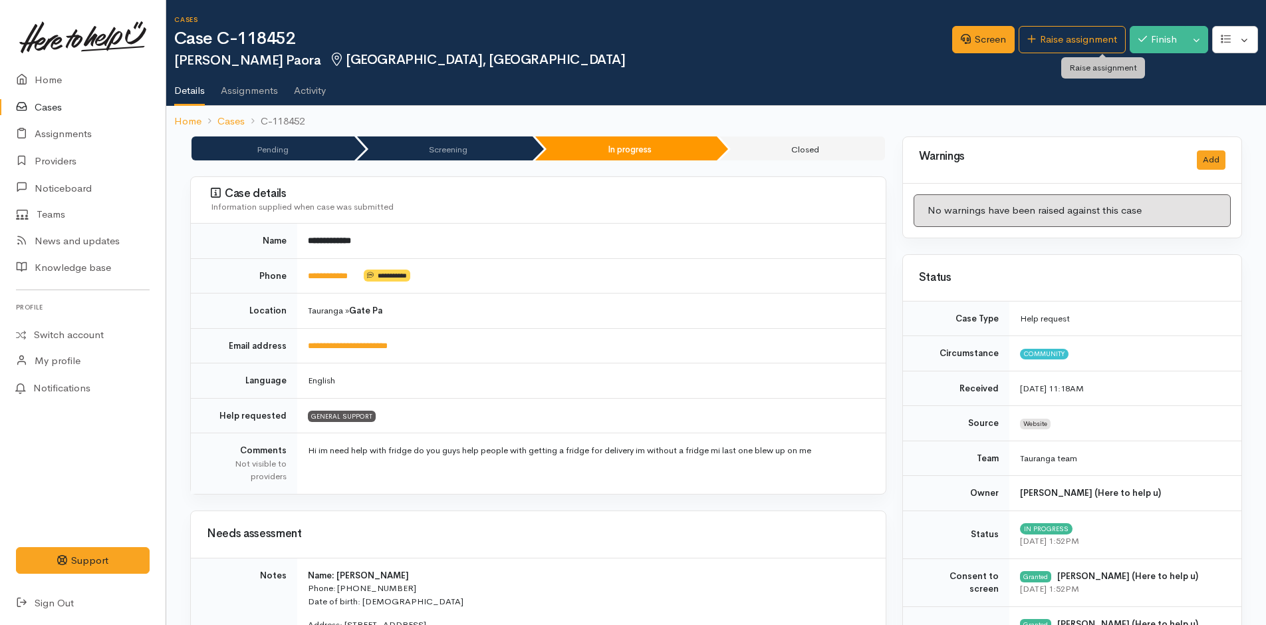
click at [1074, 41] on link "Raise assignment" at bounding box center [1072, 39] width 107 height 27
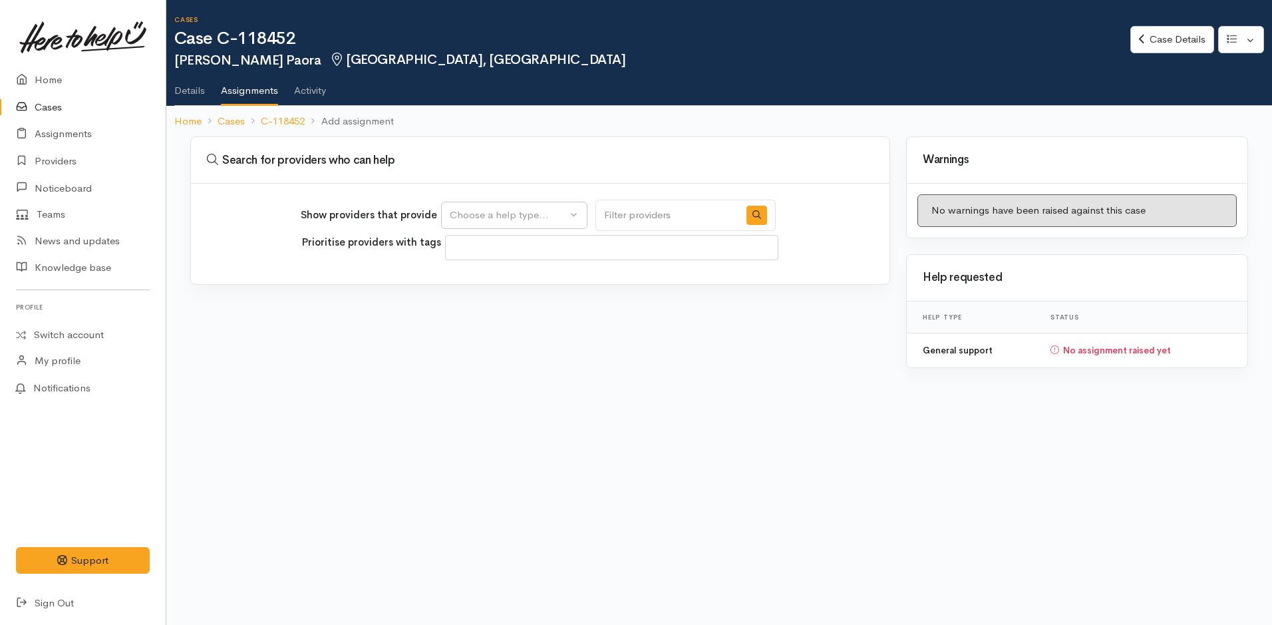
select select
click at [504, 219] on div "Choose a help type..." at bounding box center [508, 215] width 117 height 15
click at [491, 278] on span "General support" at bounding box center [495, 278] width 74 height 15
select select "4"
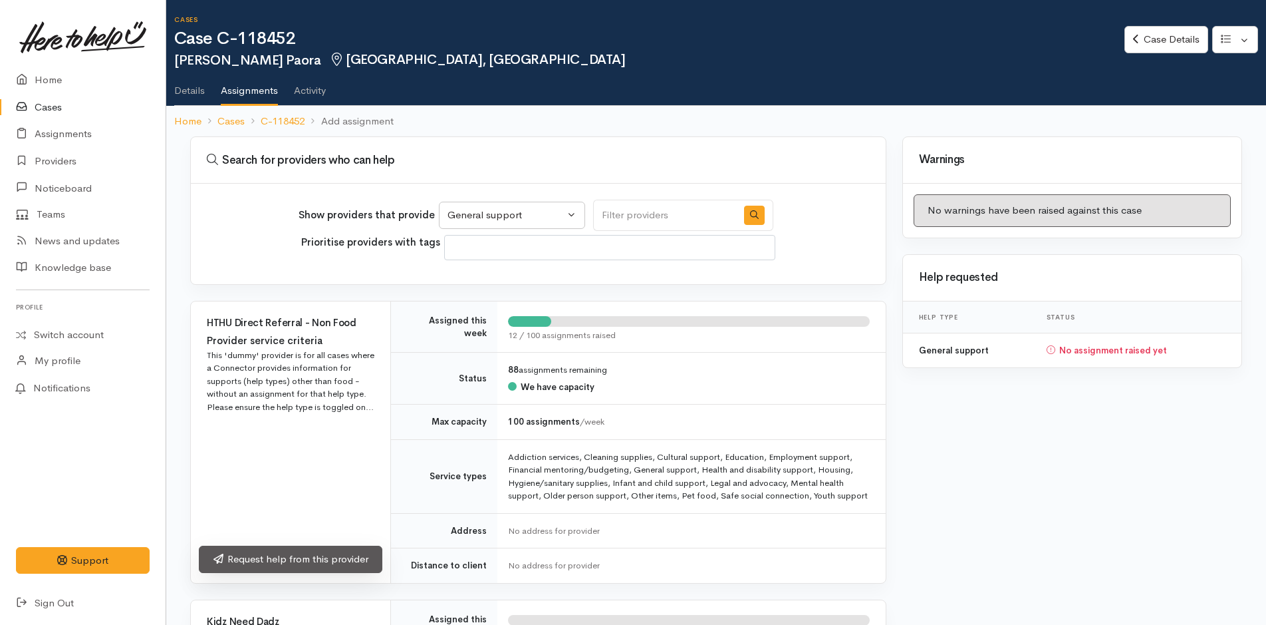
click at [290, 568] on link "Request help from this provider" at bounding box center [291, 558] width 184 height 27
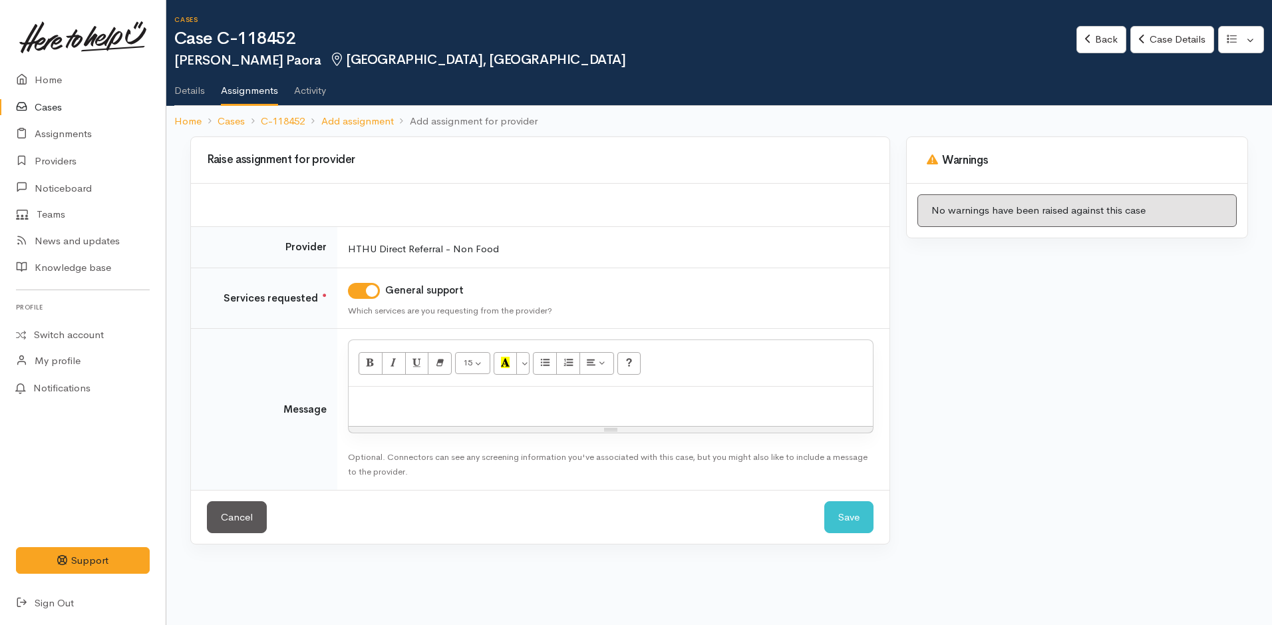
click at [423, 396] on p at bounding box center [610, 400] width 511 height 15
paste div
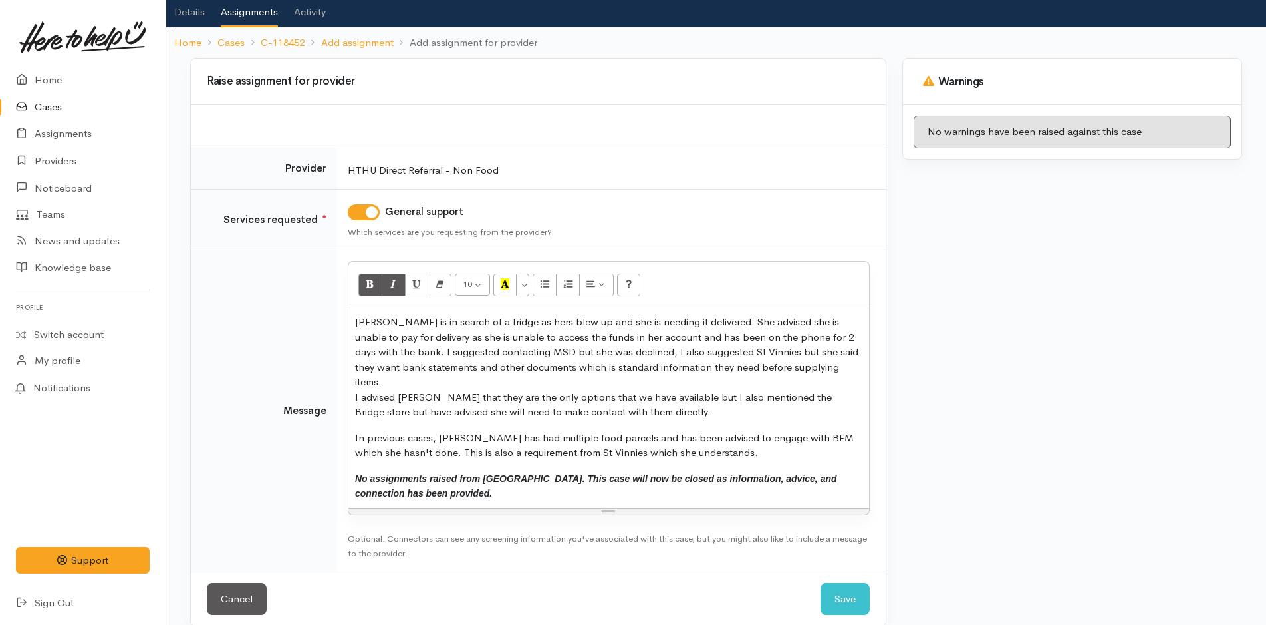
scroll to position [81, 0]
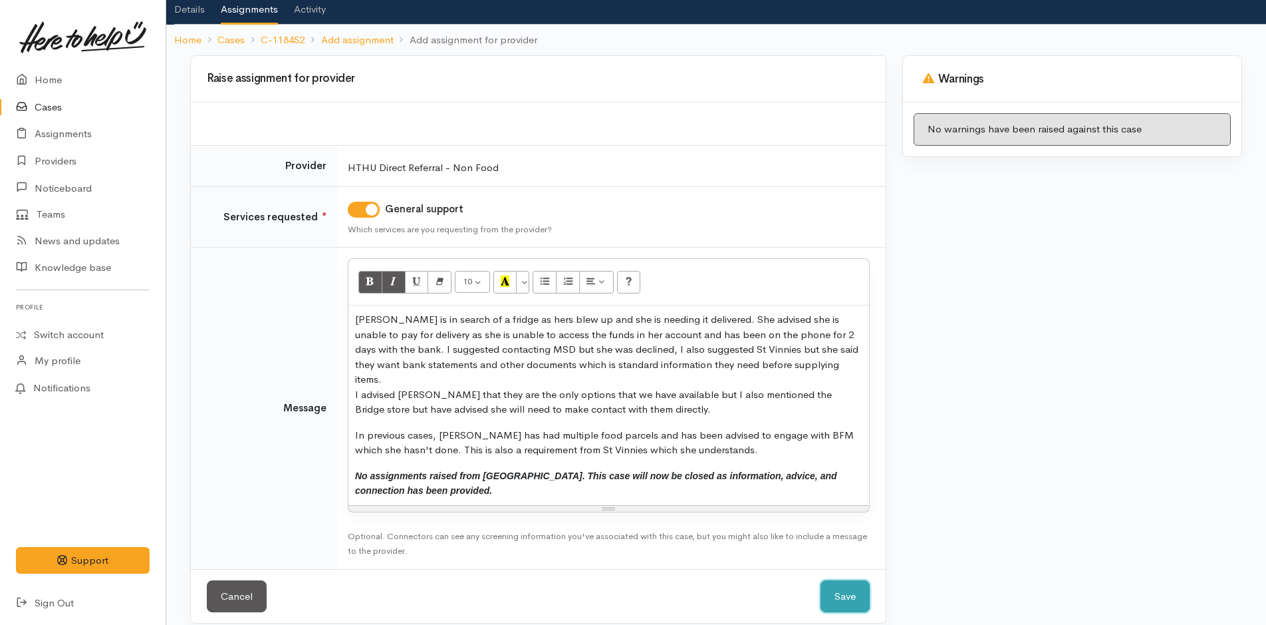
click at [831, 580] on button "Save" at bounding box center [845, 596] width 49 height 33
